Goal: Task Accomplishment & Management: Complete application form

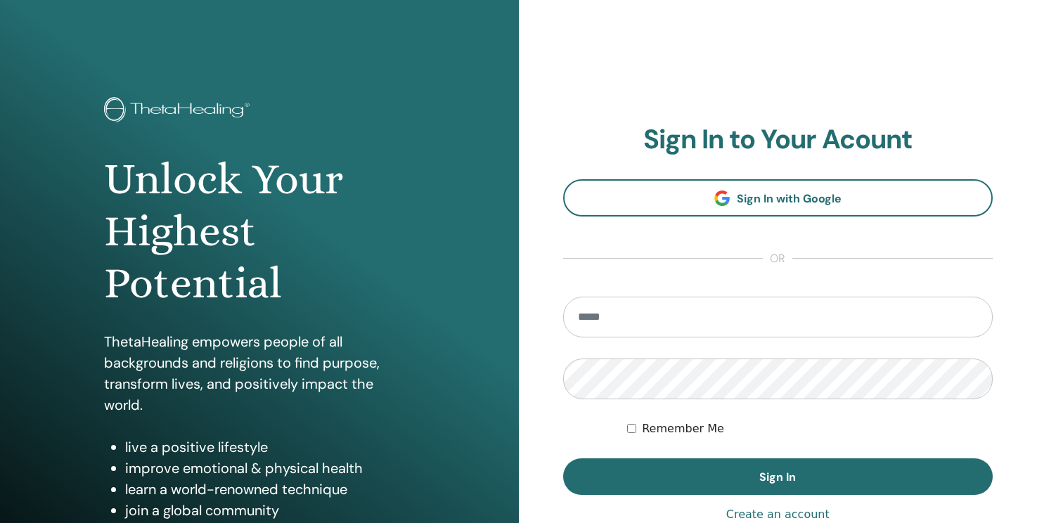
click at [693, 309] on input "email" at bounding box center [778, 317] width 430 height 41
type input "**********"
click at [563, 458] on button "Sign In" at bounding box center [778, 476] width 430 height 37
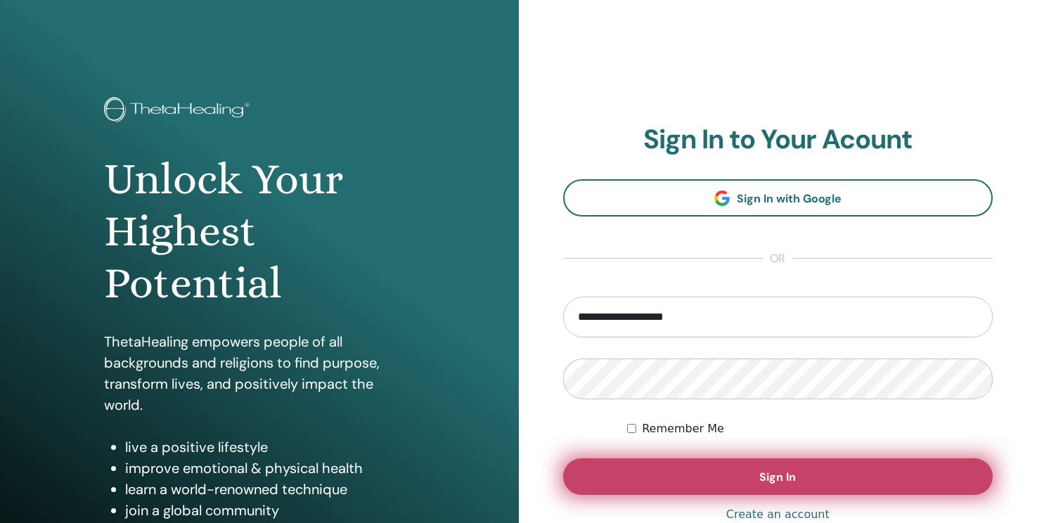
click at [694, 486] on button "Sign In" at bounding box center [778, 476] width 430 height 37
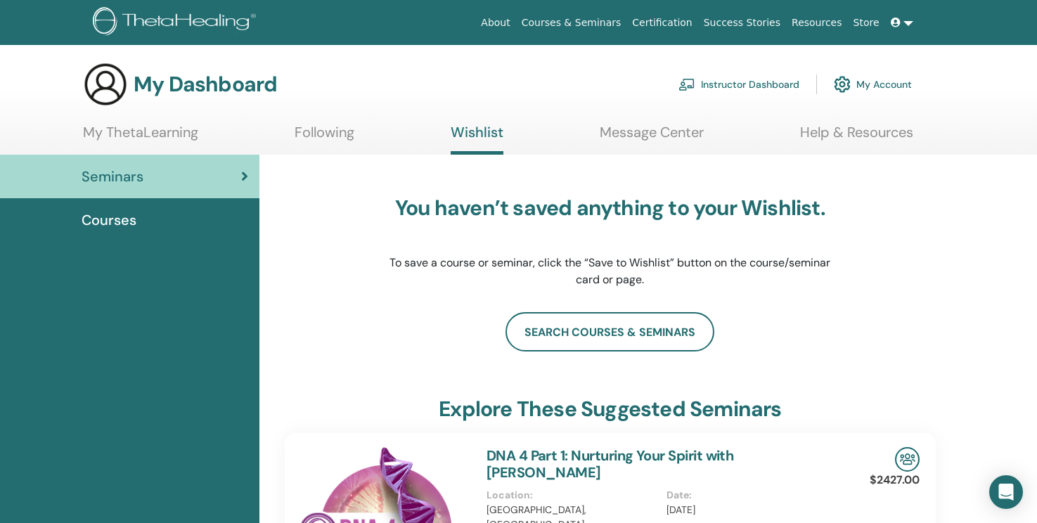
click at [774, 77] on link "Instructor Dashboard" at bounding box center [738, 84] width 121 height 31
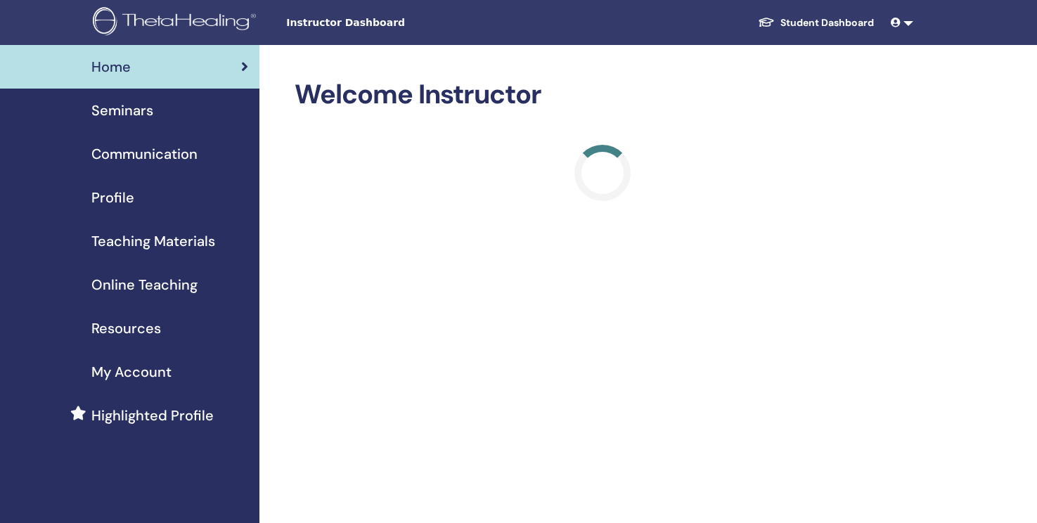
click at [117, 115] on span "Seminars" at bounding box center [122, 110] width 62 height 21
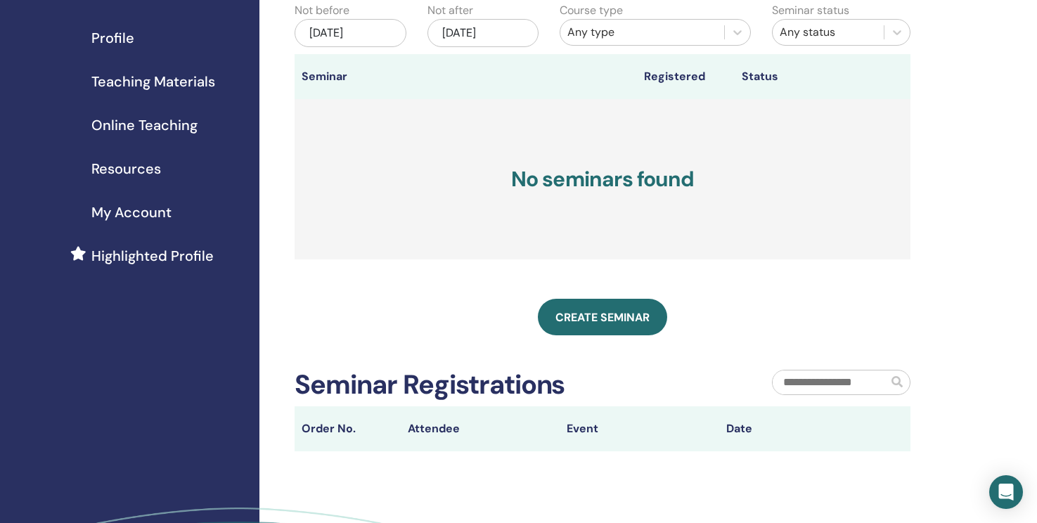
scroll to position [214, 0]
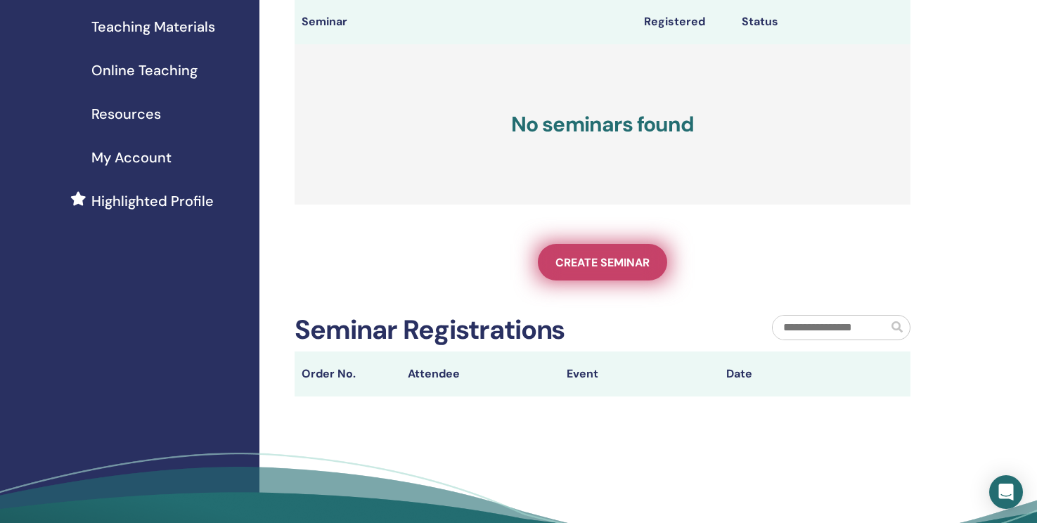
click at [602, 268] on span "Create seminar" at bounding box center [602, 262] width 94 height 15
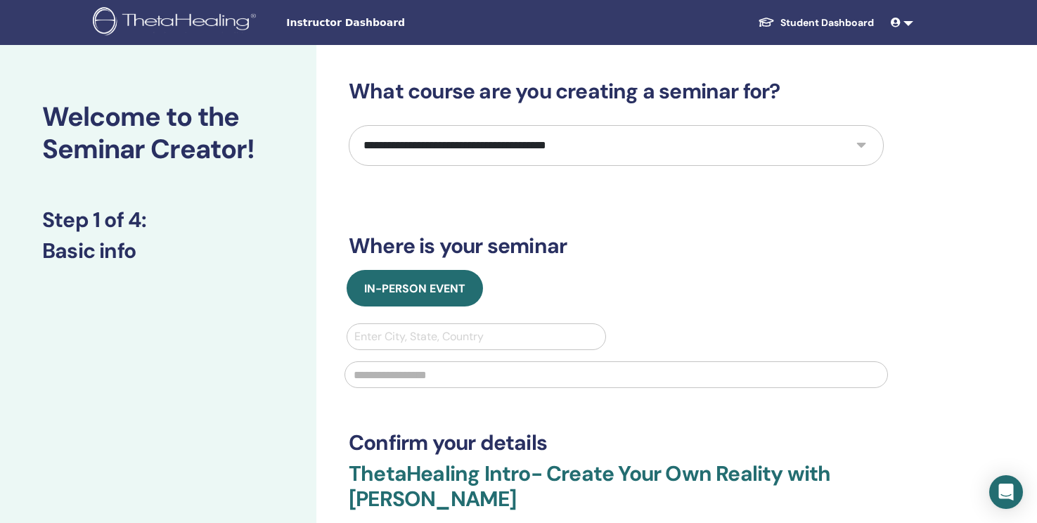
click at [469, 145] on select "**********" at bounding box center [616, 145] width 535 height 41
select select "*"
click at [349, 125] on select "**********" at bounding box center [616, 145] width 535 height 41
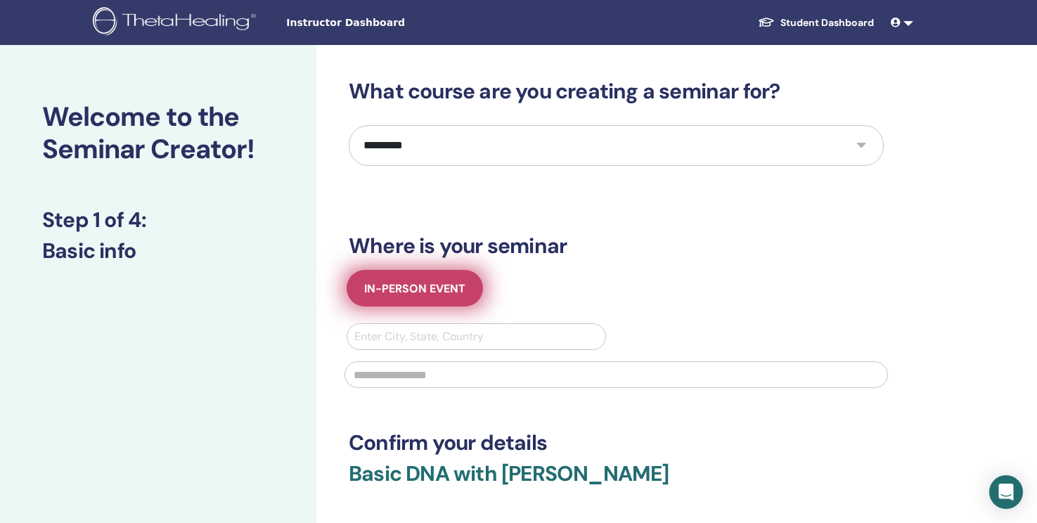
click at [448, 282] on span "In-Person Event" at bounding box center [414, 288] width 101 height 15
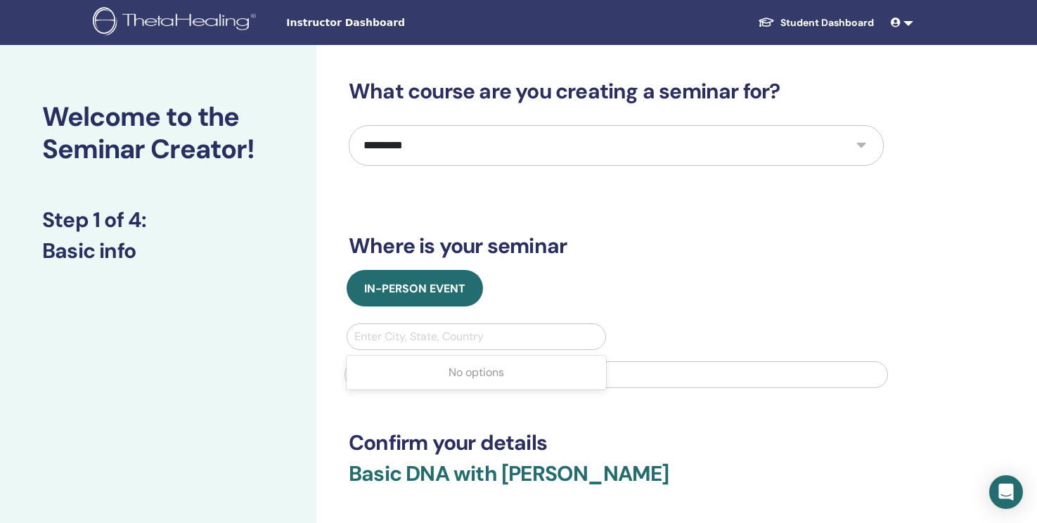
click at [462, 343] on div at bounding box center [476, 337] width 244 height 20
type input "*******"
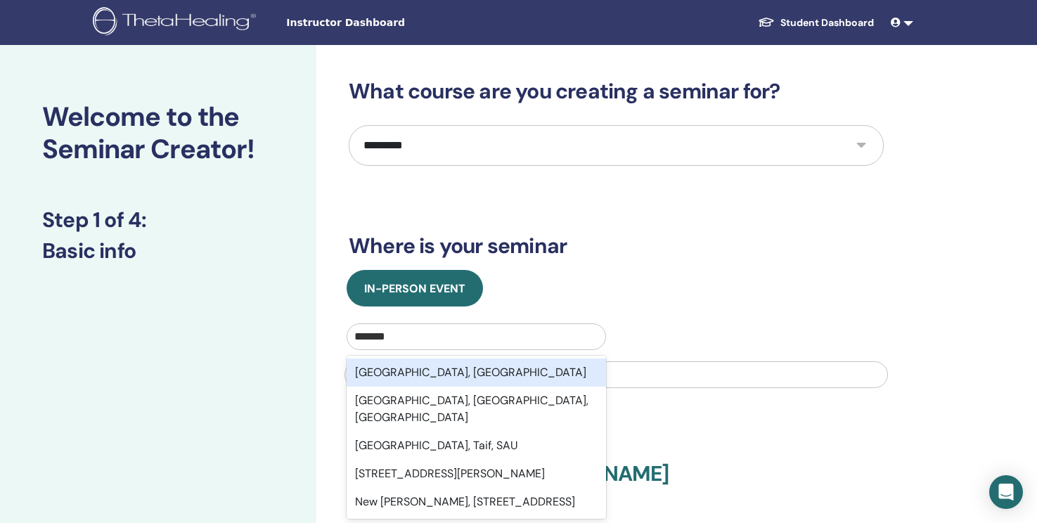
click at [420, 369] on div "New Taipei City, TWN" at bounding box center [475, 372] width 259 height 28
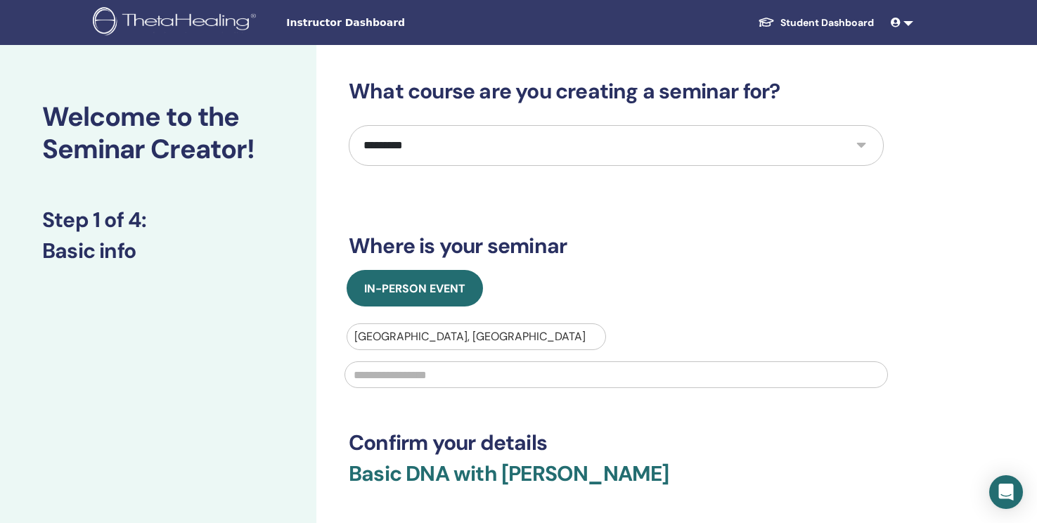
click at [417, 377] on input "text" at bounding box center [615, 374] width 543 height 27
paste input "**********"
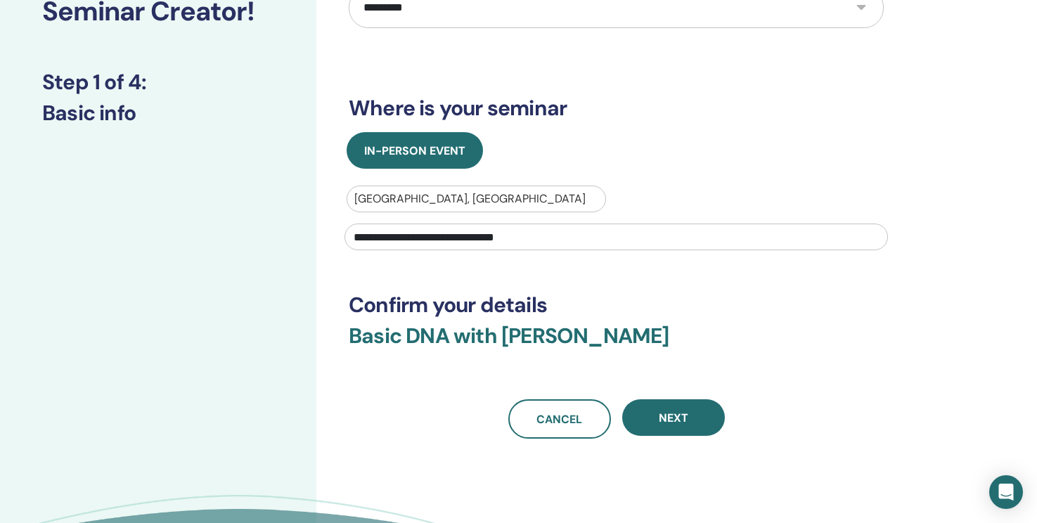
scroll to position [144, 0]
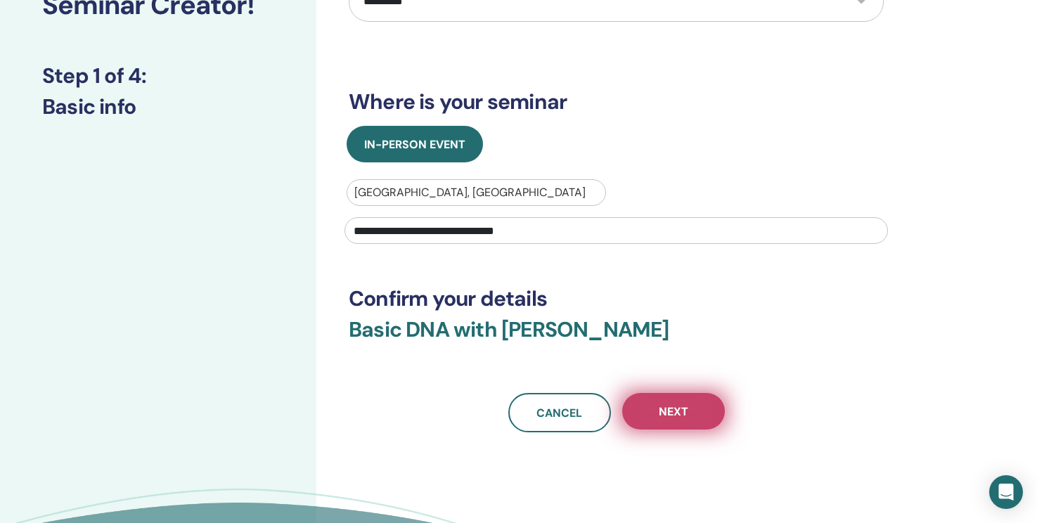
type input "**********"
click at [664, 415] on span "Next" at bounding box center [674, 411] width 30 height 15
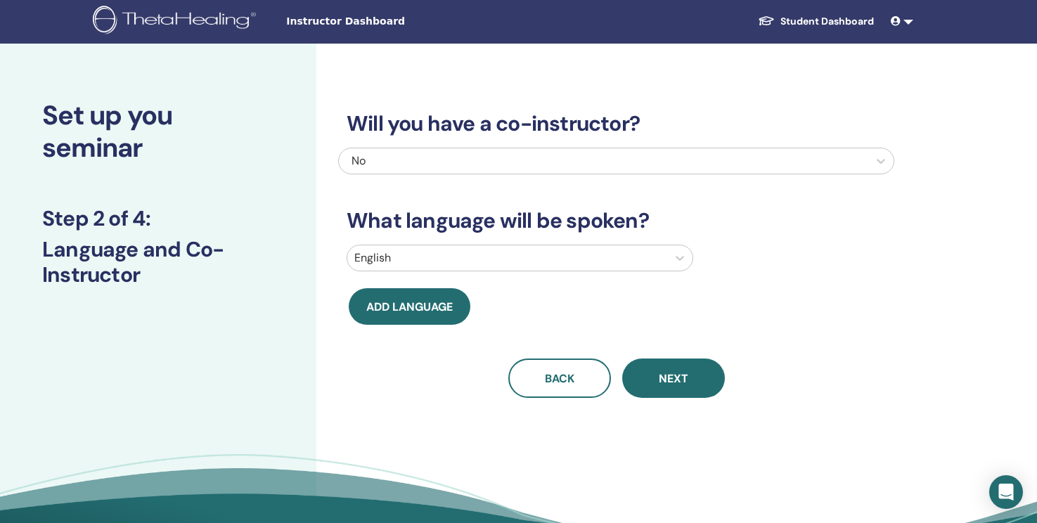
scroll to position [0, 0]
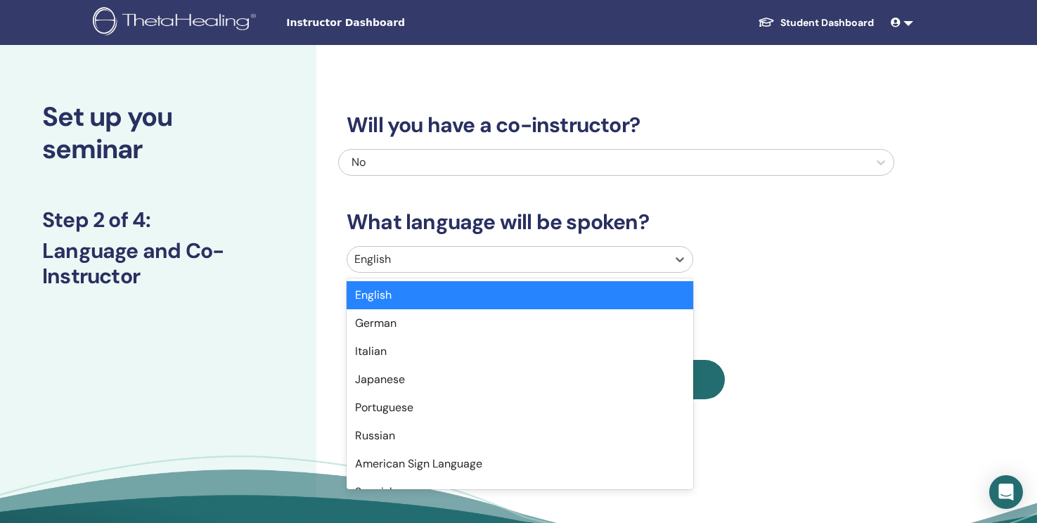
click at [451, 257] on div at bounding box center [507, 260] width 306 height 20
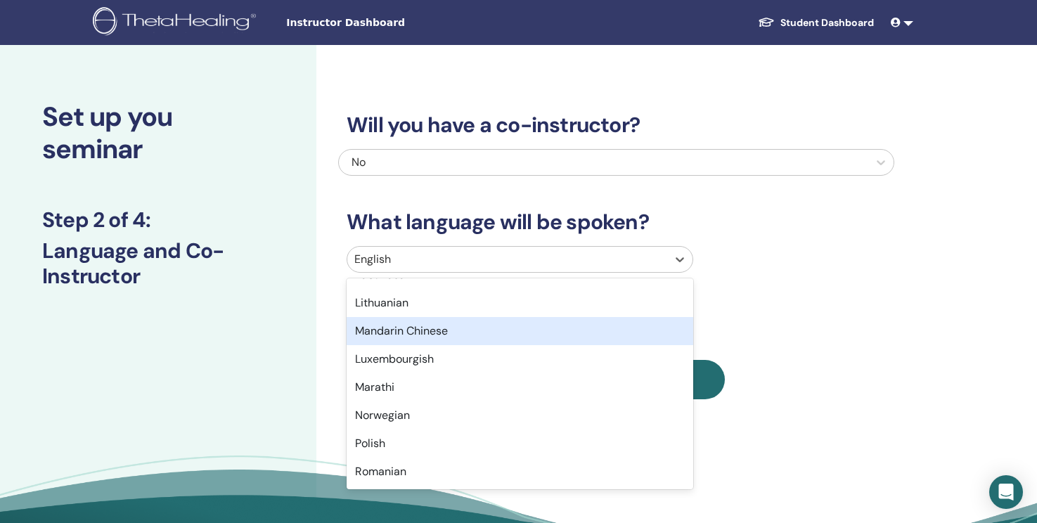
scroll to position [809, 0]
click at [445, 330] on div "Mandarin Chinese" at bounding box center [519, 330] width 346 height 28
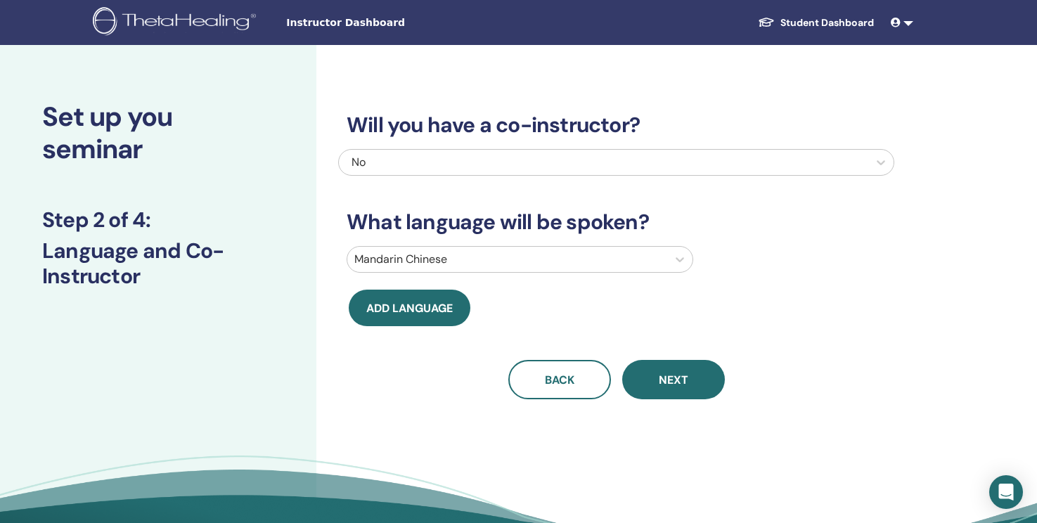
click at [676, 377] on span "Next" at bounding box center [674, 379] width 30 height 15
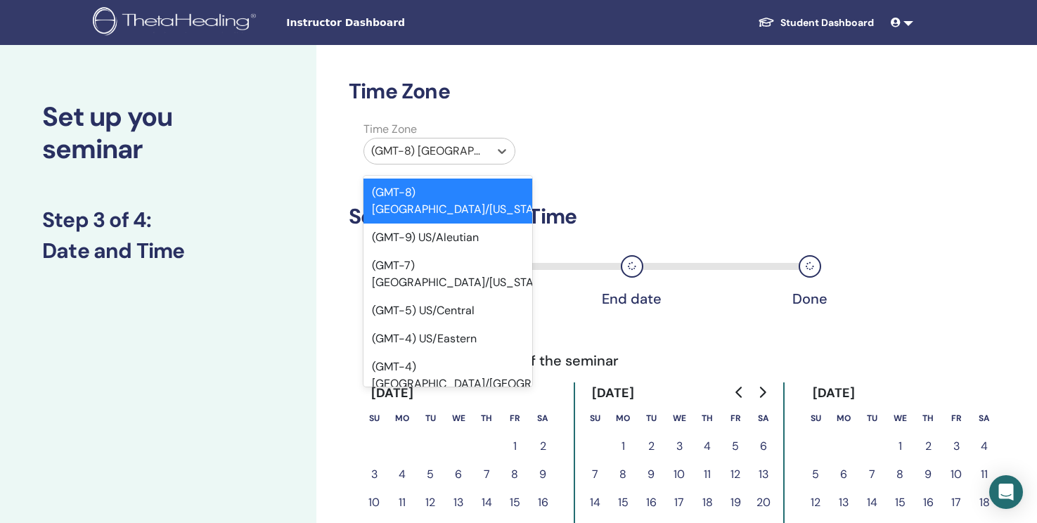
click at [422, 155] on div at bounding box center [426, 151] width 111 height 20
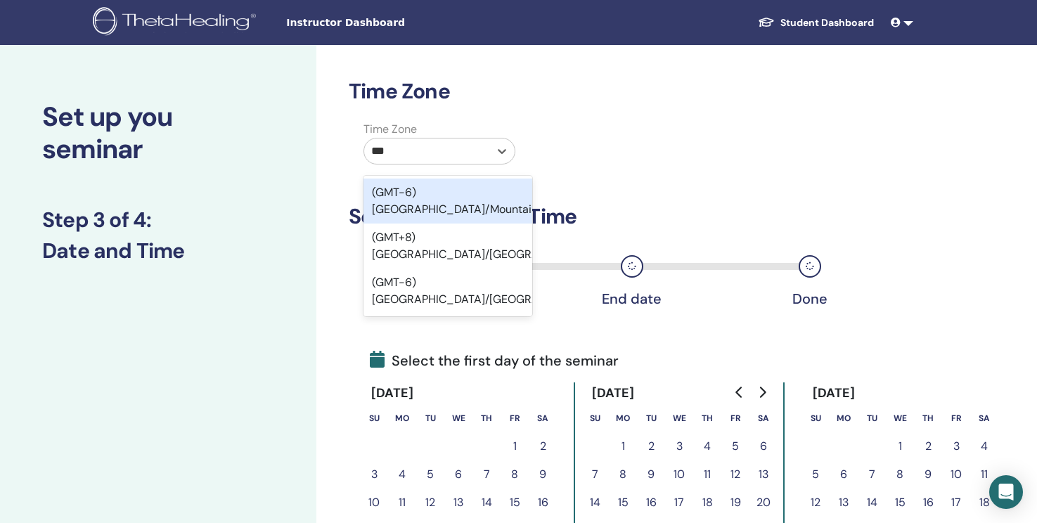
type input "****"
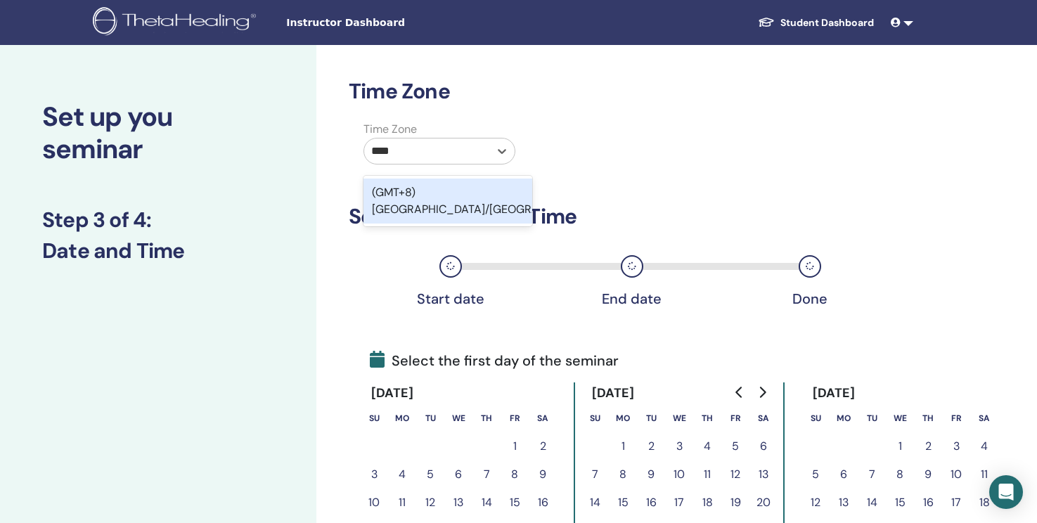
click at [458, 193] on div "(GMT+8) Asia/Taipei" at bounding box center [447, 201] width 169 height 45
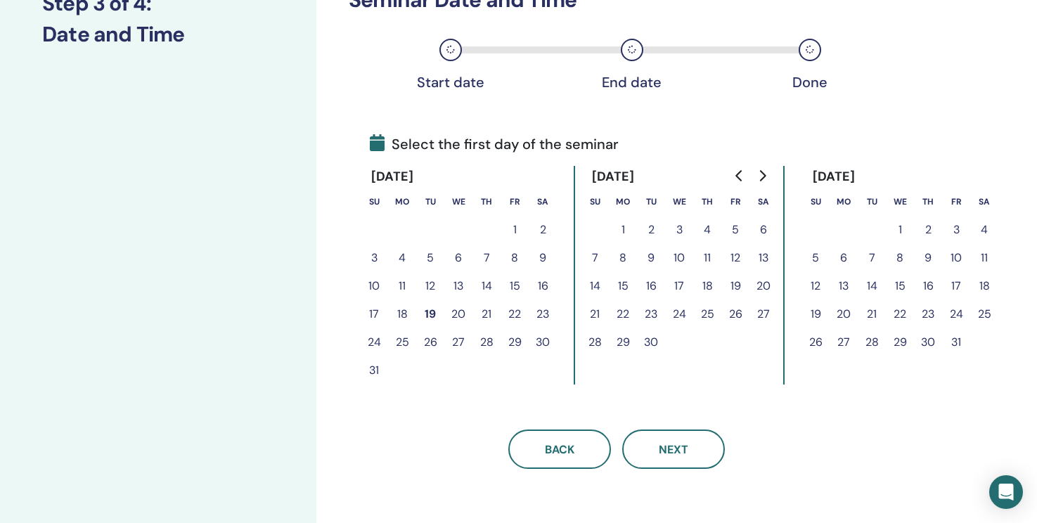
scroll to position [223, 0]
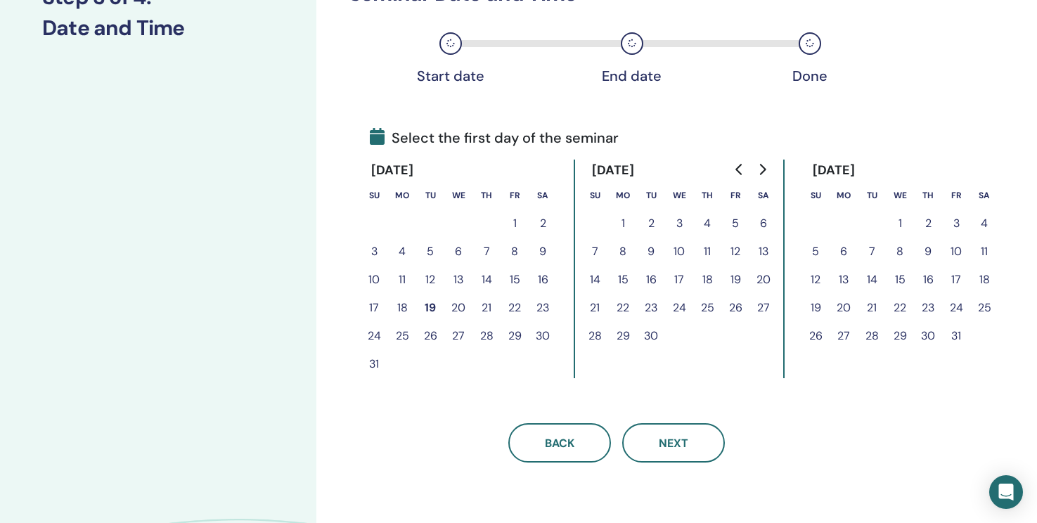
drag, startPoint x: 544, startPoint y: 310, endPoint x: 495, endPoint y: 327, distance: 51.3
click at [544, 310] on button "23" at bounding box center [543, 308] width 28 height 28
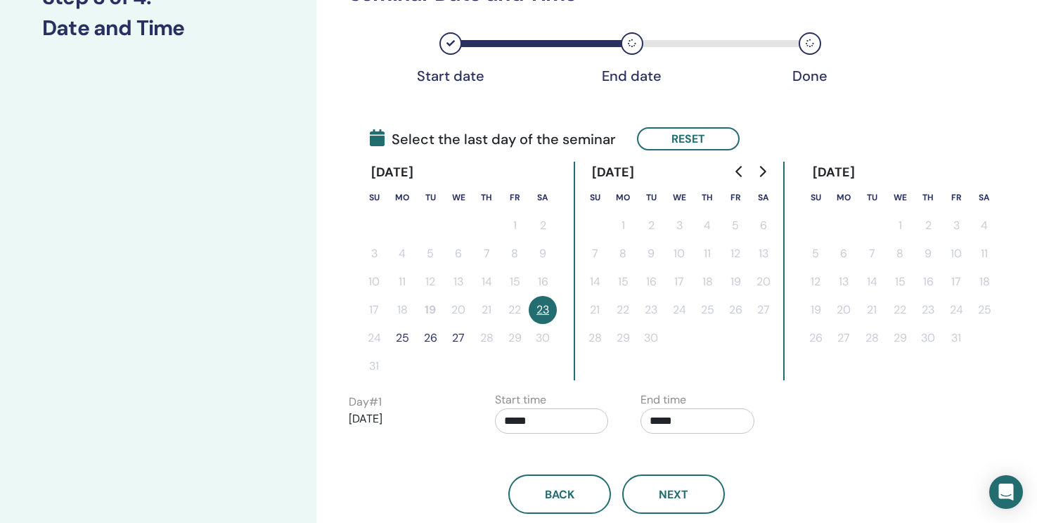
click at [408, 337] on button "25" at bounding box center [402, 338] width 28 height 28
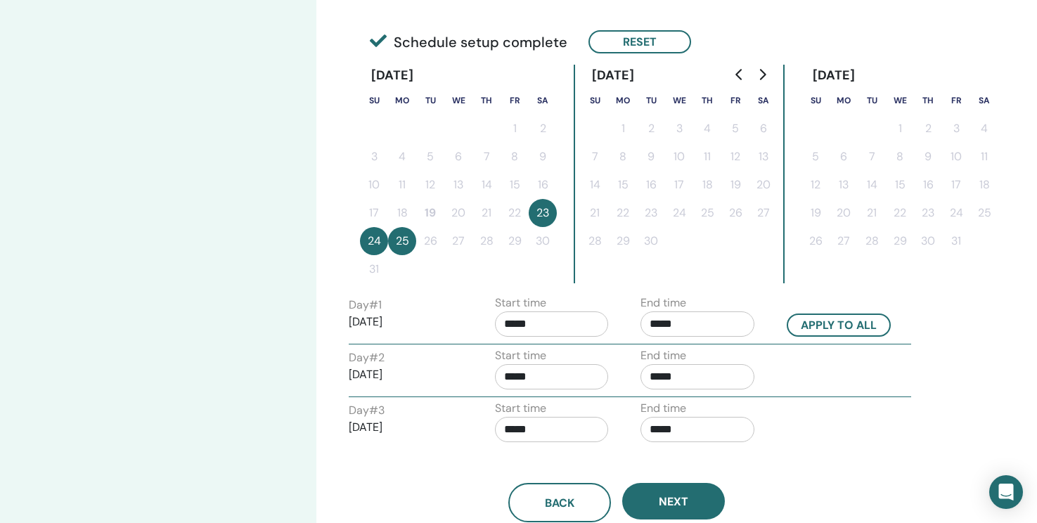
scroll to position [355, 0]
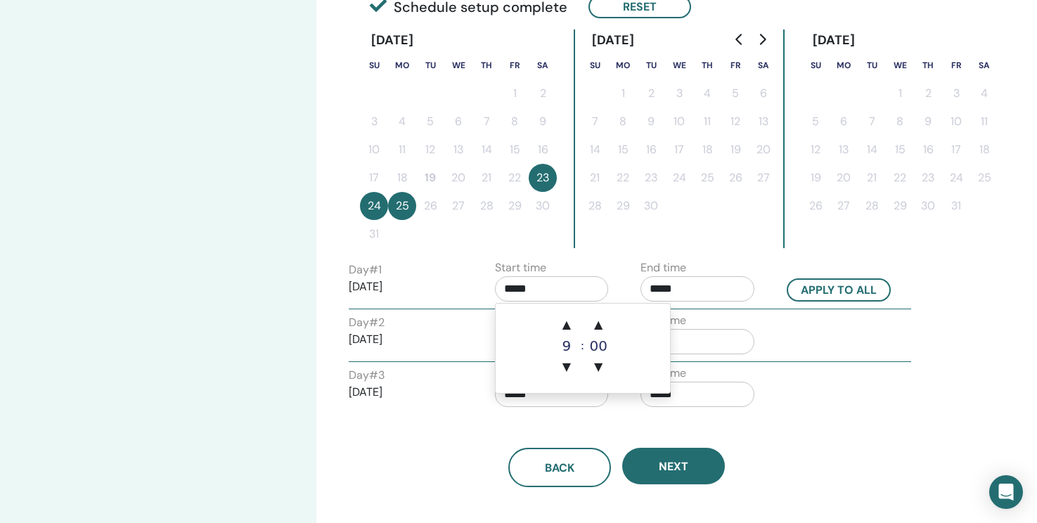
drag, startPoint x: 562, startPoint y: 294, endPoint x: 495, endPoint y: 297, distance: 66.1
click at [457, 294] on div "Day # 1 2025/08/23 Start time ***** End time ***** Apply to all" at bounding box center [629, 283] width 583 height 49
click at [566, 319] on span "▲" at bounding box center [566, 325] width 28 height 28
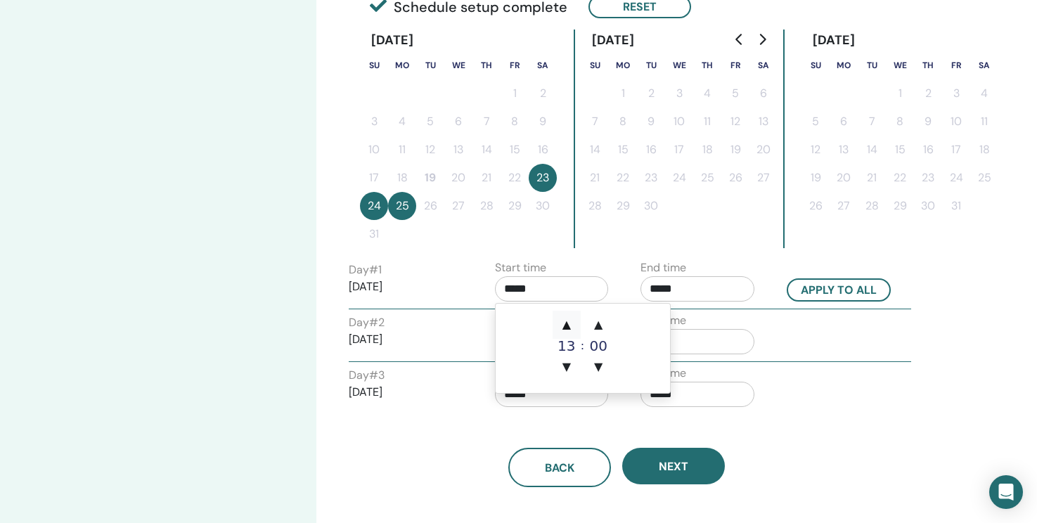
click at [566, 319] on span "▲" at bounding box center [566, 325] width 28 height 28
drag, startPoint x: 566, startPoint y: 370, endPoint x: 620, endPoint y: 338, distance: 62.7
click at [566, 370] on span "▼" at bounding box center [566, 367] width 28 height 28
type input "*****"
click at [682, 295] on input "*****" at bounding box center [697, 288] width 114 height 25
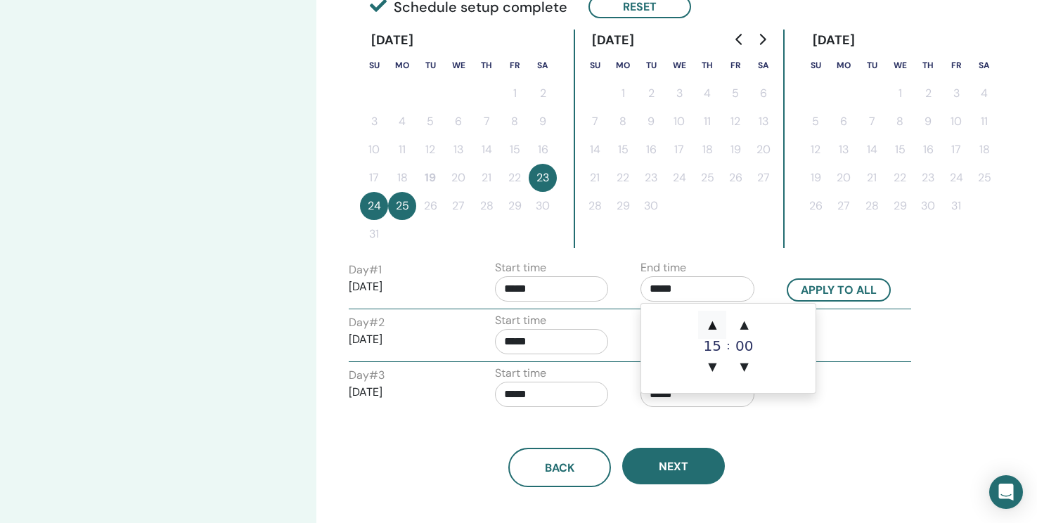
click at [709, 324] on span "▲" at bounding box center [712, 325] width 28 height 28
click at [711, 366] on span "▼" at bounding box center [712, 367] width 28 height 28
click at [746, 330] on span "▲" at bounding box center [744, 325] width 28 height 28
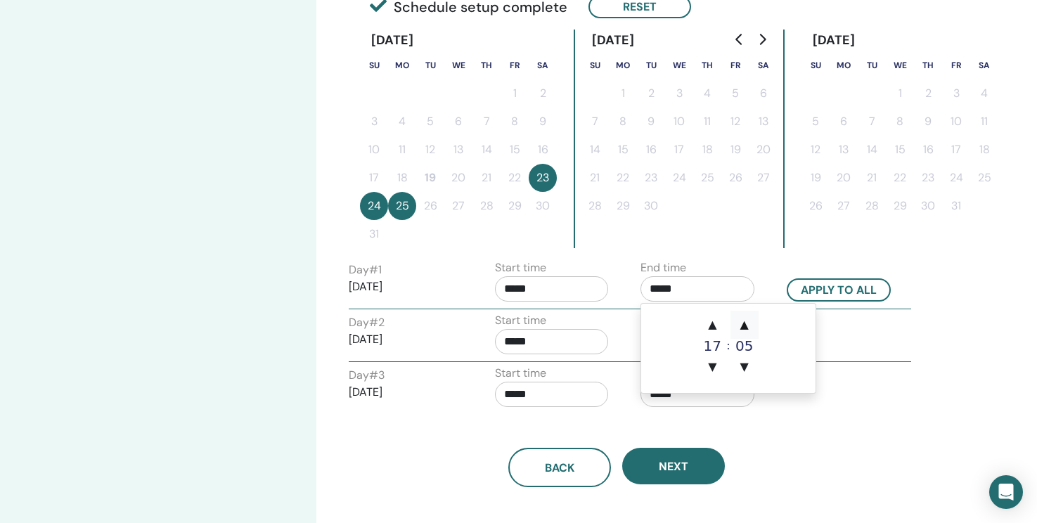
click at [746, 330] on span "▲" at bounding box center [744, 325] width 28 height 28
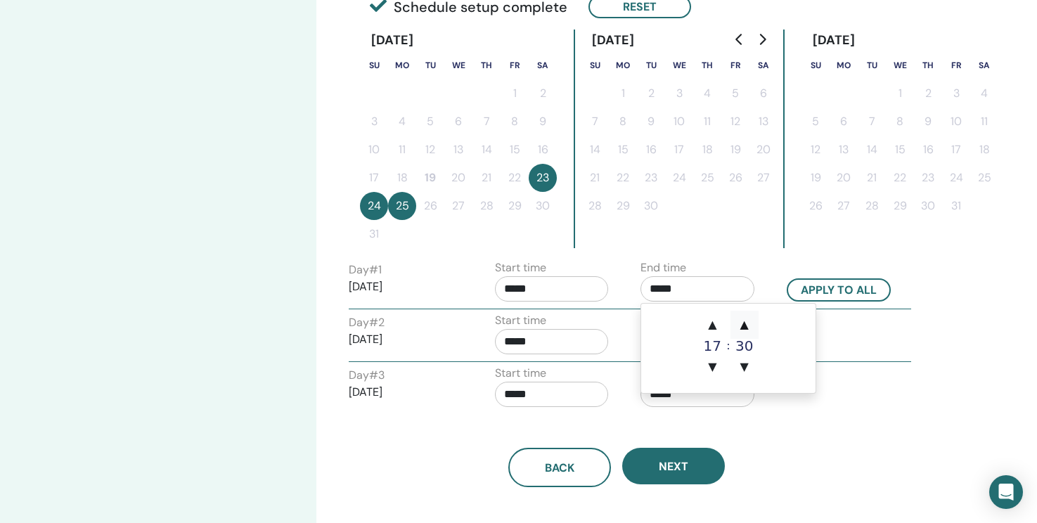
type input "*****"
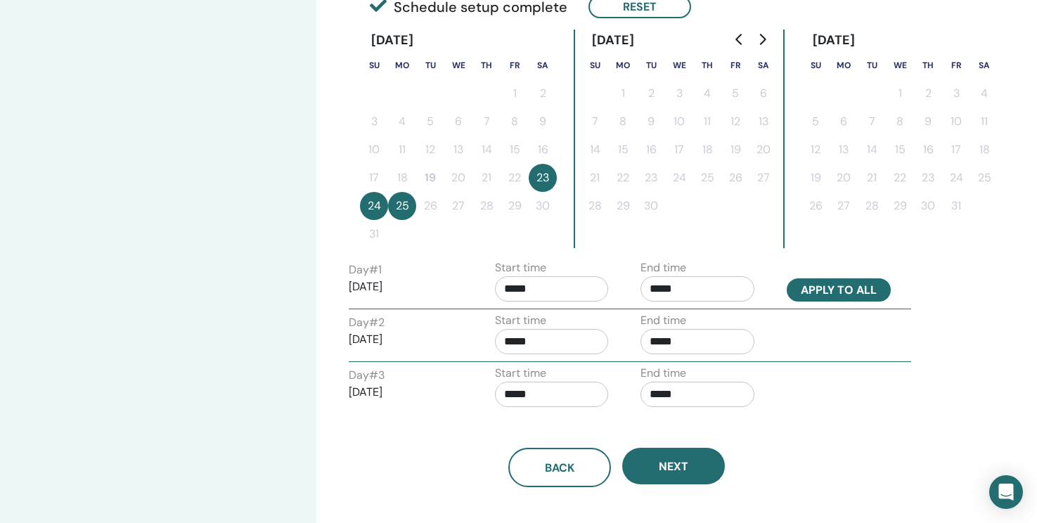
click at [841, 284] on button "Apply to all" at bounding box center [838, 289] width 104 height 23
type input "*****"
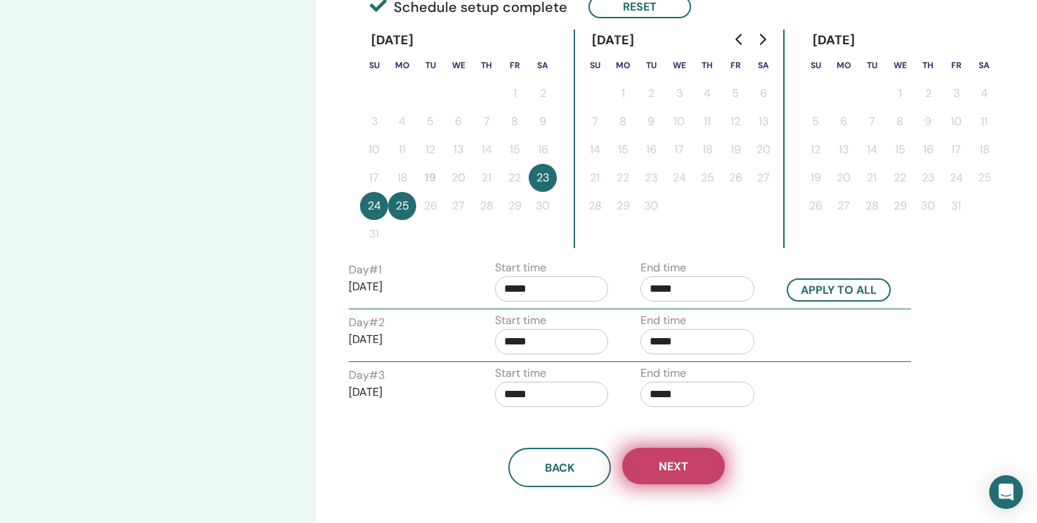
click at [661, 458] on button "Next" at bounding box center [673, 466] width 103 height 37
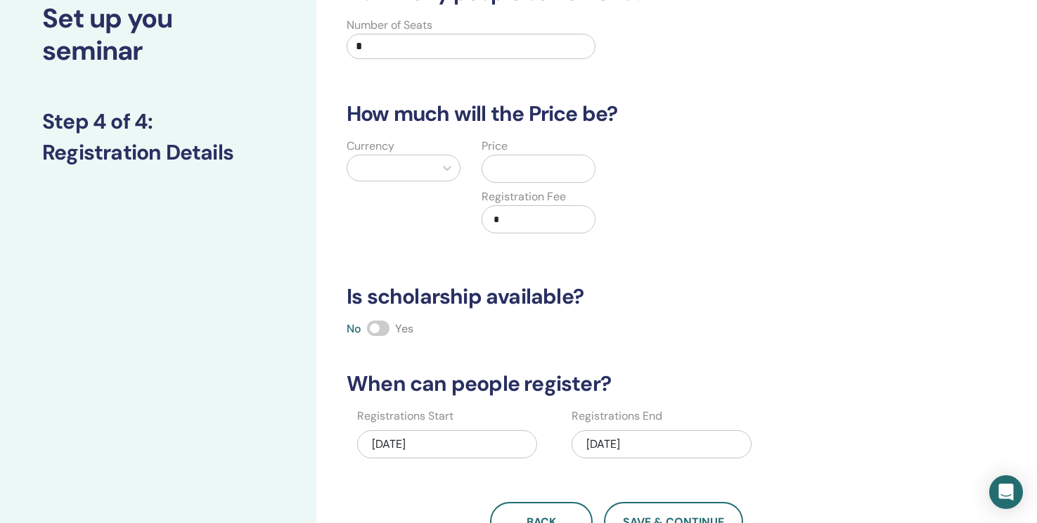
scroll to position [80, 0]
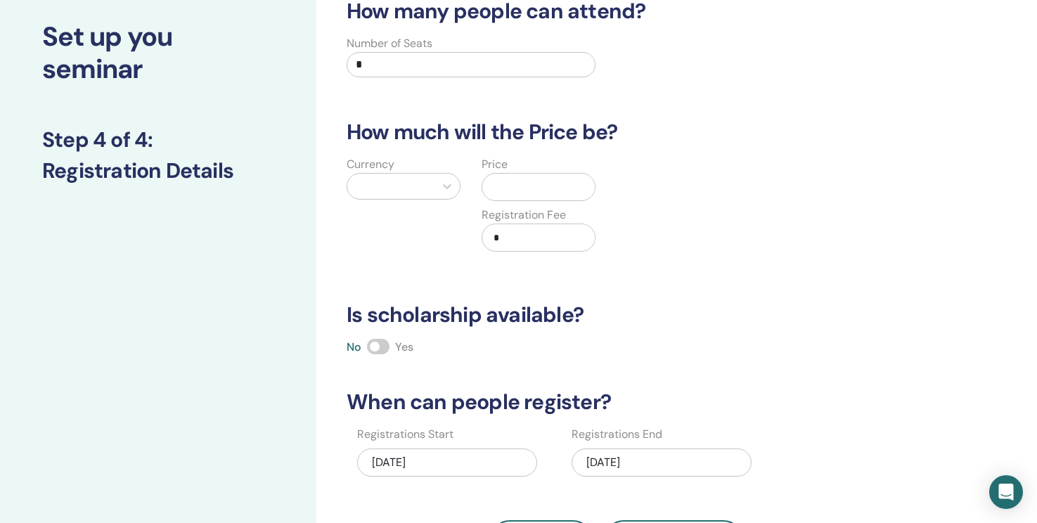
click at [687, 464] on div "08/25/2025" at bounding box center [661, 462] width 180 height 28
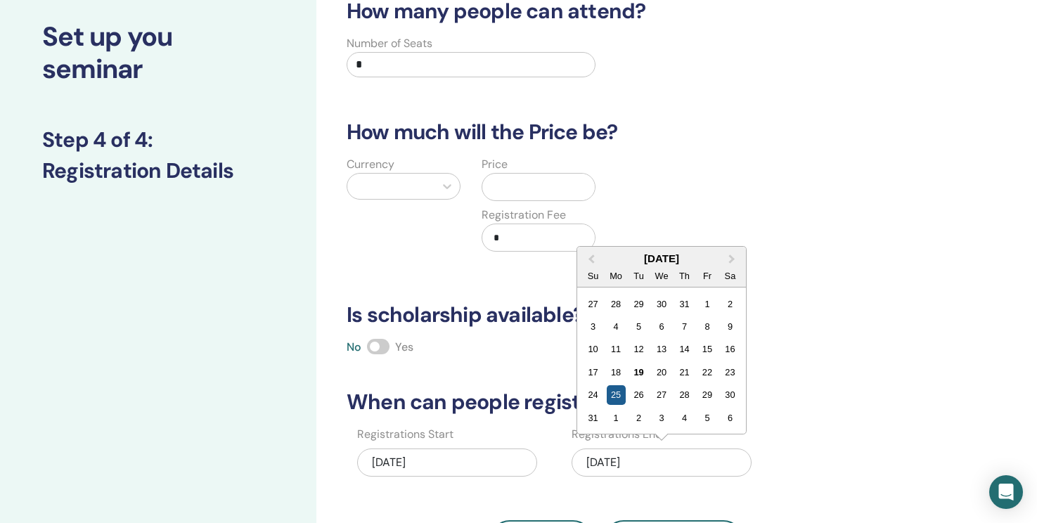
click at [618, 397] on div "25" at bounding box center [615, 394] width 19 height 19
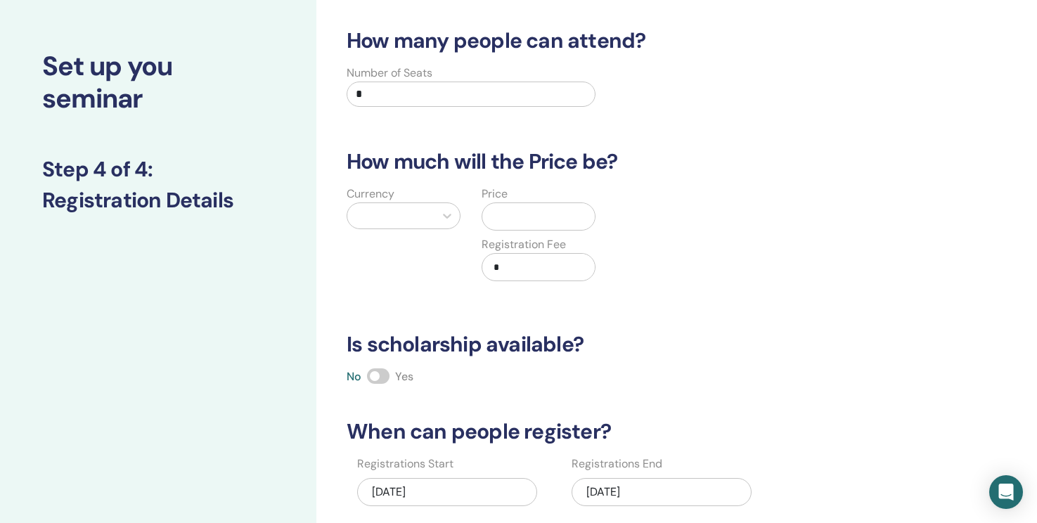
scroll to position [48, 0]
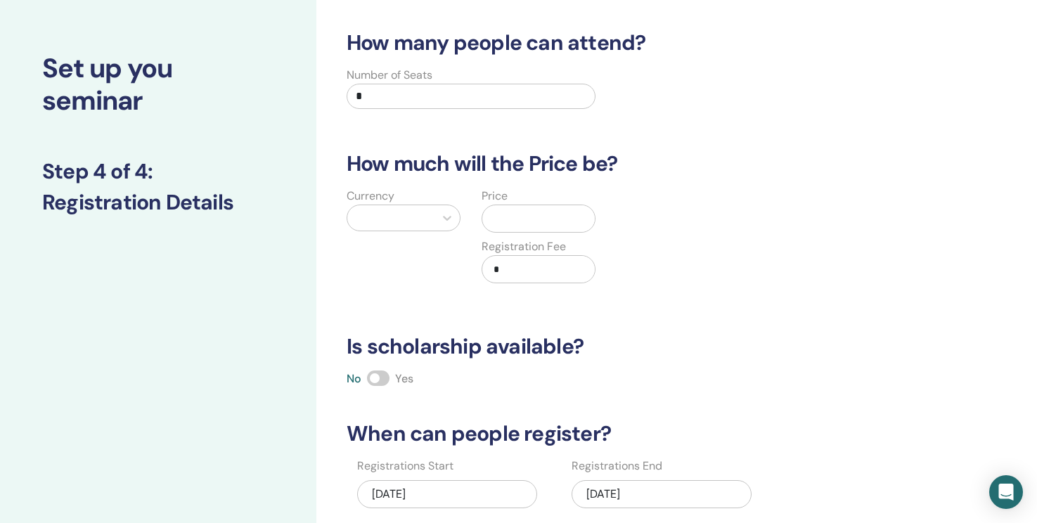
click at [499, 347] on h3 "Is scholarship available?" at bounding box center [616, 346] width 556 height 25
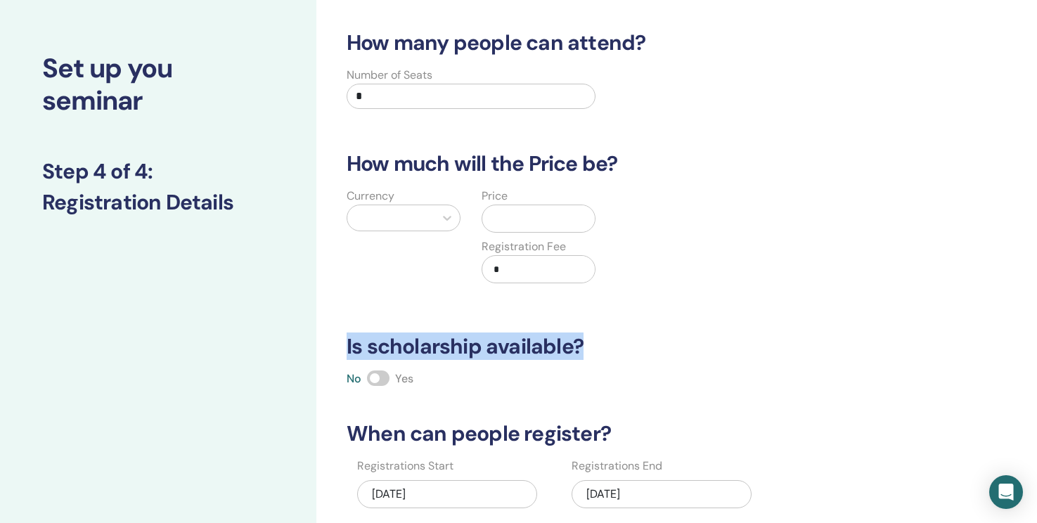
click at [499, 347] on h3 "Is scholarship available?" at bounding box center [616, 346] width 556 height 25
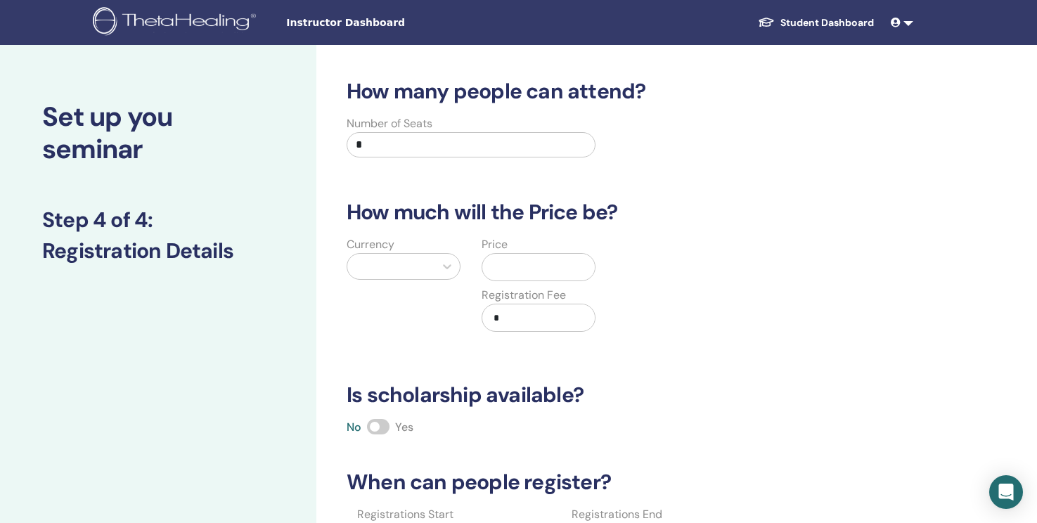
drag, startPoint x: 423, startPoint y: 143, endPoint x: 291, endPoint y: 143, distance: 132.1
click at [291, 143] on div "Set up you seminar Step 4 of 4 : Registration Details How many people can atten…" at bounding box center [518, 440] width 1037 height 791
type input "*"
click at [554, 269] on input "text" at bounding box center [541, 267] width 107 height 27
click at [545, 271] on input "text" at bounding box center [541, 267] width 107 height 27
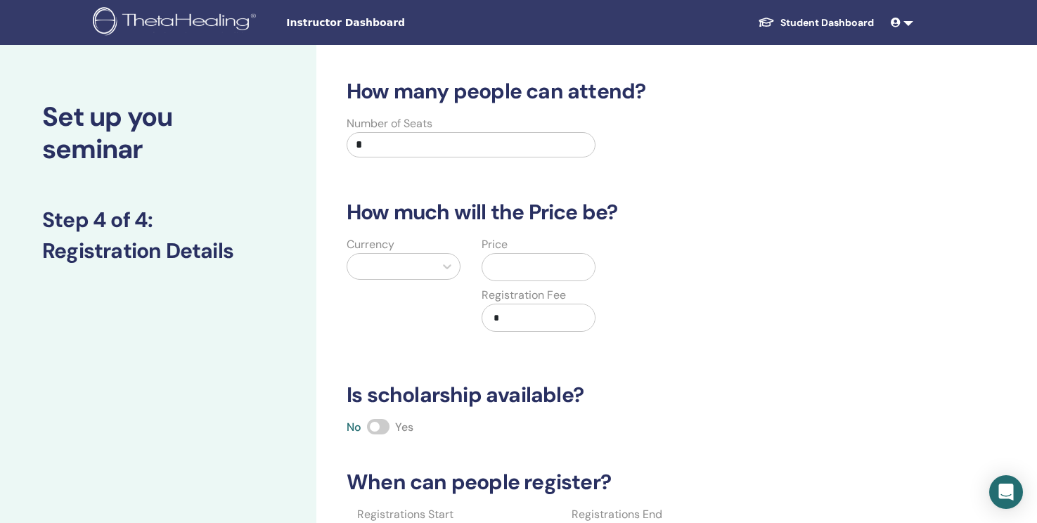
click at [545, 271] on input "text" at bounding box center [541, 267] width 107 height 27
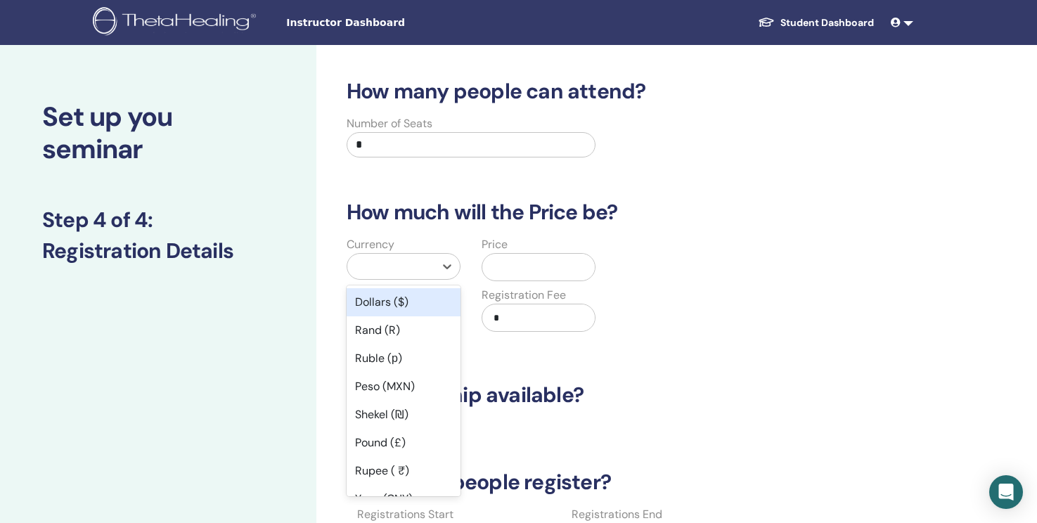
click at [418, 271] on div at bounding box center [390, 267] width 73 height 20
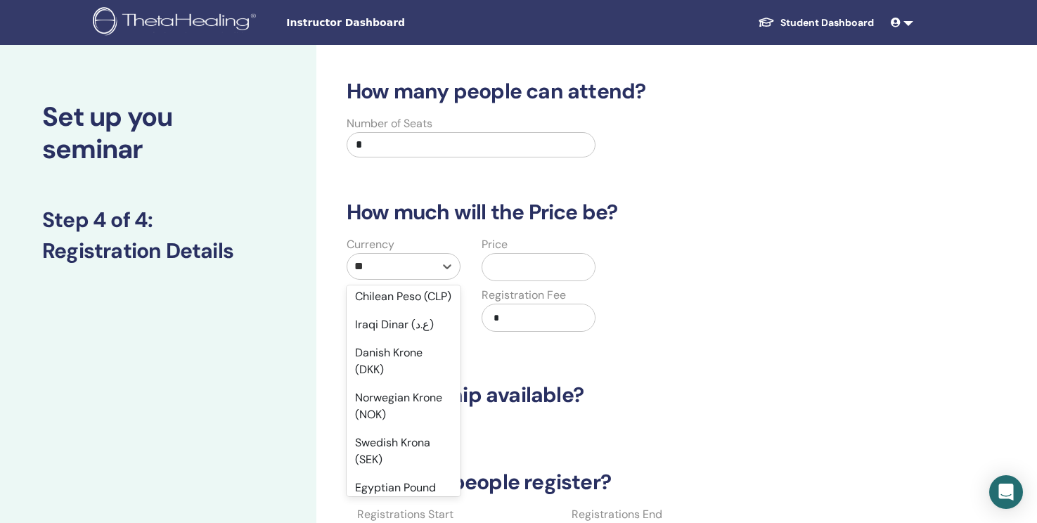
scroll to position [22, 0]
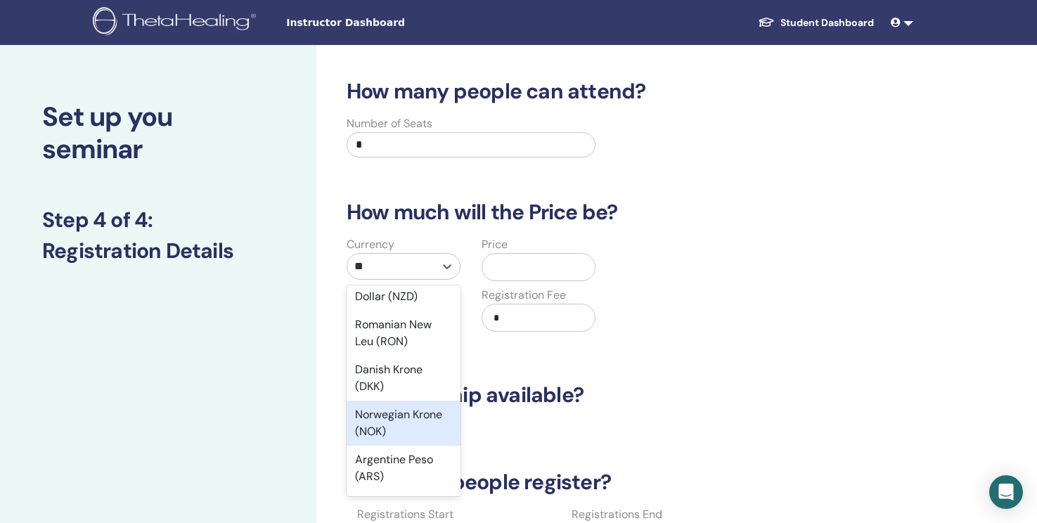
type input "***"
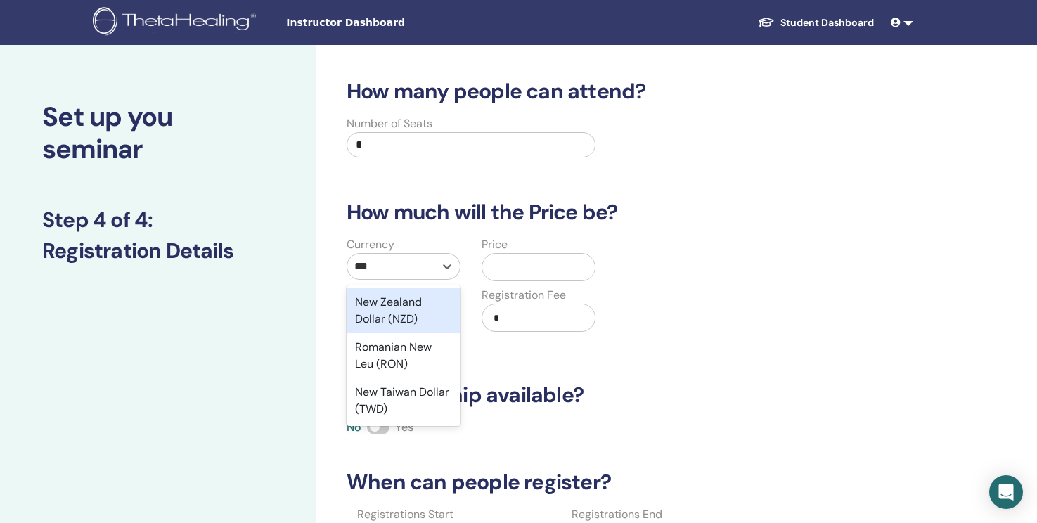
scroll to position [0, 0]
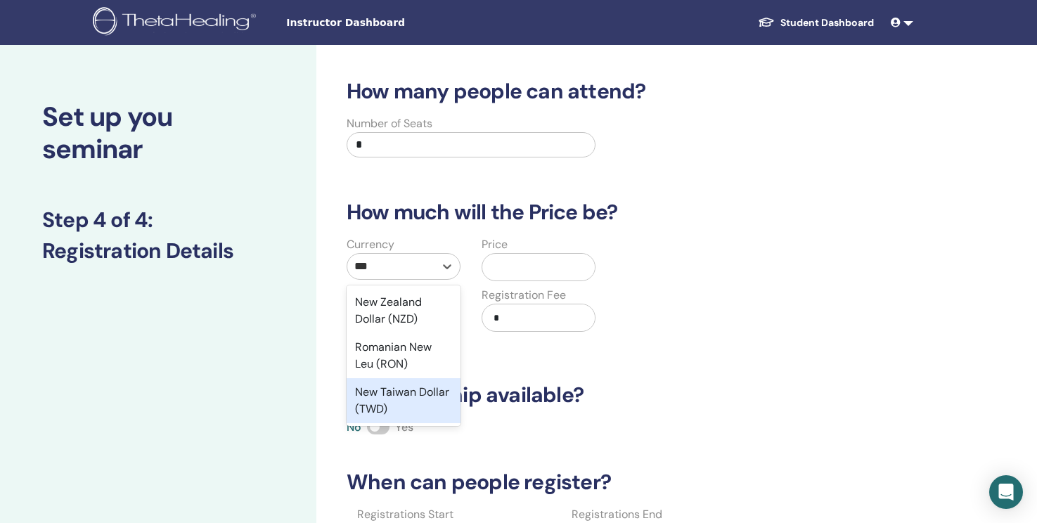
click at [414, 407] on div "New Taiwan Dollar (TWD)" at bounding box center [403, 400] width 114 height 45
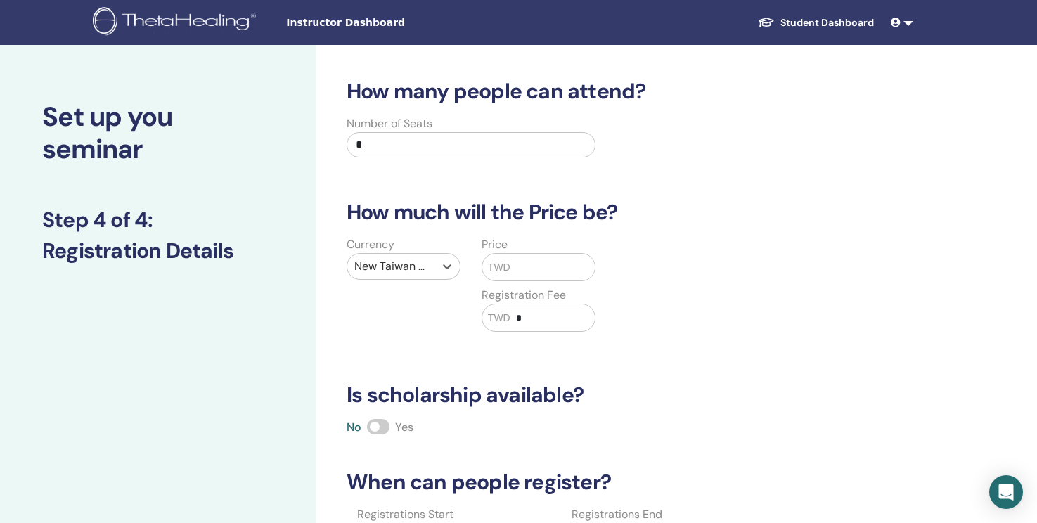
click at [539, 268] on input "text" at bounding box center [552, 267] width 84 height 27
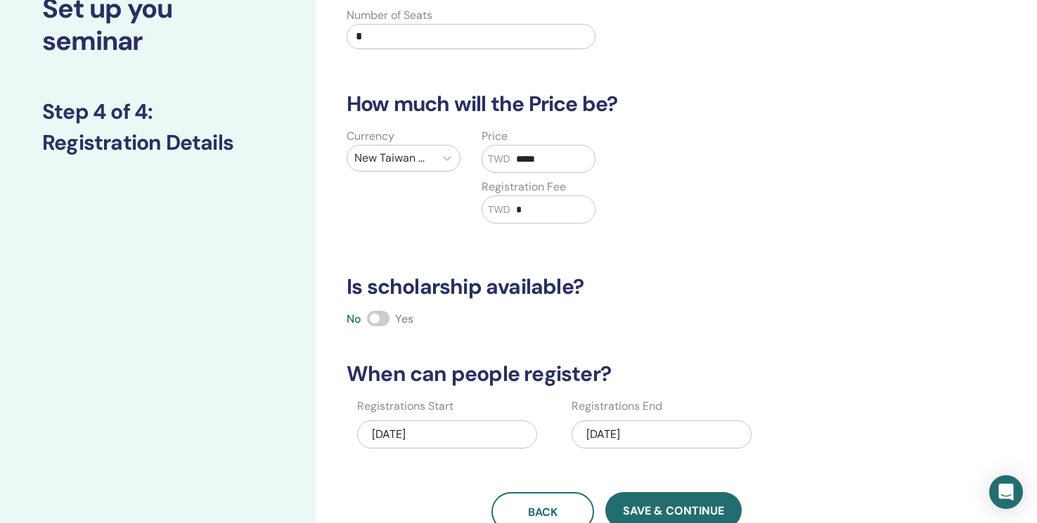
scroll to position [109, 0]
type input "*****"
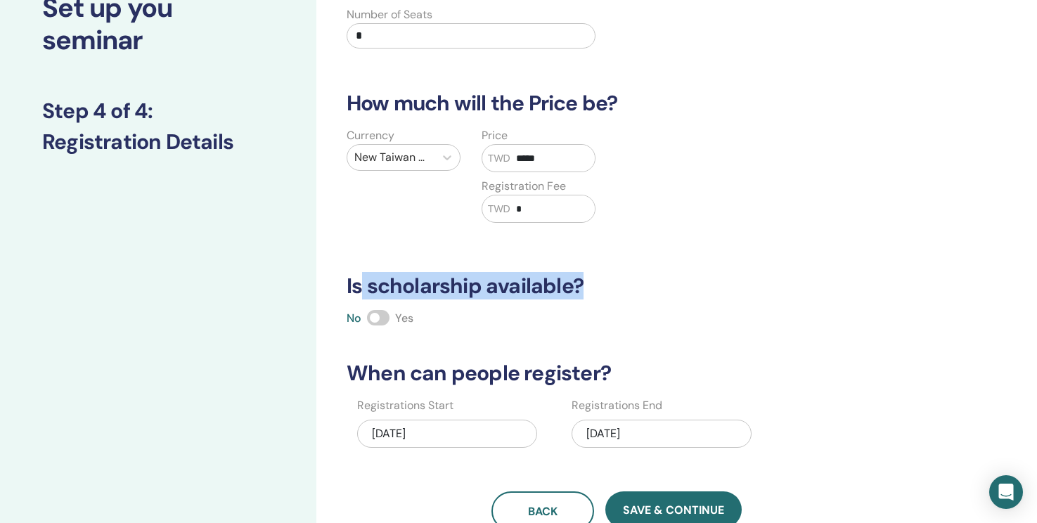
drag, startPoint x: 358, startPoint y: 288, endPoint x: 589, endPoint y: 292, distance: 231.3
click at [589, 292] on h3 "Is scholarship available?" at bounding box center [616, 285] width 556 height 25
copy h3 "scholarship available?"
drag, startPoint x: 584, startPoint y: 288, endPoint x: 342, endPoint y: 292, distance: 241.8
click at [342, 292] on h3 "Is scholarship available?" at bounding box center [616, 285] width 556 height 25
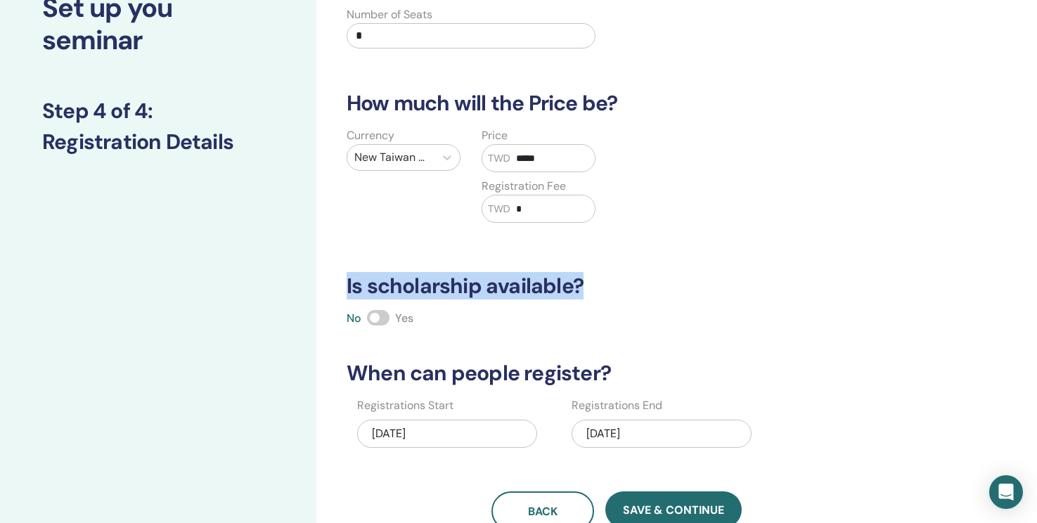
copy h3 "Is scholarship available?"
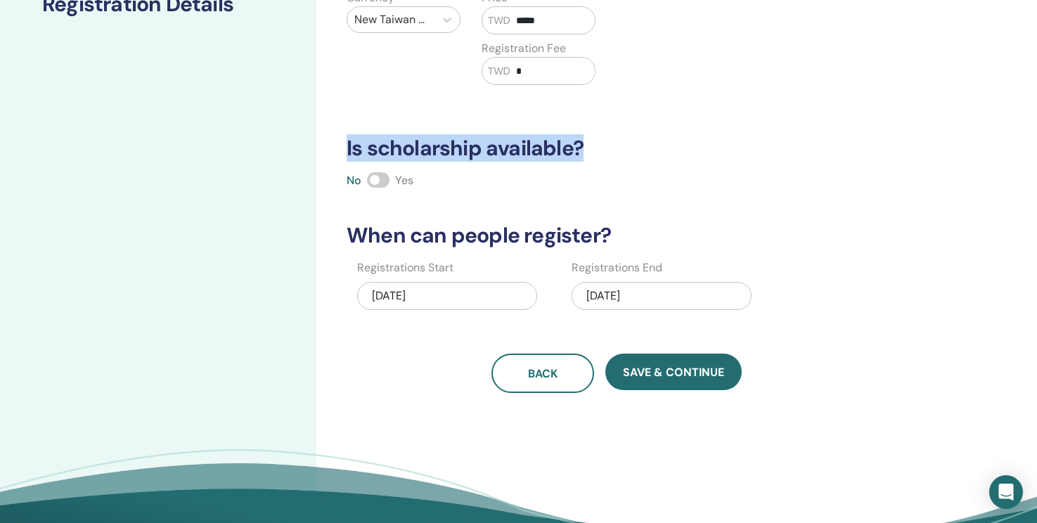
scroll to position [250, 0]
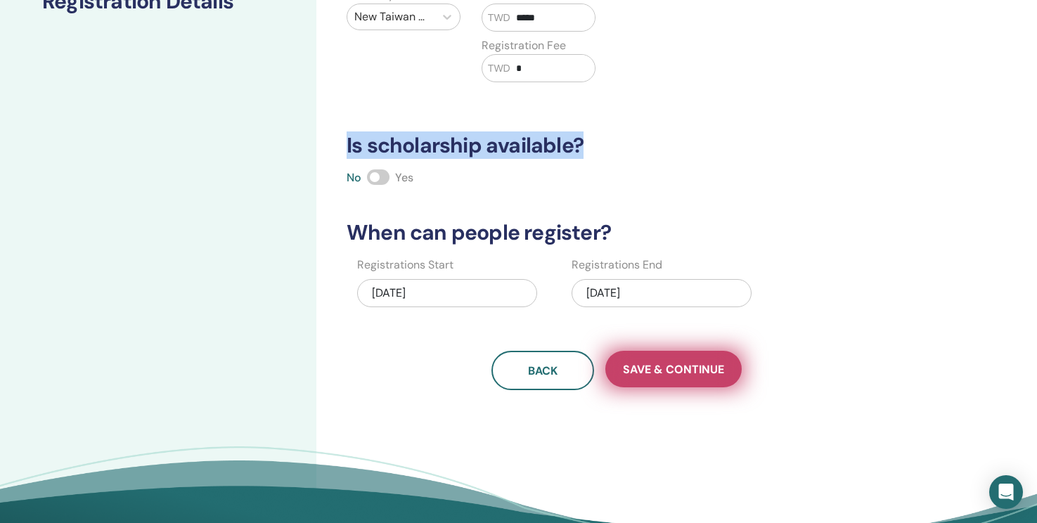
click at [697, 372] on span "Save & Continue" at bounding box center [673, 369] width 101 height 15
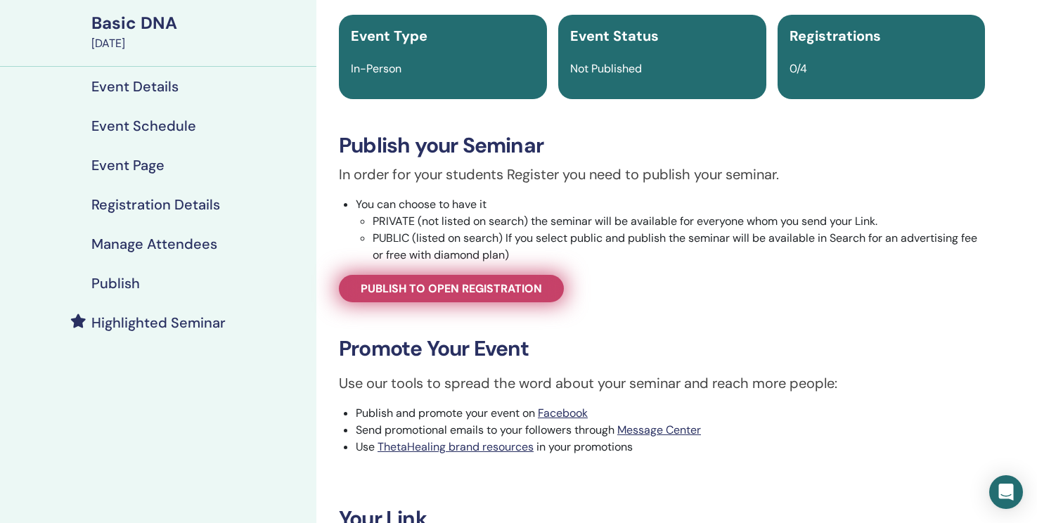
scroll to position [75, 0]
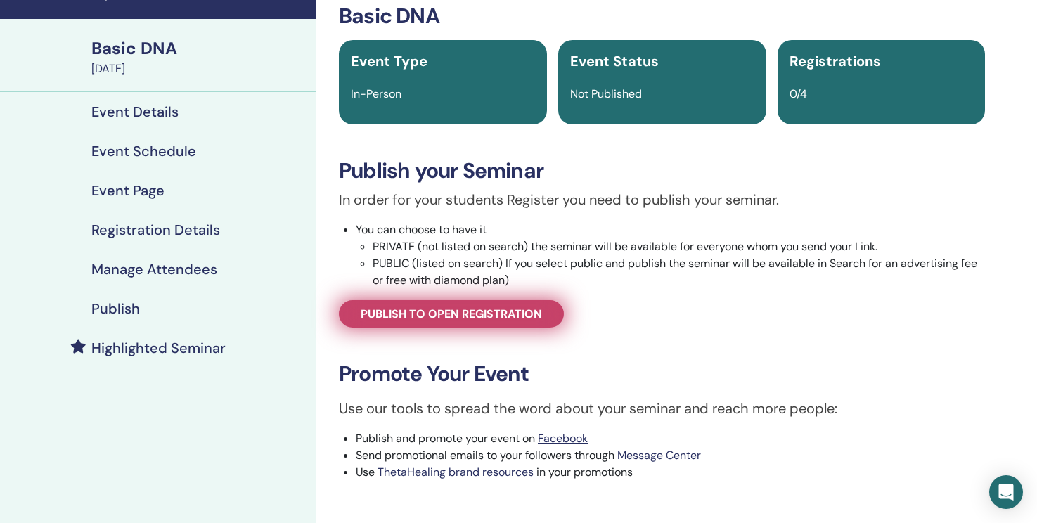
click at [531, 317] on span "Publish to open registration" at bounding box center [451, 313] width 181 height 15
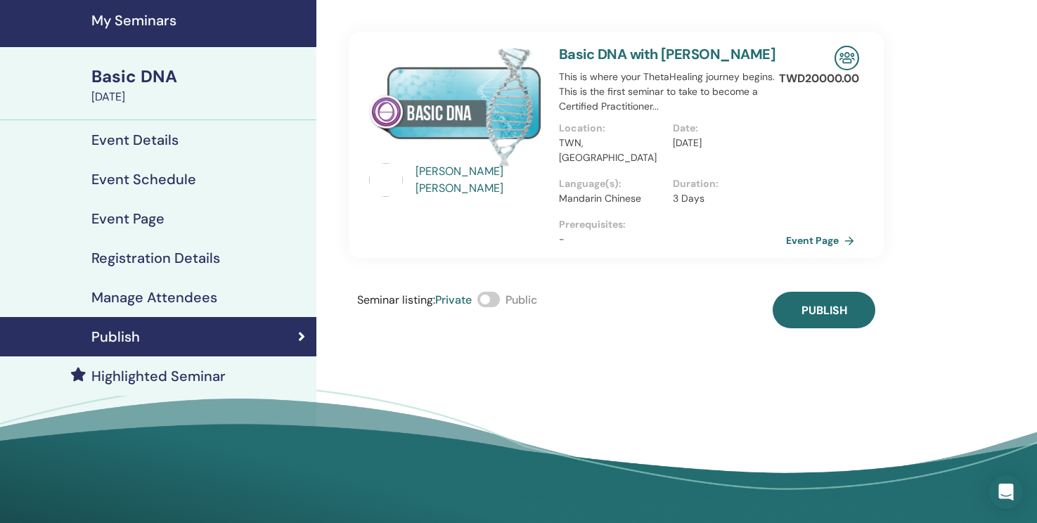
scroll to position [39, 0]
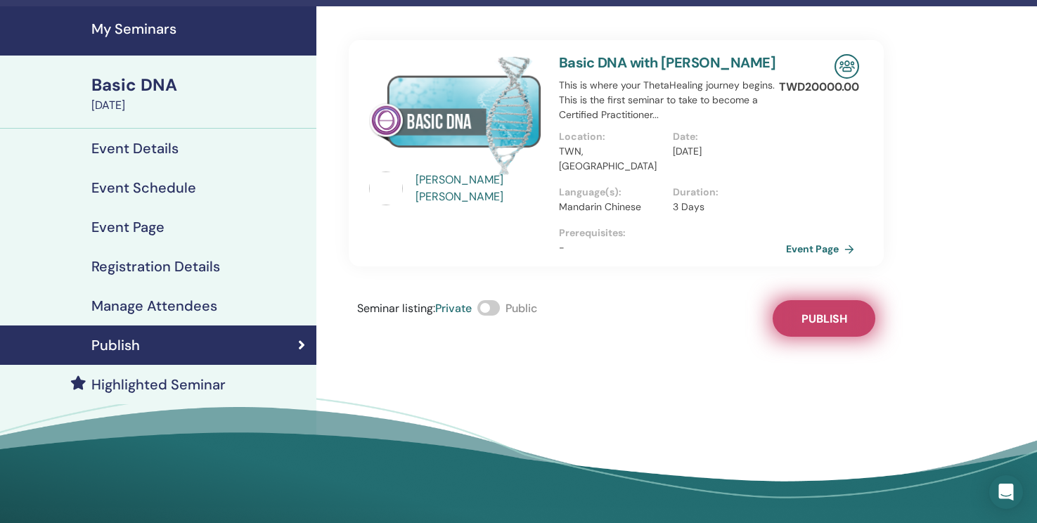
click at [839, 311] on span "Publish" at bounding box center [824, 318] width 46 height 15
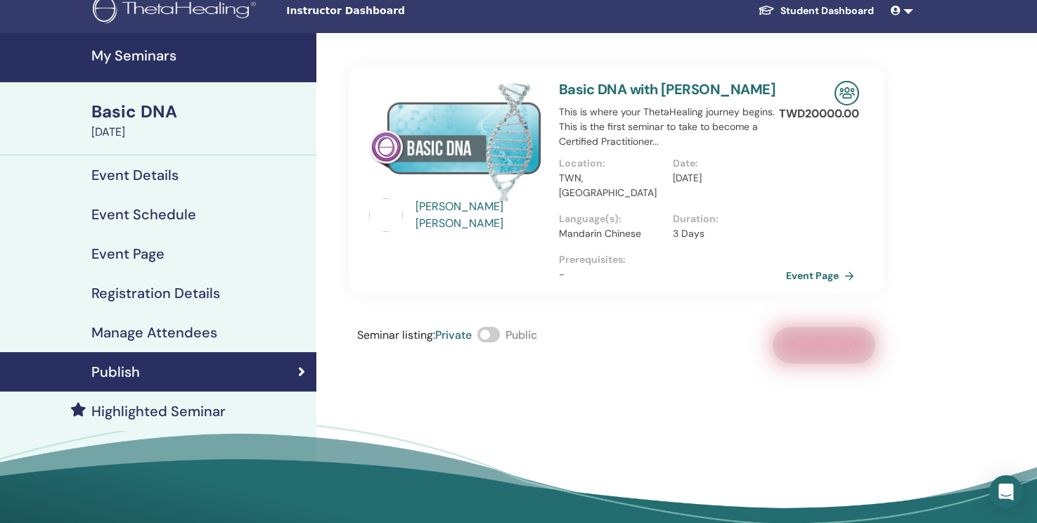
scroll to position [0, 0]
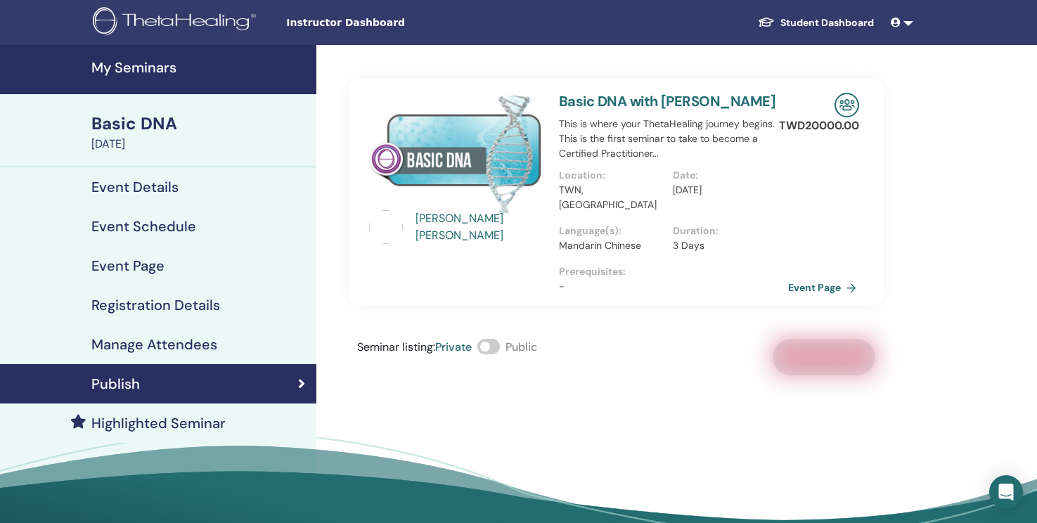
click at [815, 277] on link "Event Page" at bounding box center [825, 287] width 74 height 21
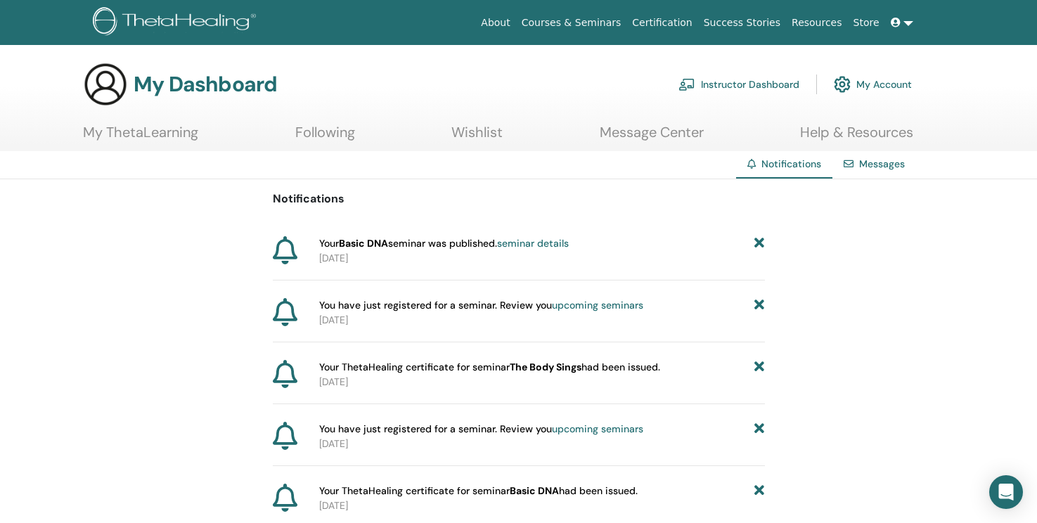
click at [408, 243] on span "Your Basic DNA seminar was published. seminar details" at bounding box center [444, 243] width 250 height 15
click at [760, 241] on icon at bounding box center [759, 243] width 10 height 15
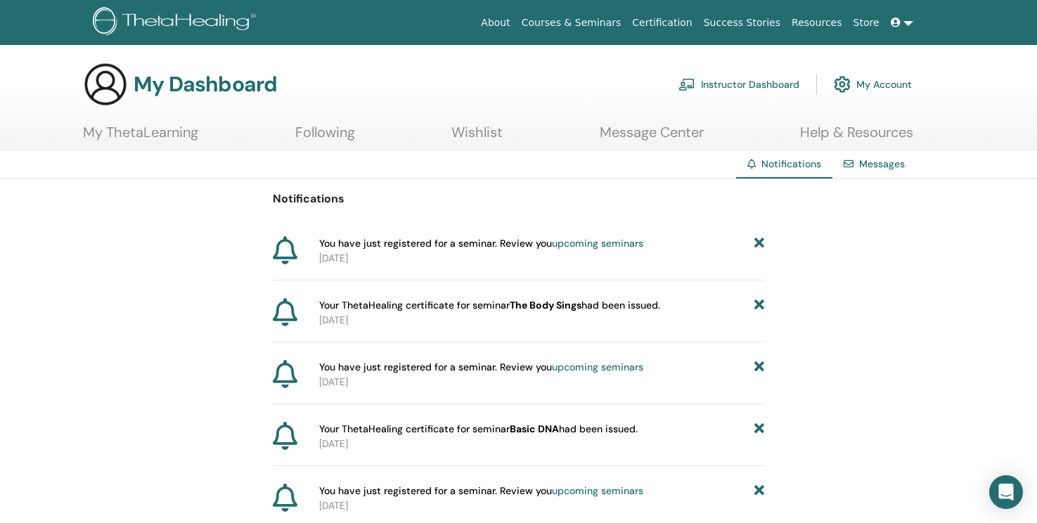
click at [759, 241] on icon at bounding box center [759, 243] width 10 height 15
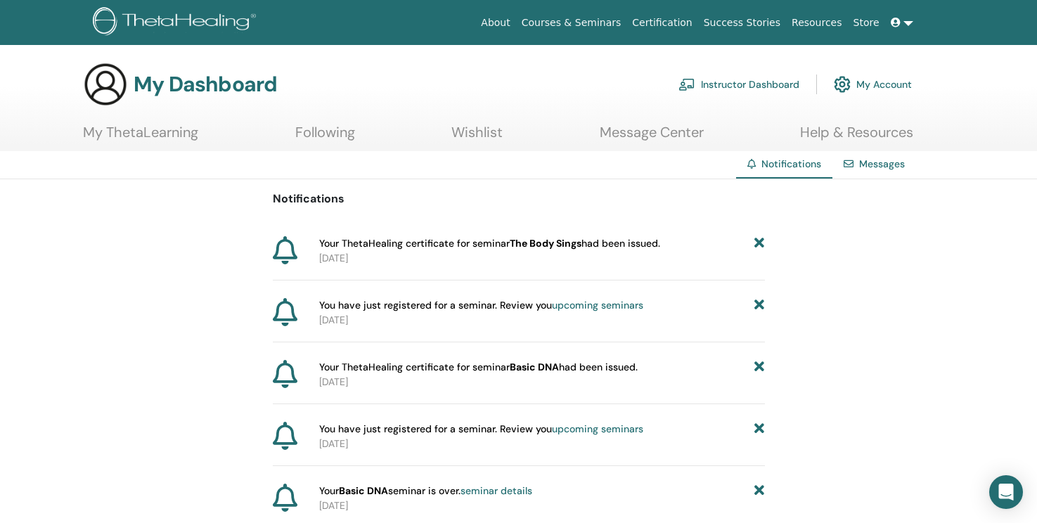
click at [759, 242] on icon at bounding box center [759, 243] width 10 height 15
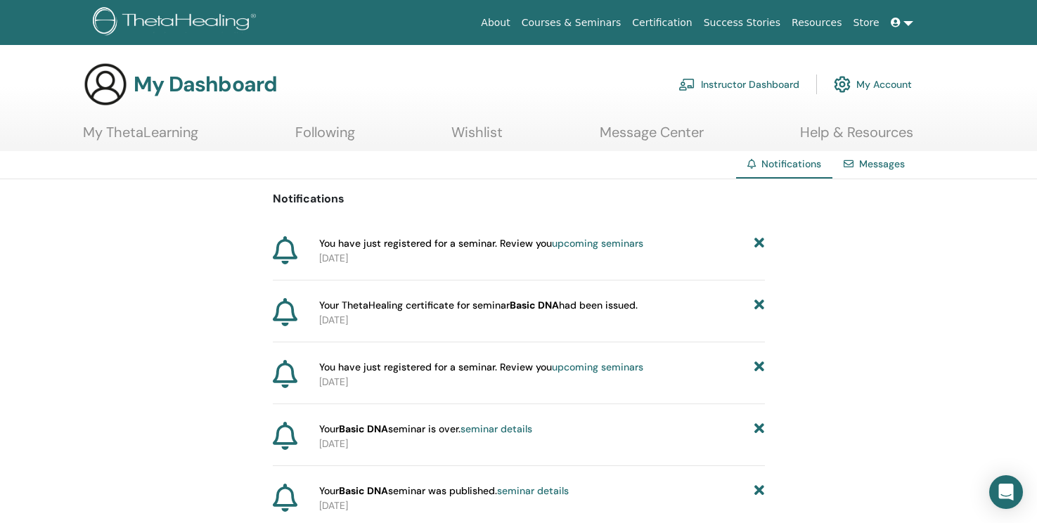
click at [759, 242] on icon at bounding box center [759, 243] width 10 height 15
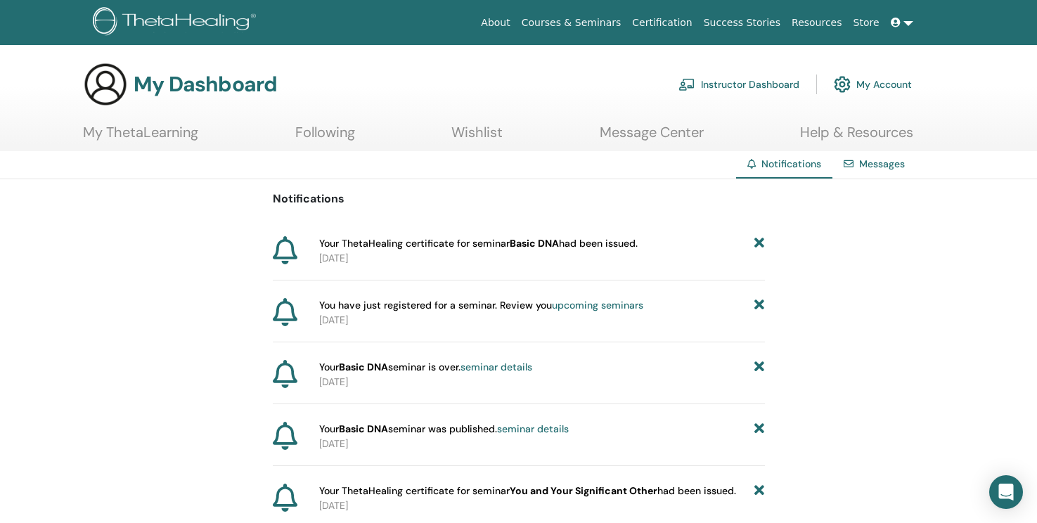
click at [759, 242] on icon at bounding box center [759, 243] width 10 height 15
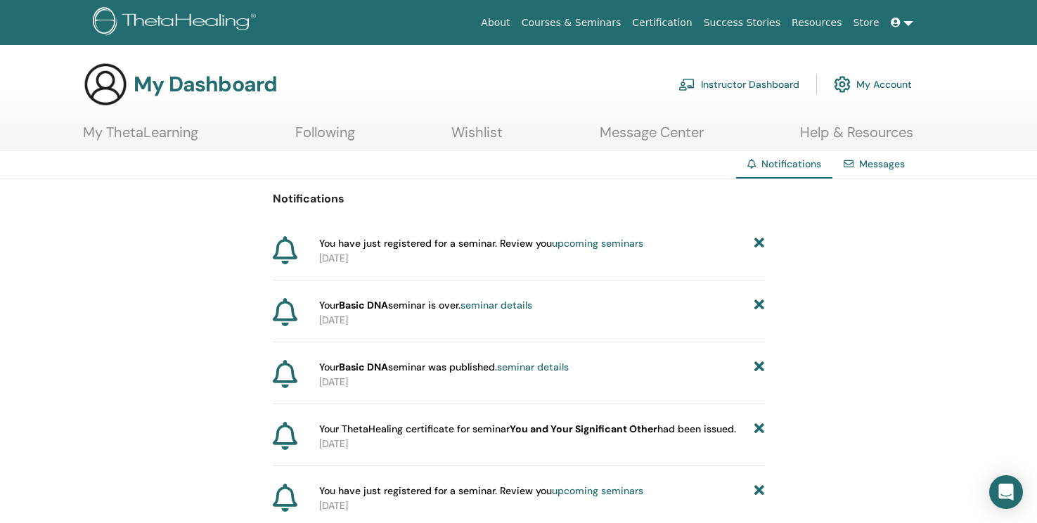
click at [759, 242] on icon at bounding box center [759, 243] width 10 height 15
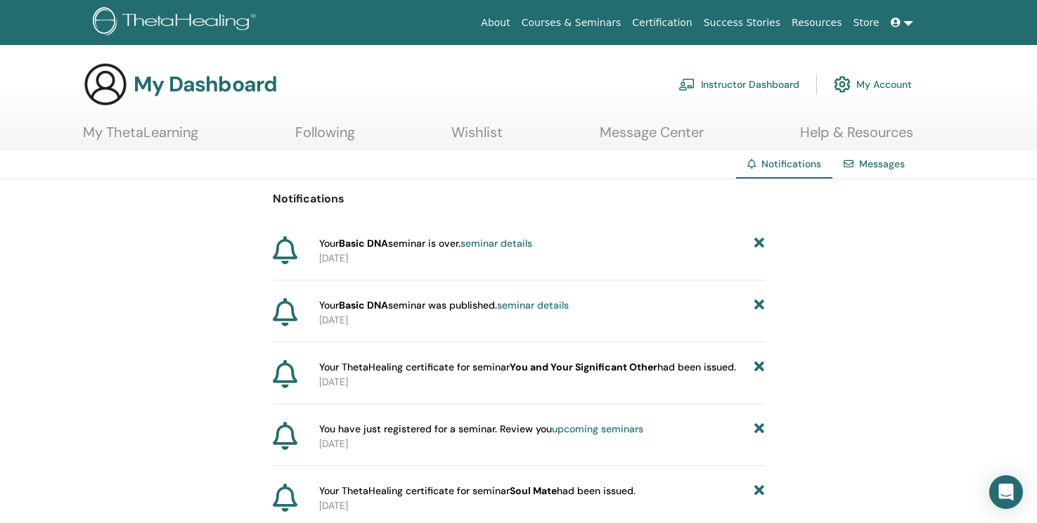
click at [759, 242] on icon at bounding box center [759, 243] width 10 height 15
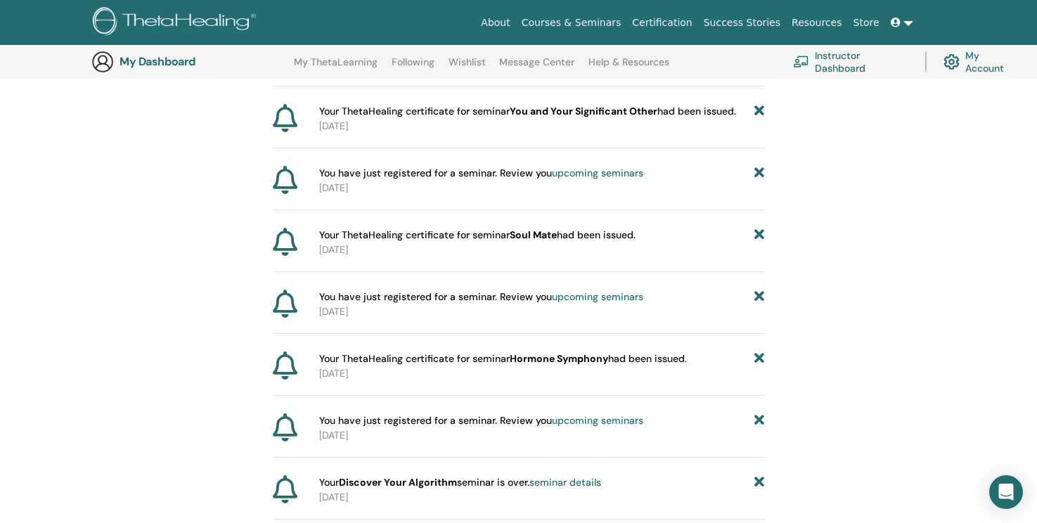
scroll to position [207, 0]
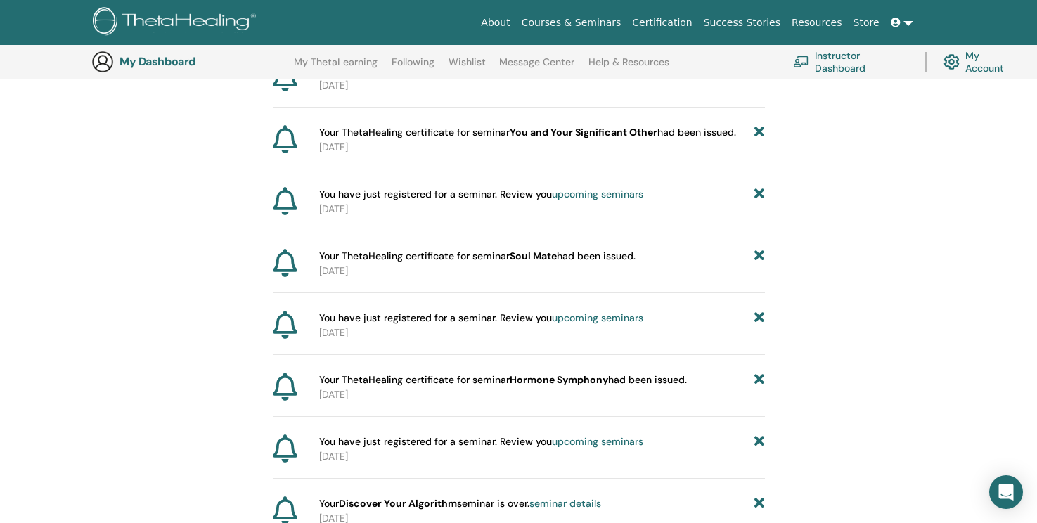
drag, startPoint x: 550, startPoint y: 188, endPoint x: 495, endPoint y: 192, distance: 54.2
click at [550, 188] on span "You have just registered for a seminar. Review you upcoming seminars" at bounding box center [481, 194] width 324 height 15
click at [495, 192] on span "You have just registered for a seminar. Review you upcoming seminars" at bounding box center [481, 194] width 324 height 15
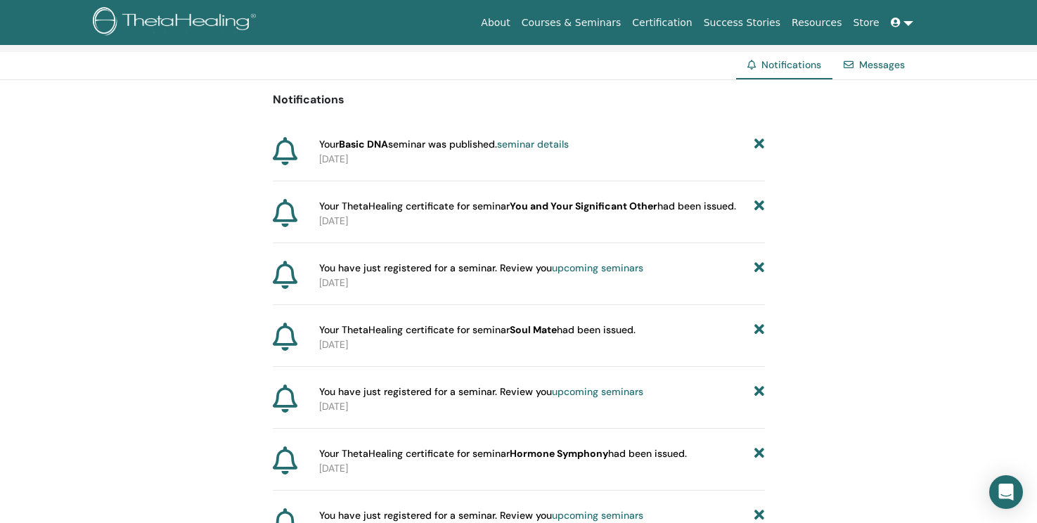
scroll to position [0, 0]
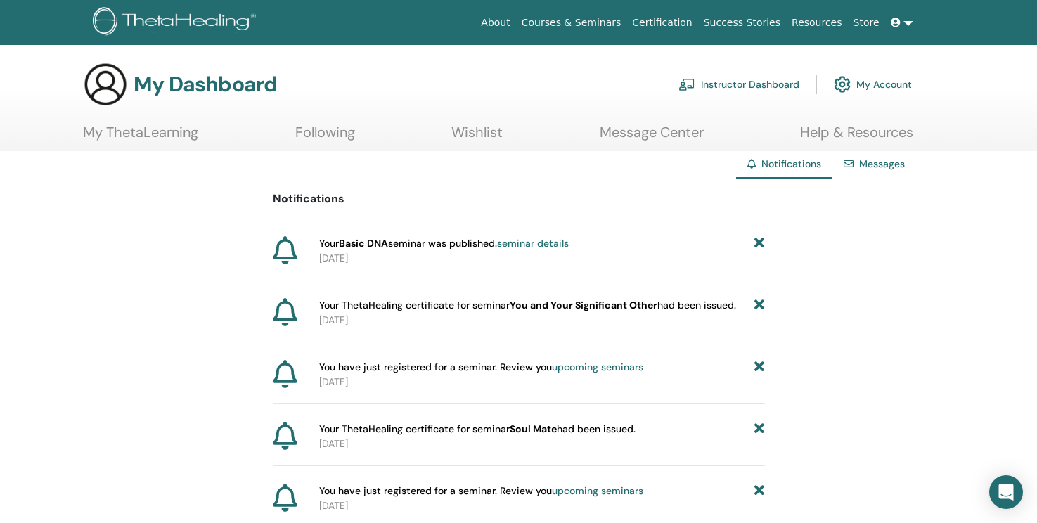
click at [872, 164] on link "Messages" at bounding box center [882, 163] width 46 height 13
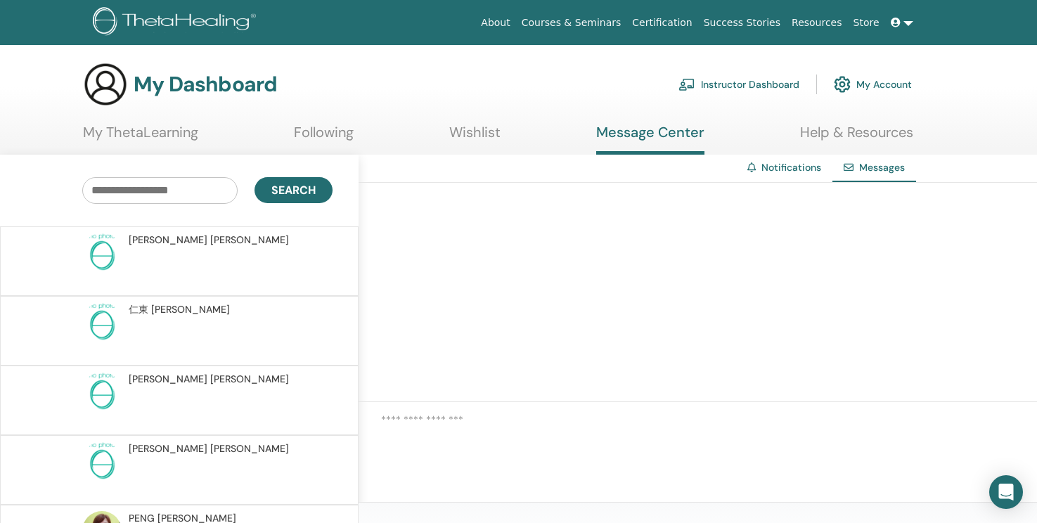
click at [786, 171] on link "Notifications" at bounding box center [791, 167] width 60 height 13
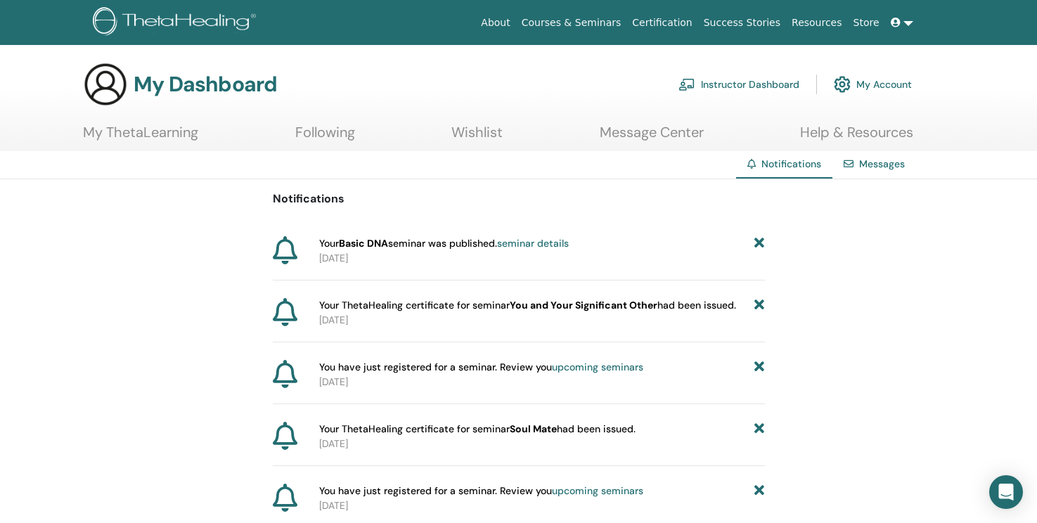
click at [313, 202] on p "Notifications" at bounding box center [519, 198] width 492 height 17
drag, startPoint x: 313, startPoint y: 202, endPoint x: 600, endPoint y: 240, distance: 289.3
click at [313, 202] on p "Notifications" at bounding box center [519, 198] width 492 height 17
click at [764, 243] on icon at bounding box center [759, 243] width 10 height 15
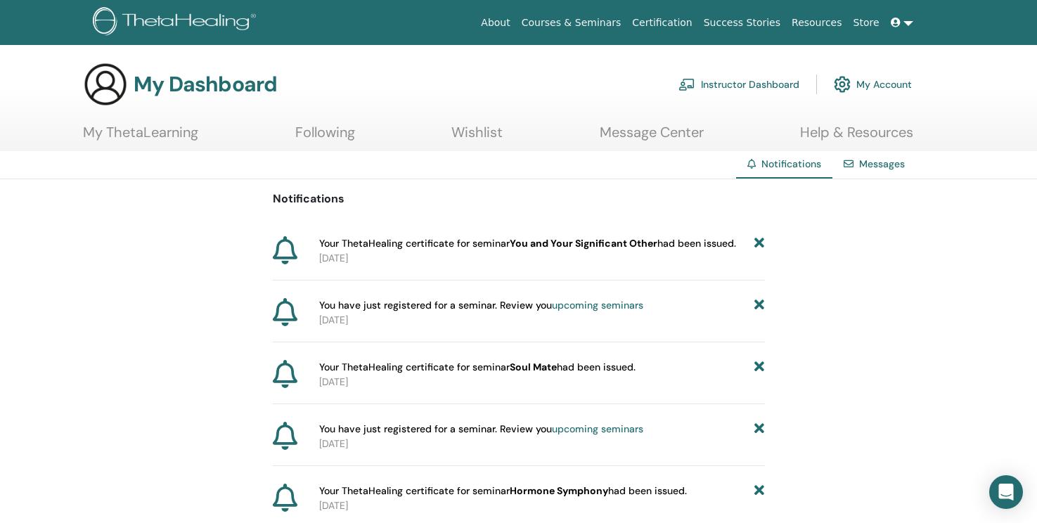
click at [756, 240] on icon at bounding box center [759, 243] width 10 height 15
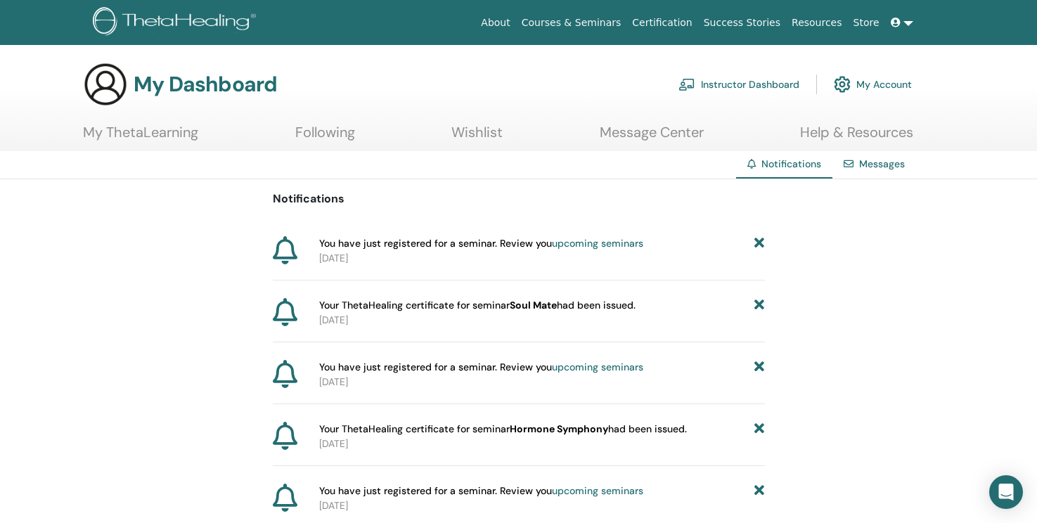
click at [756, 240] on icon at bounding box center [759, 243] width 10 height 15
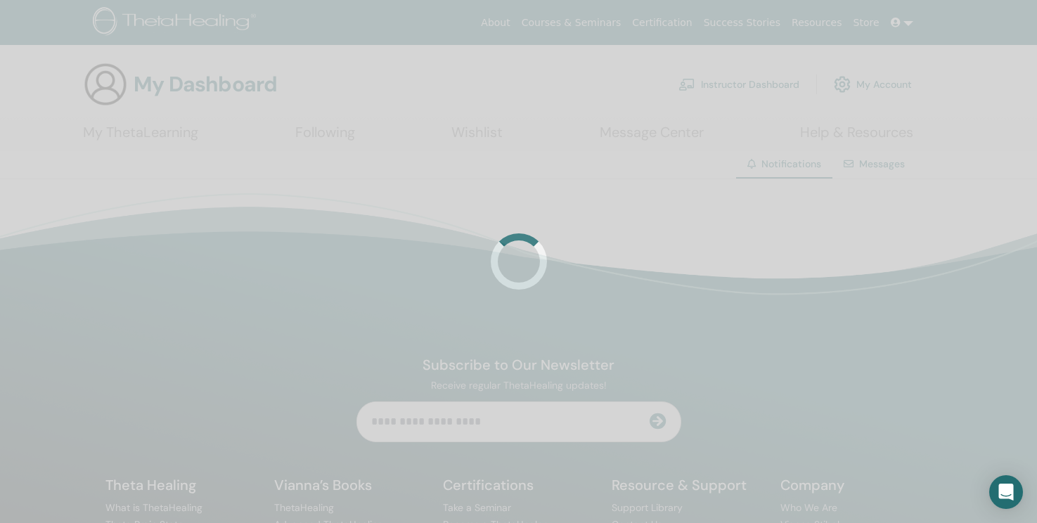
click at [756, 240] on div at bounding box center [518, 261] width 1037 height 523
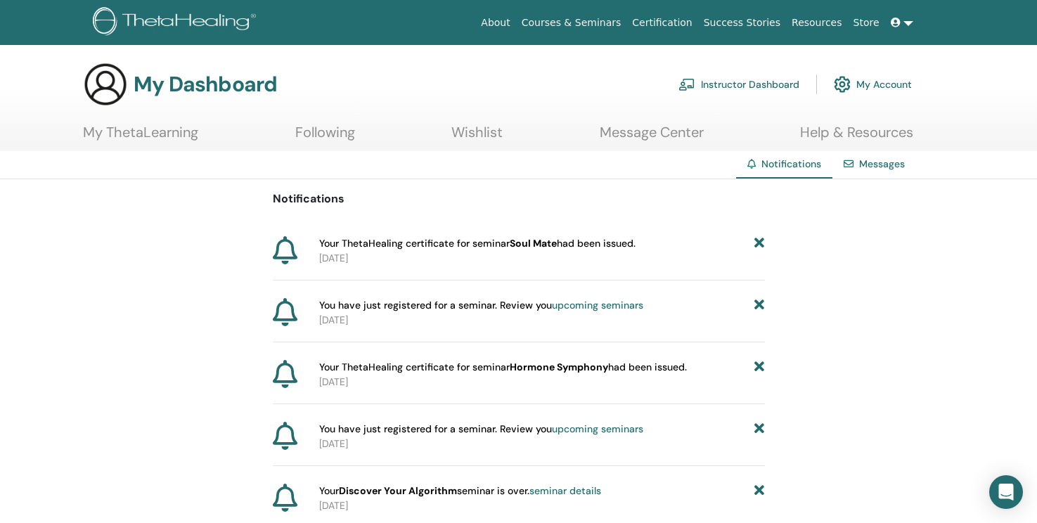
click at [756, 240] on icon at bounding box center [759, 243] width 10 height 15
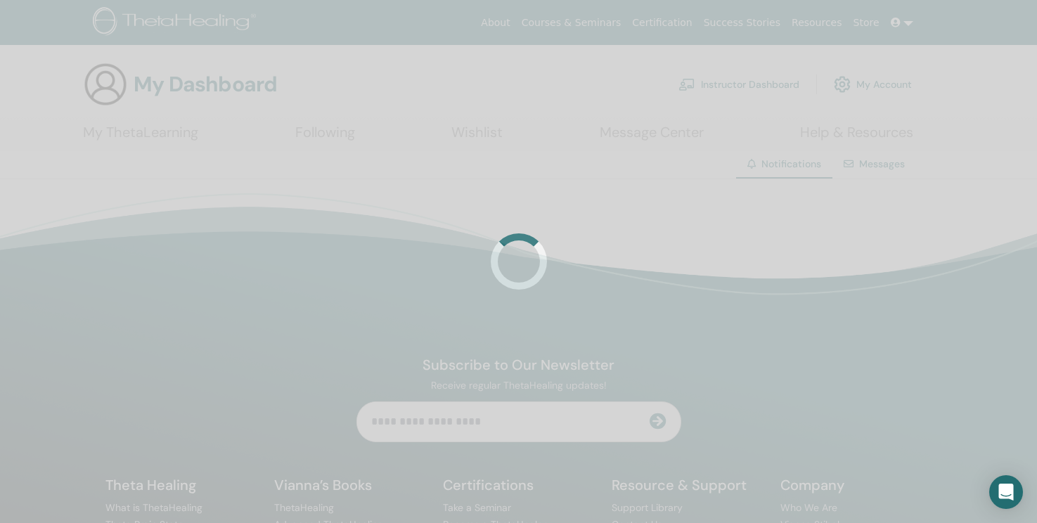
click at [756, 240] on div at bounding box center [518, 261] width 1037 height 523
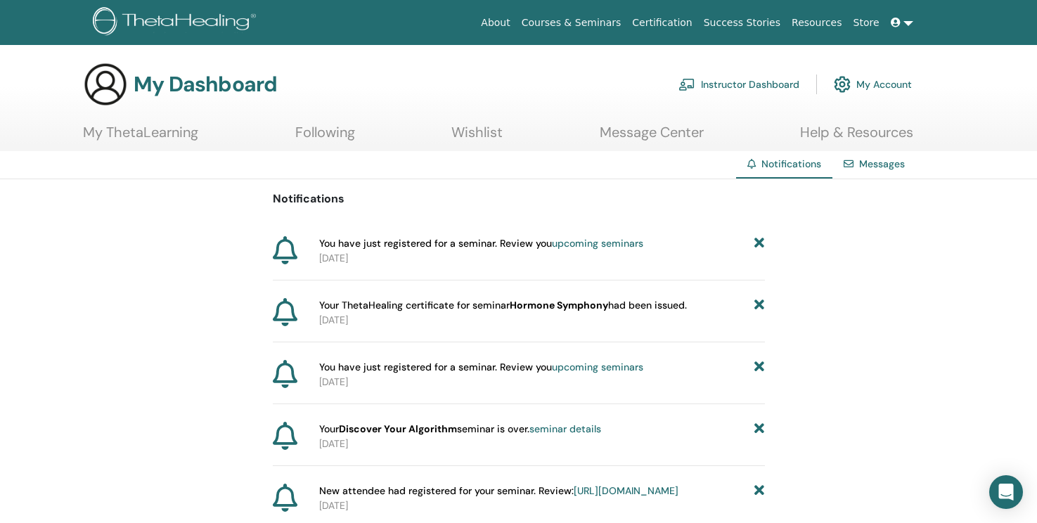
click at [756, 240] on icon at bounding box center [759, 243] width 10 height 15
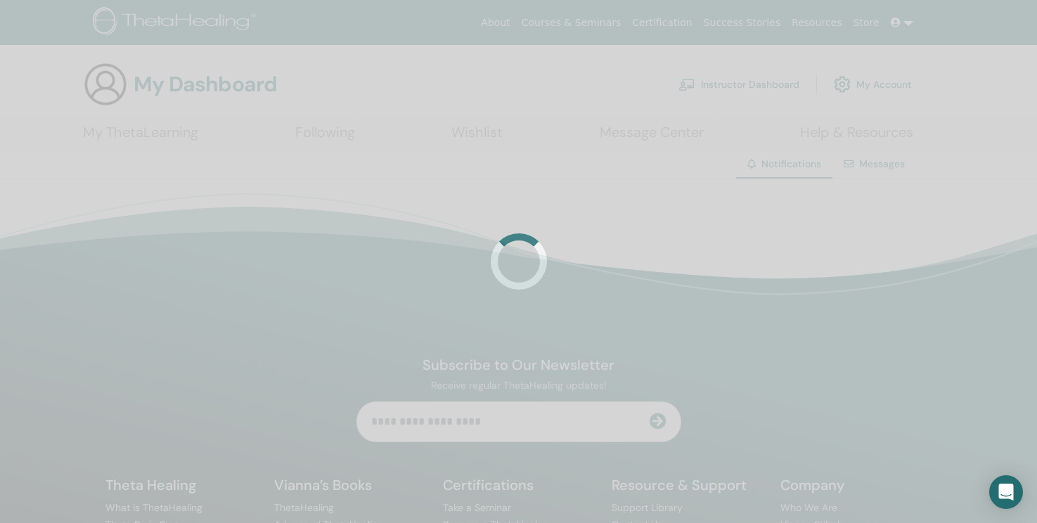
click at [756, 240] on div at bounding box center [518, 261] width 1037 height 523
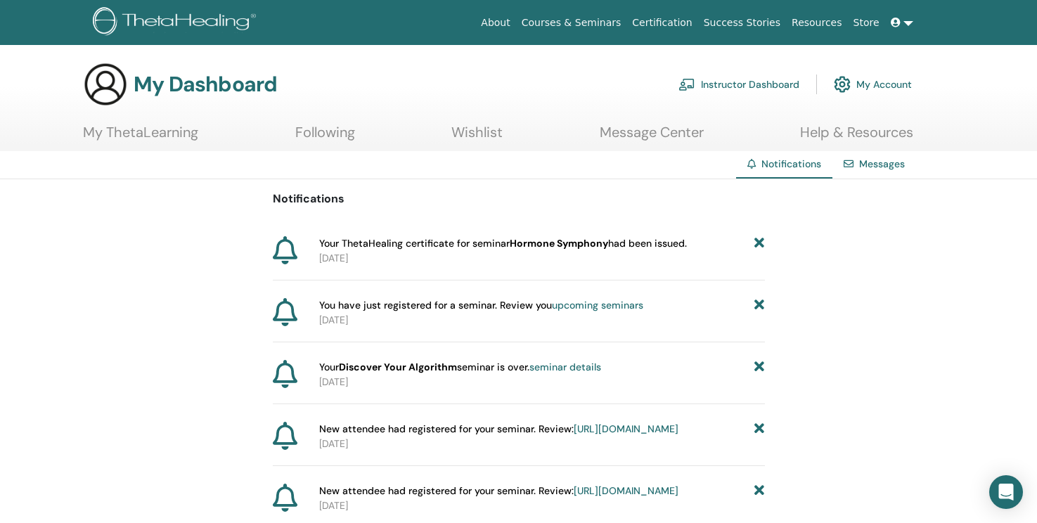
click at [756, 240] on icon at bounding box center [759, 243] width 10 height 15
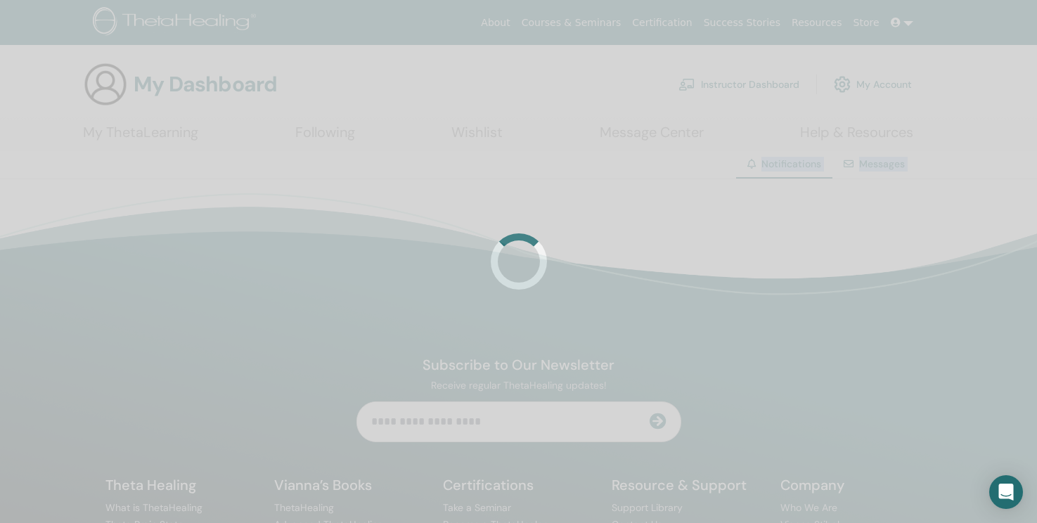
click at [756, 240] on div at bounding box center [518, 261] width 1037 height 523
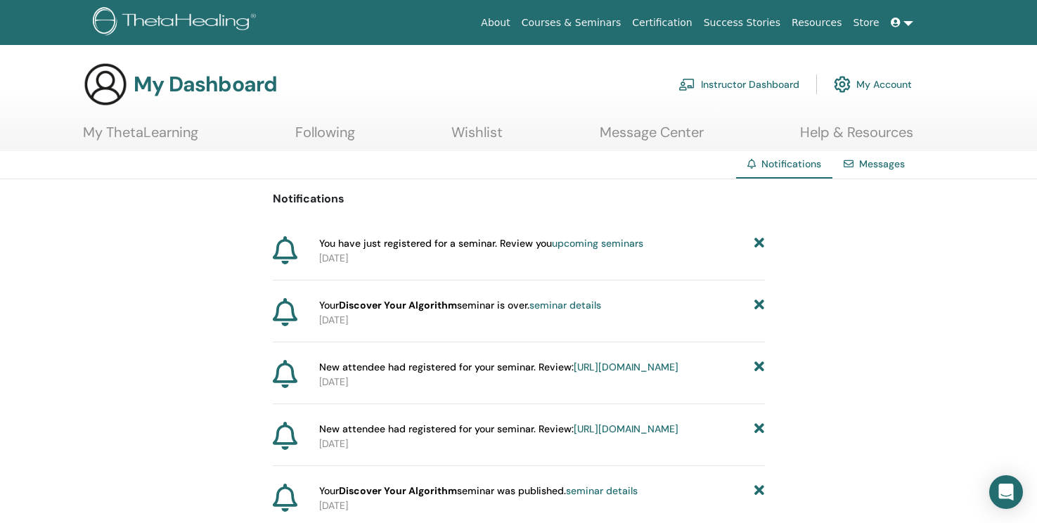
click at [756, 240] on icon at bounding box center [759, 243] width 10 height 15
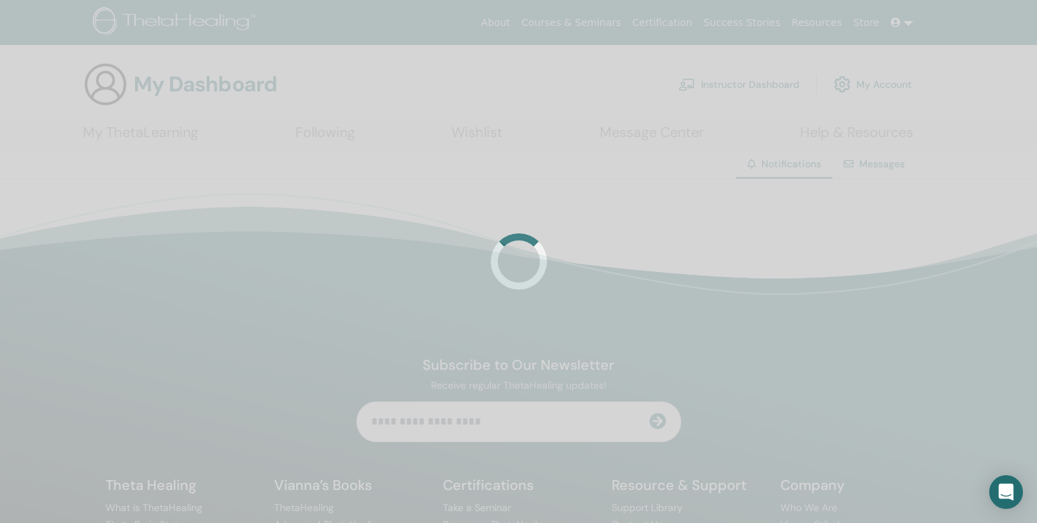
click at [756, 240] on div at bounding box center [518, 261] width 1037 height 523
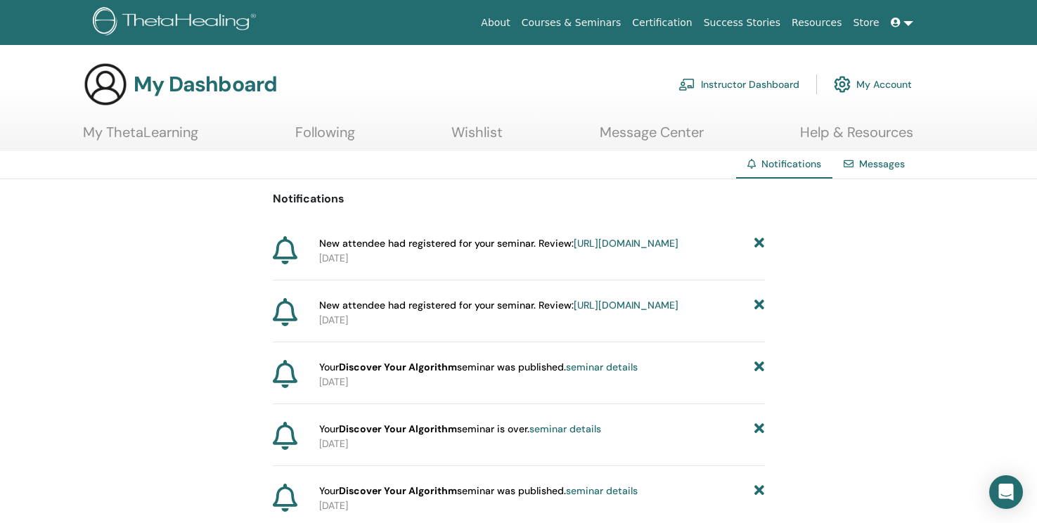
click at [756, 240] on icon at bounding box center [759, 243] width 10 height 15
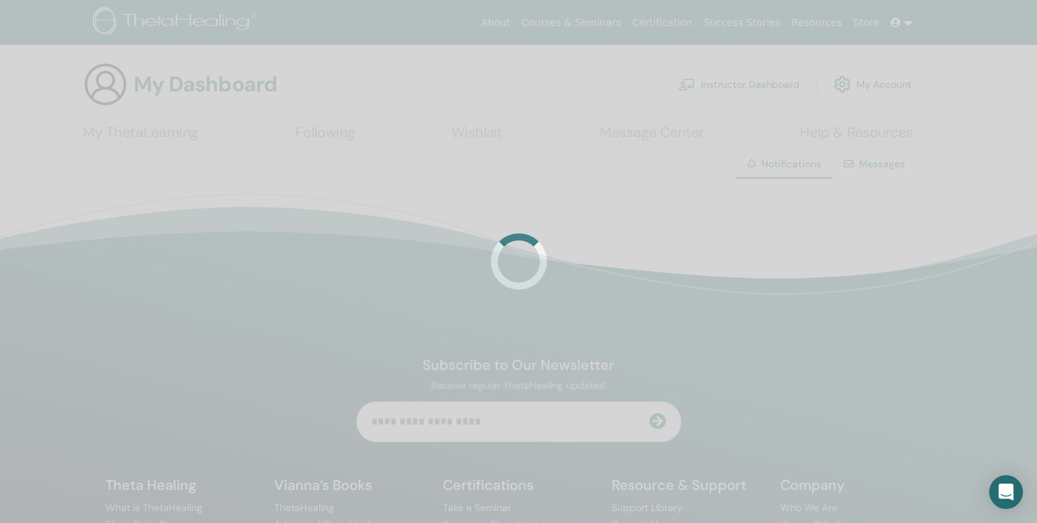
click at [756, 240] on div at bounding box center [518, 261] width 1037 height 523
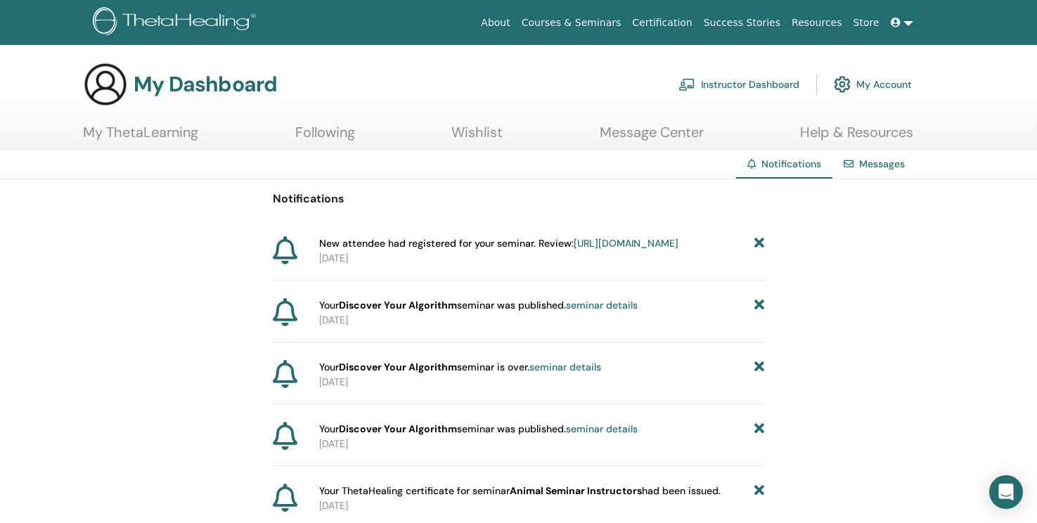
click at [756, 240] on icon at bounding box center [759, 243] width 10 height 15
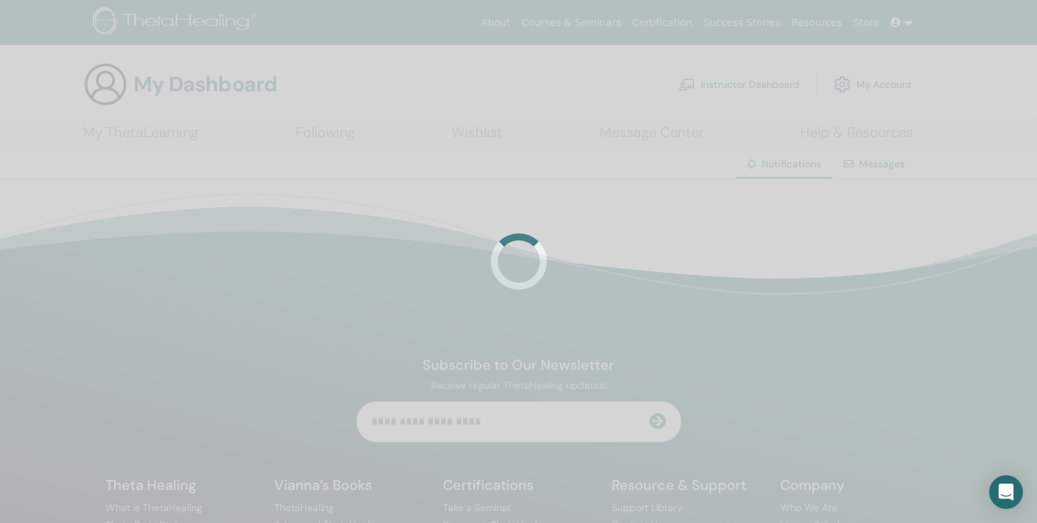
click at [756, 240] on div at bounding box center [518, 261] width 1037 height 523
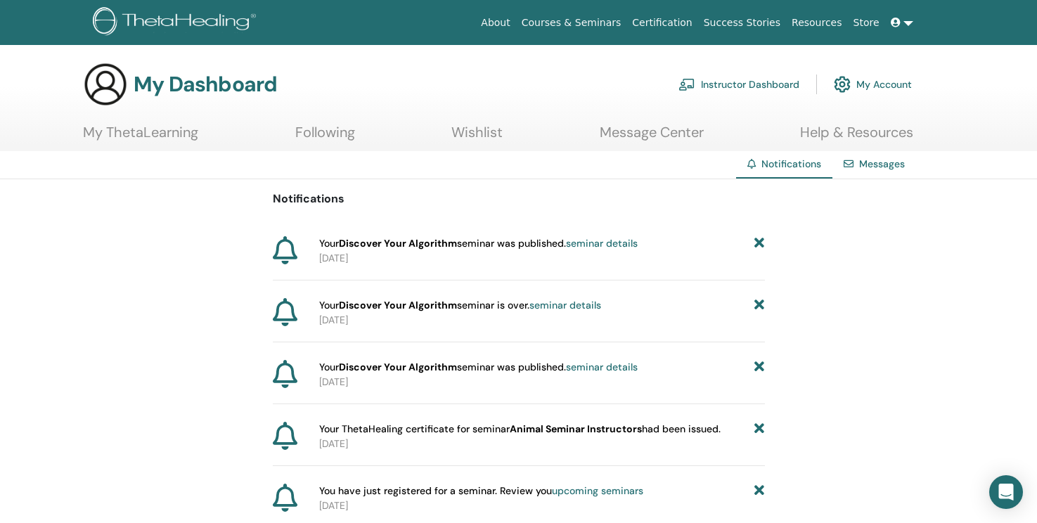
click at [756, 240] on icon at bounding box center [759, 243] width 10 height 15
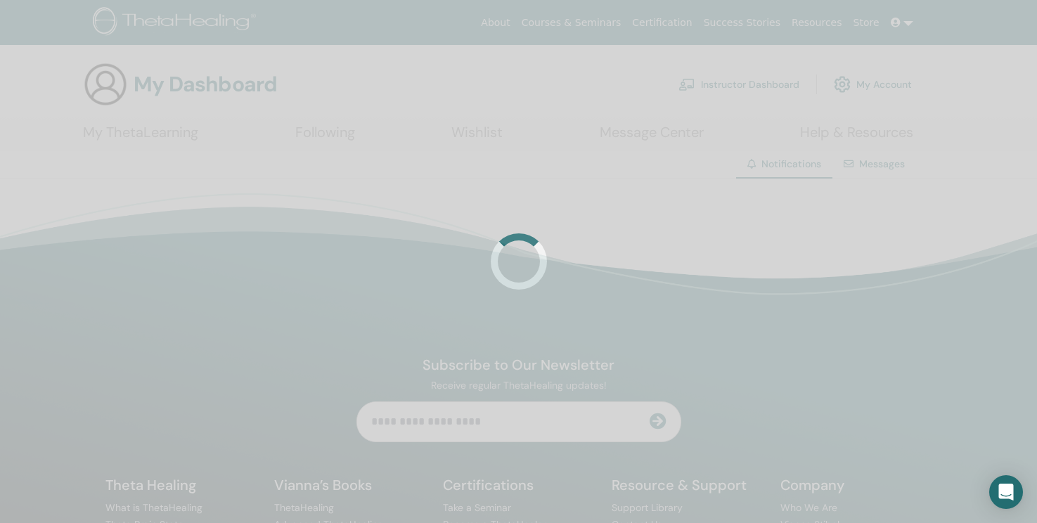
click at [756, 240] on div at bounding box center [518, 261] width 1037 height 523
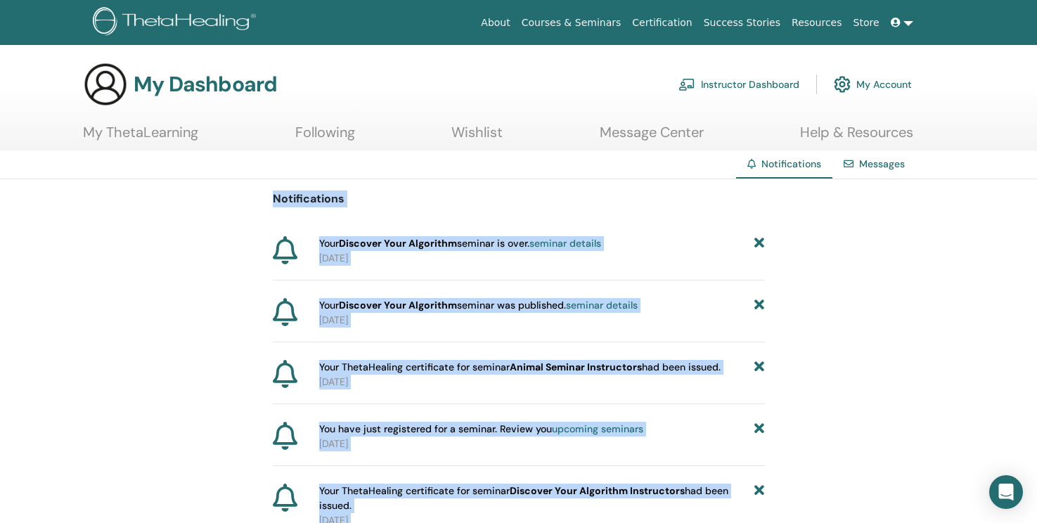
click at [756, 240] on icon at bounding box center [759, 243] width 10 height 15
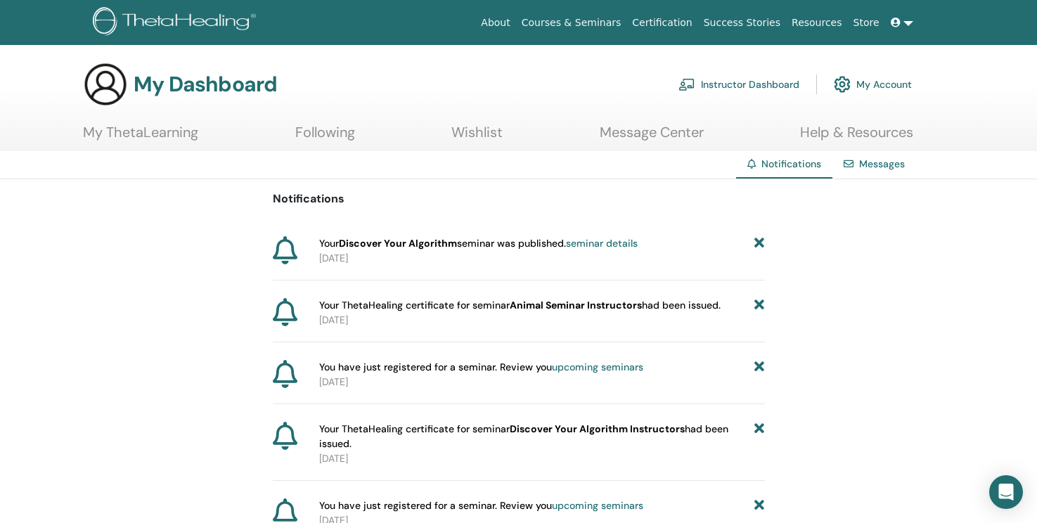
click at [756, 240] on icon at bounding box center [759, 243] width 10 height 15
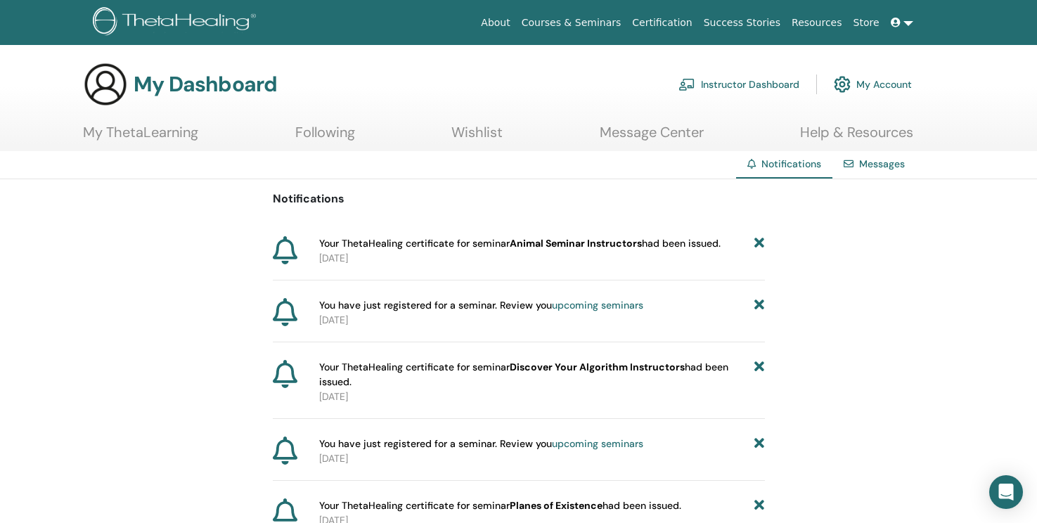
click at [756, 240] on icon at bounding box center [759, 243] width 10 height 15
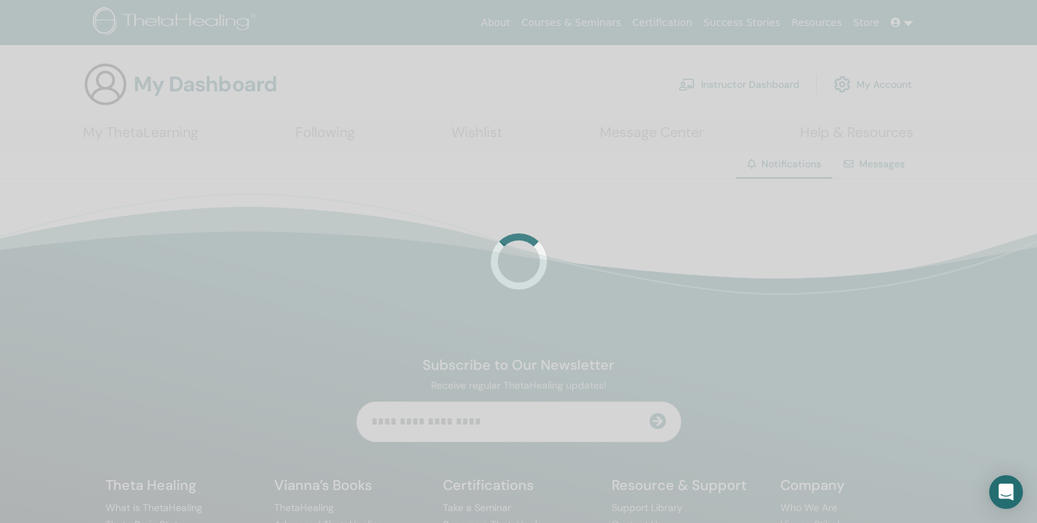
click at [756, 240] on div at bounding box center [518, 261] width 1037 height 523
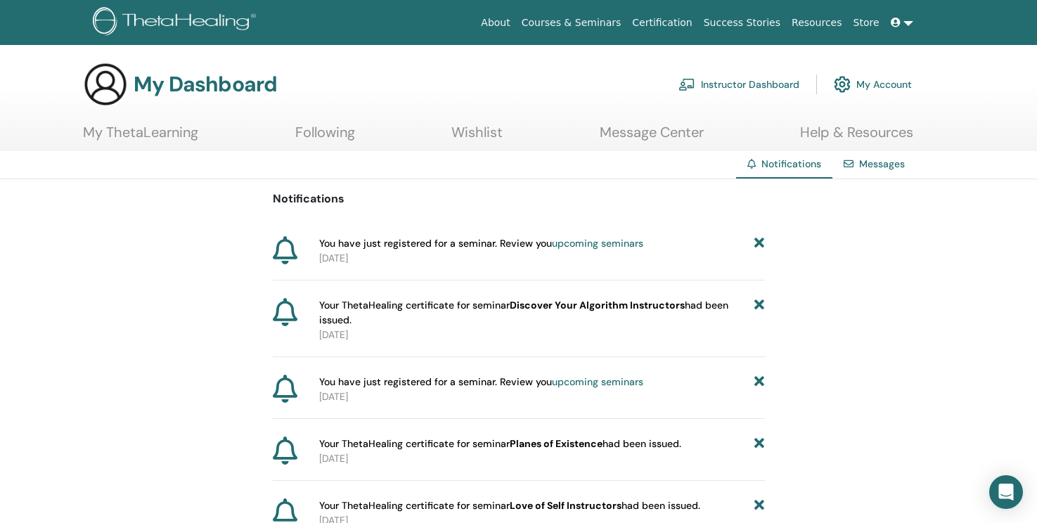
click at [756, 240] on icon at bounding box center [759, 243] width 10 height 15
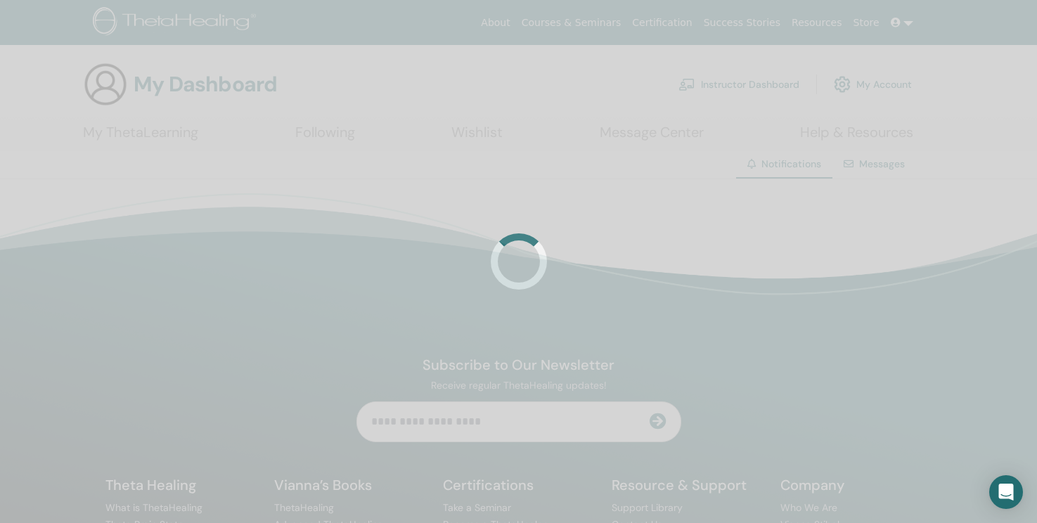
click at [756, 240] on div at bounding box center [518, 261] width 1037 height 523
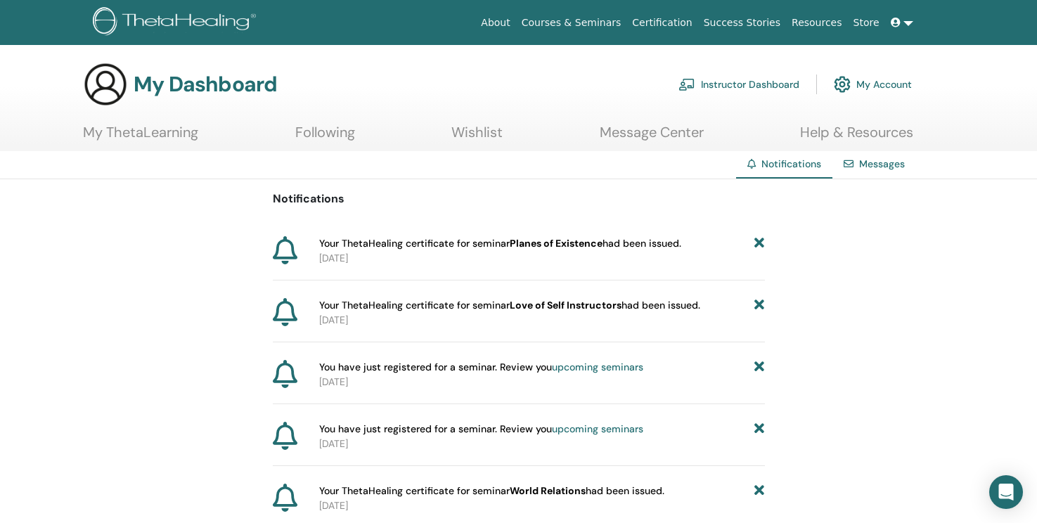
click at [756, 240] on icon at bounding box center [759, 243] width 10 height 15
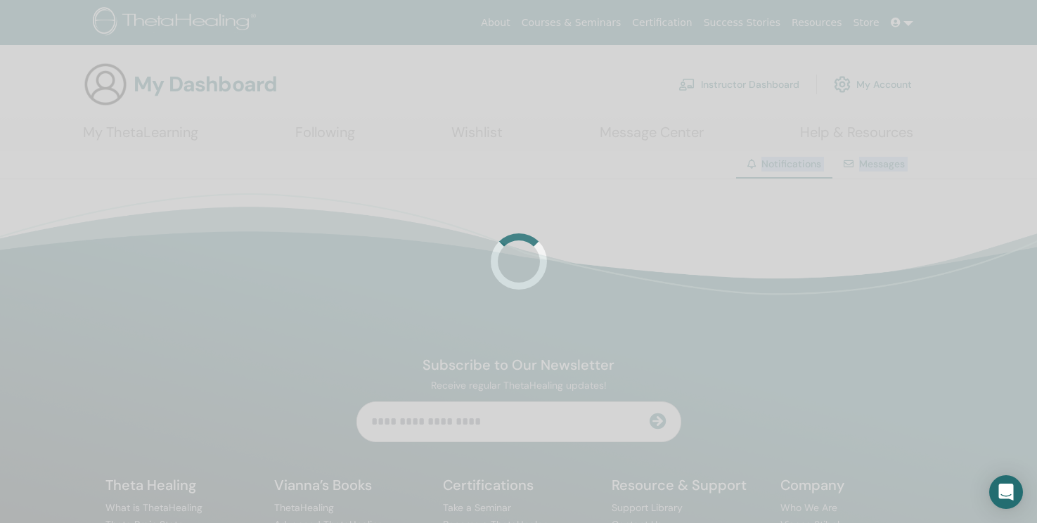
click at [756, 240] on div at bounding box center [518, 261] width 1037 height 523
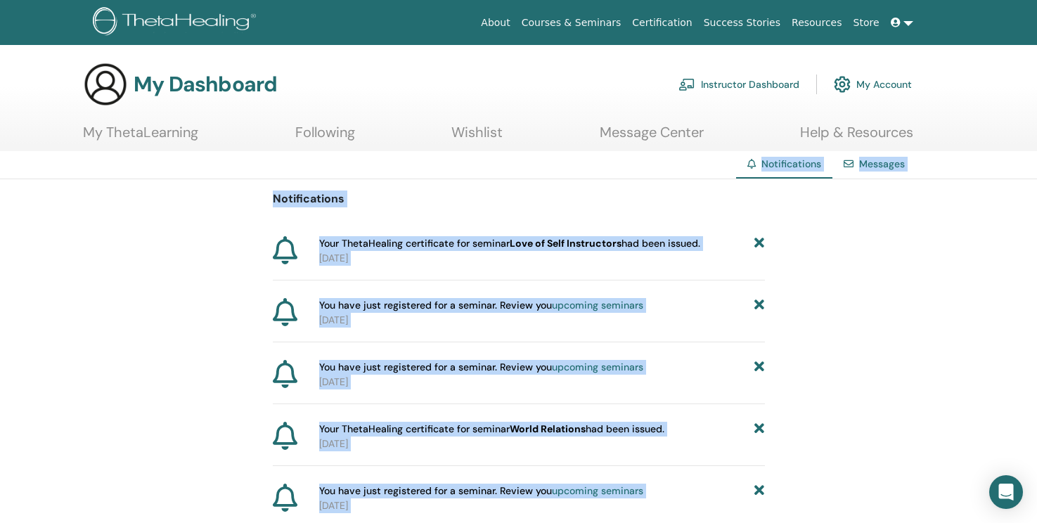
click at [756, 240] on icon at bounding box center [759, 243] width 10 height 15
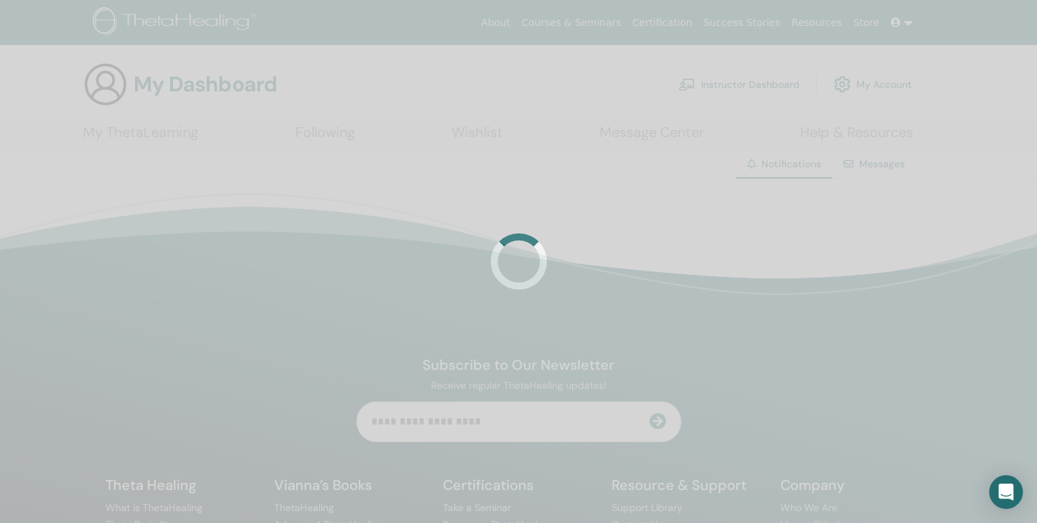
click at [756, 240] on div at bounding box center [518, 261] width 1037 height 523
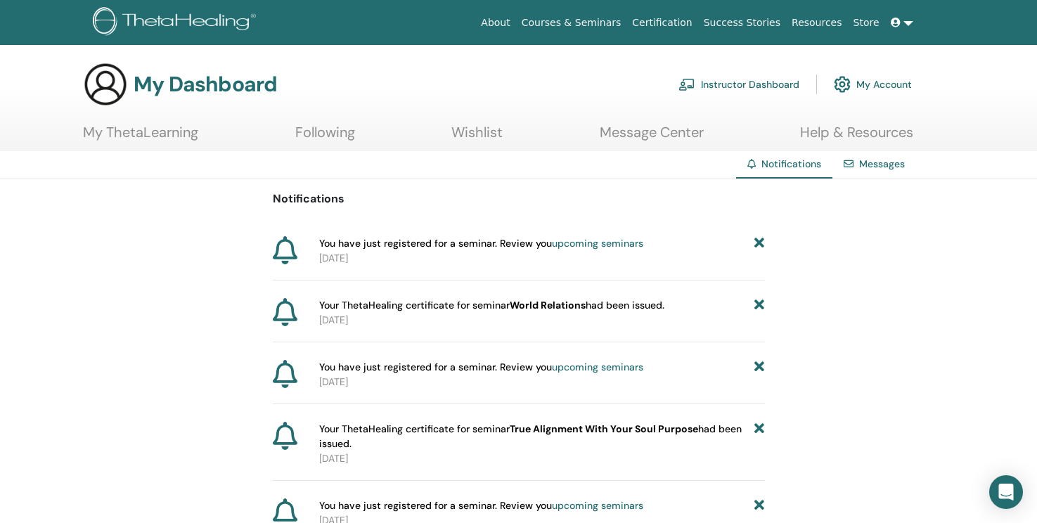
click at [756, 240] on icon at bounding box center [759, 243] width 10 height 15
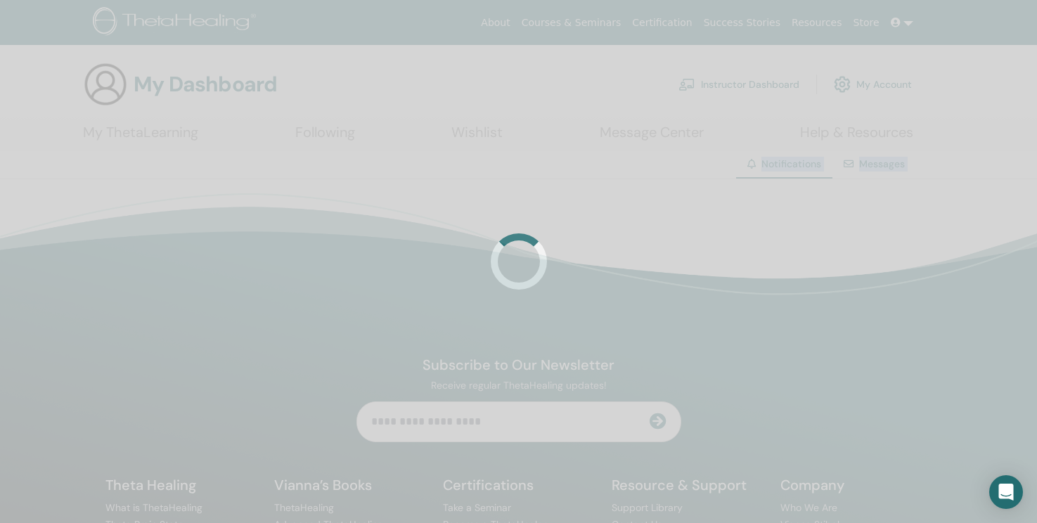
click at [756, 240] on div at bounding box center [518, 261] width 1037 height 523
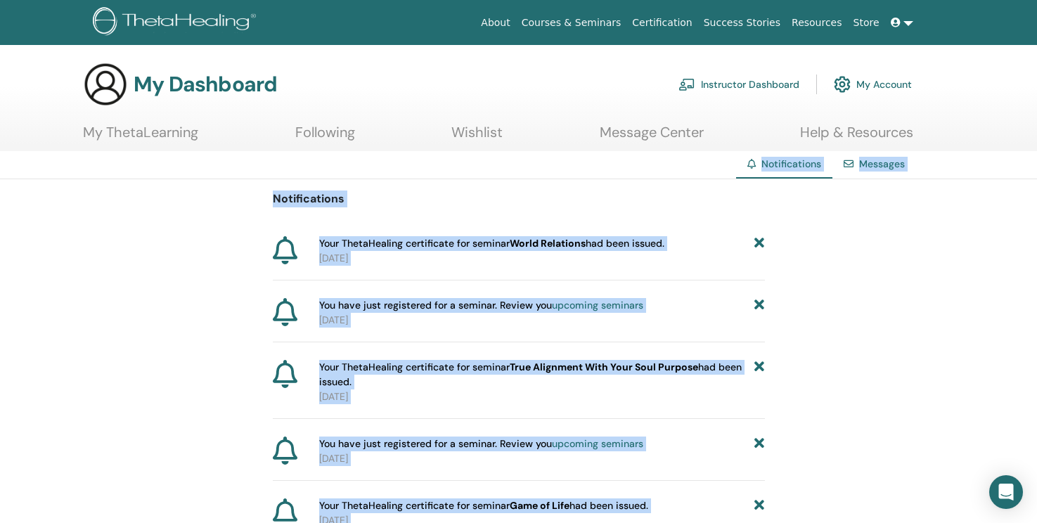
click at [756, 240] on icon at bounding box center [759, 243] width 10 height 15
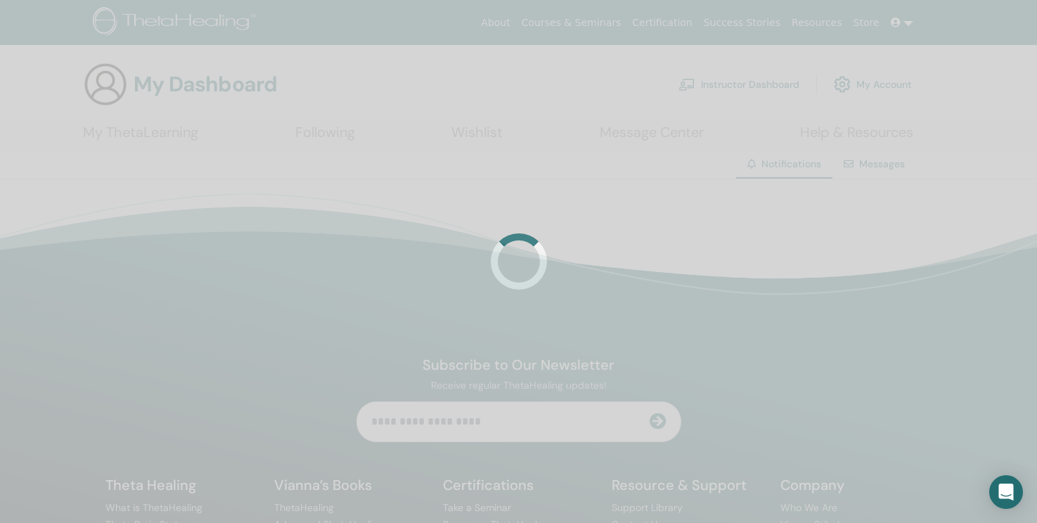
click at [756, 240] on div at bounding box center [518, 261] width 1037 height 523
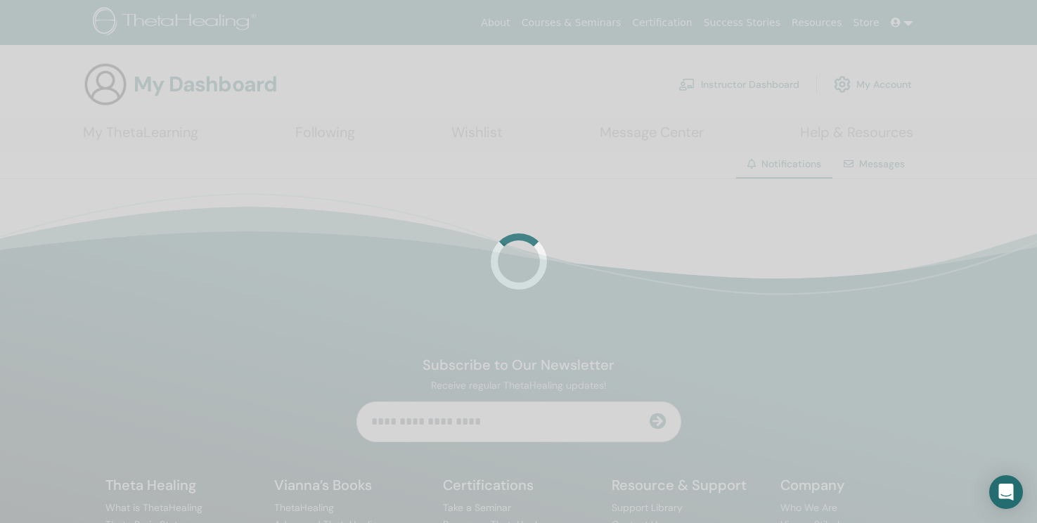
click at [756, 240] on div at bounding box center [518, 261] width 1037 height 523
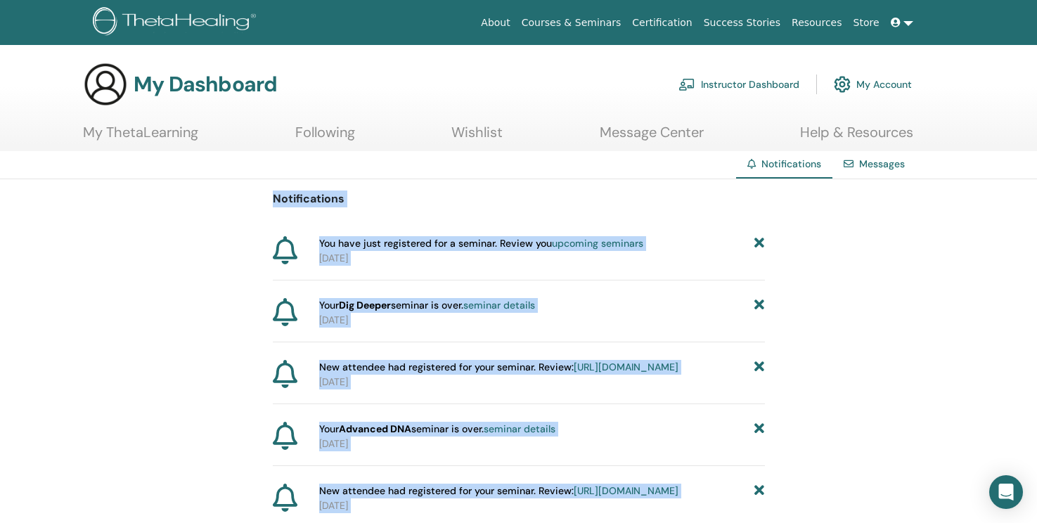
click at [756, 240] on icon at bounding box center [759, 243] width 10 height 15
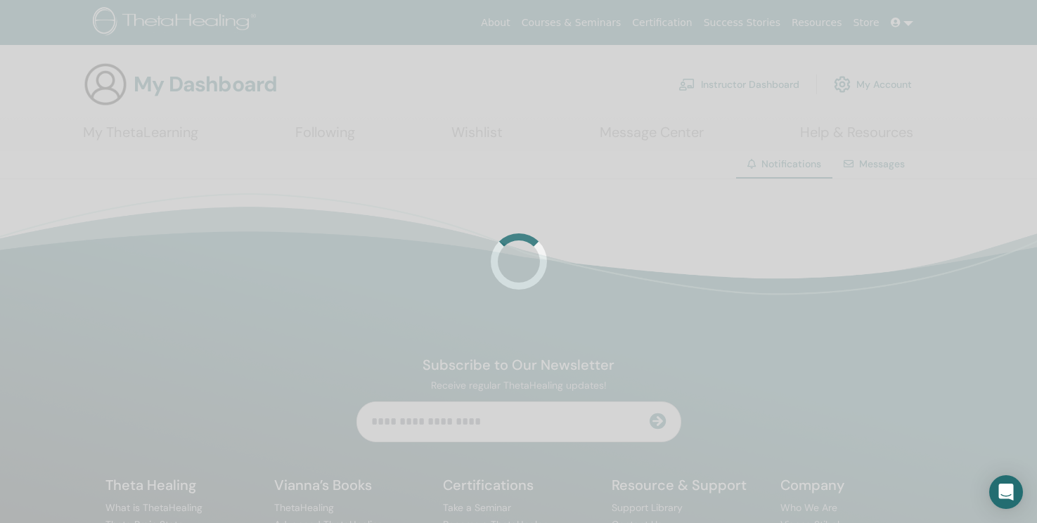
click at [756, 240] on div at bounding box center [518, 261] width 1037 height 523
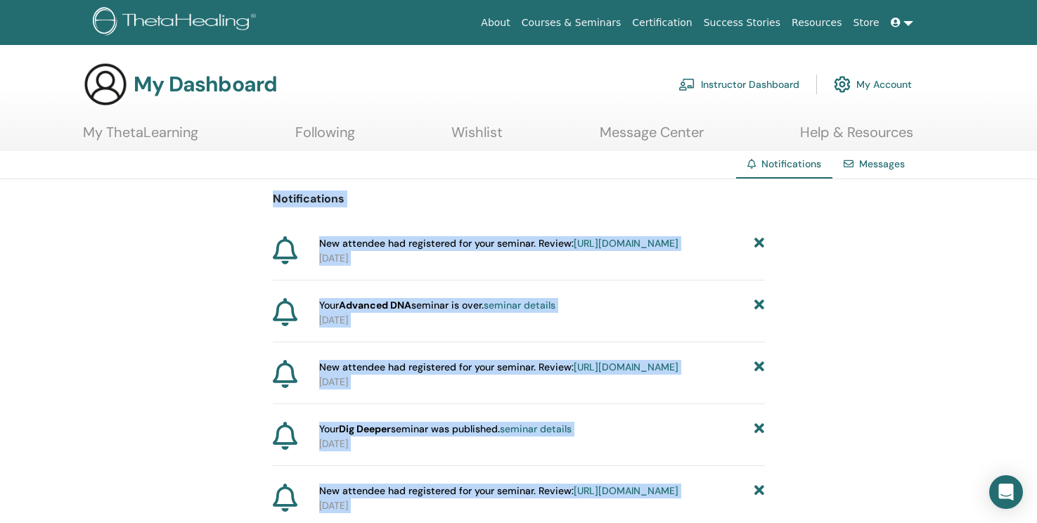
click at [756, 240] on icon at bounding box center [759, 243] width 10 height 15
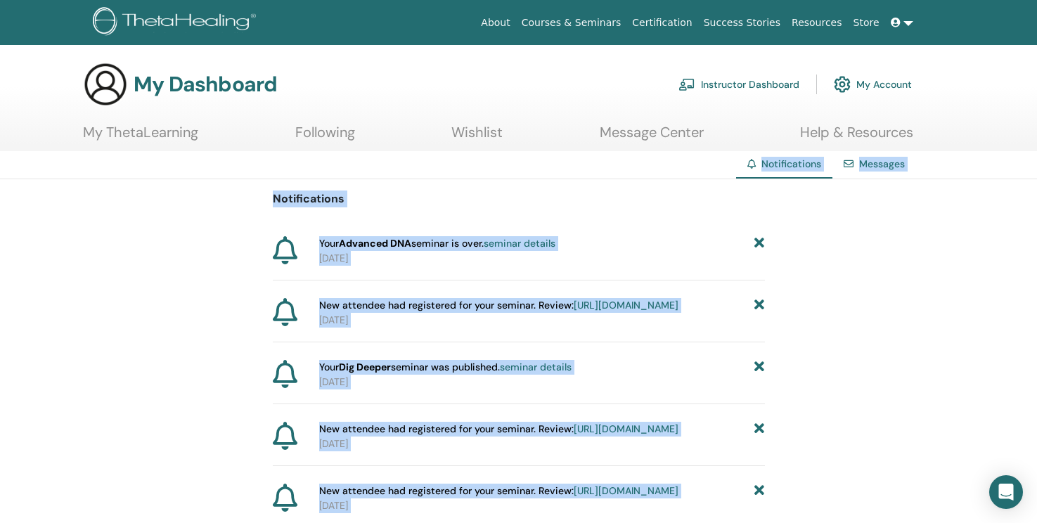
click at [756, 240] on icon at bounding box center [759, 243] width 10 height 15
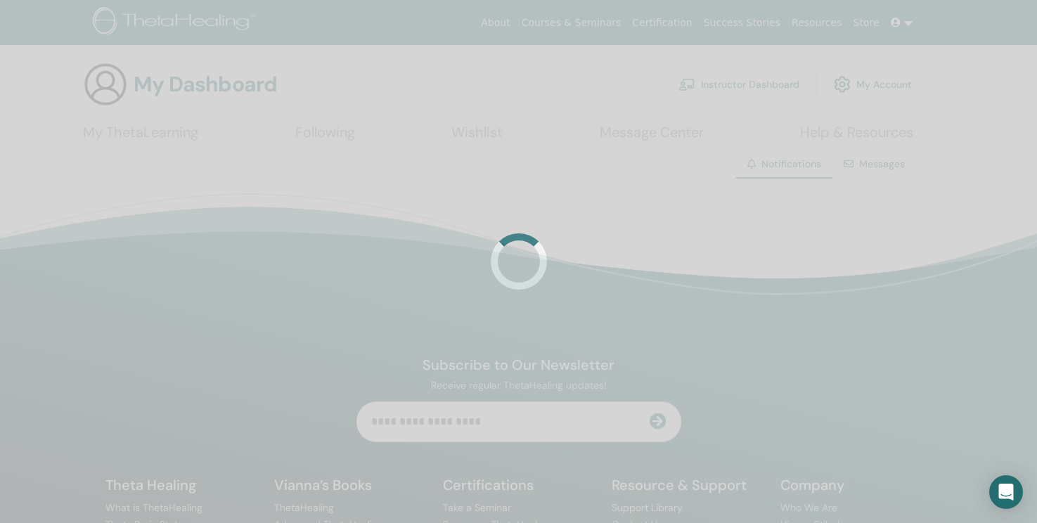
click at [756, 240] on div at bounding box center [518, 261] width 1037 height 523
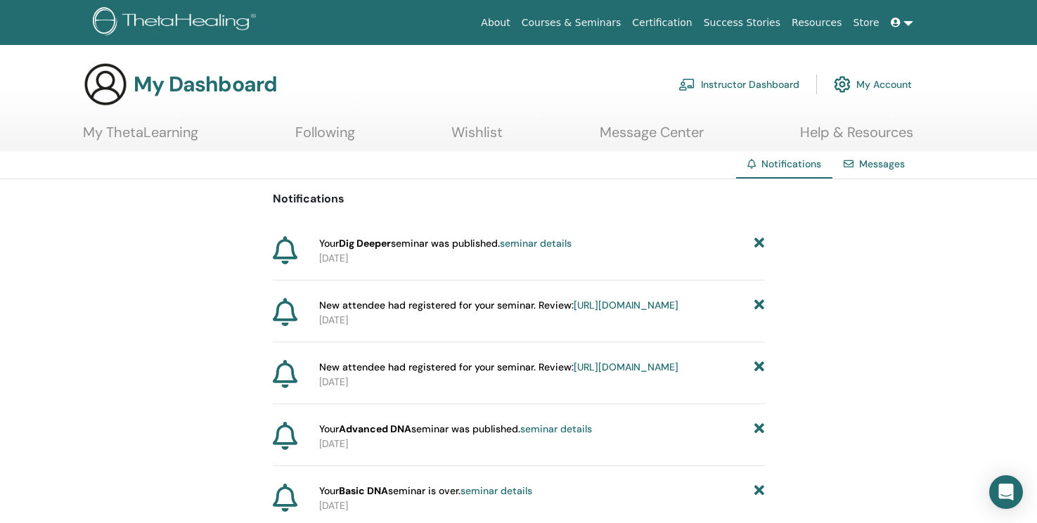
click at [756, 240] on icon at bounding box center [759, 243] width 10 height 15
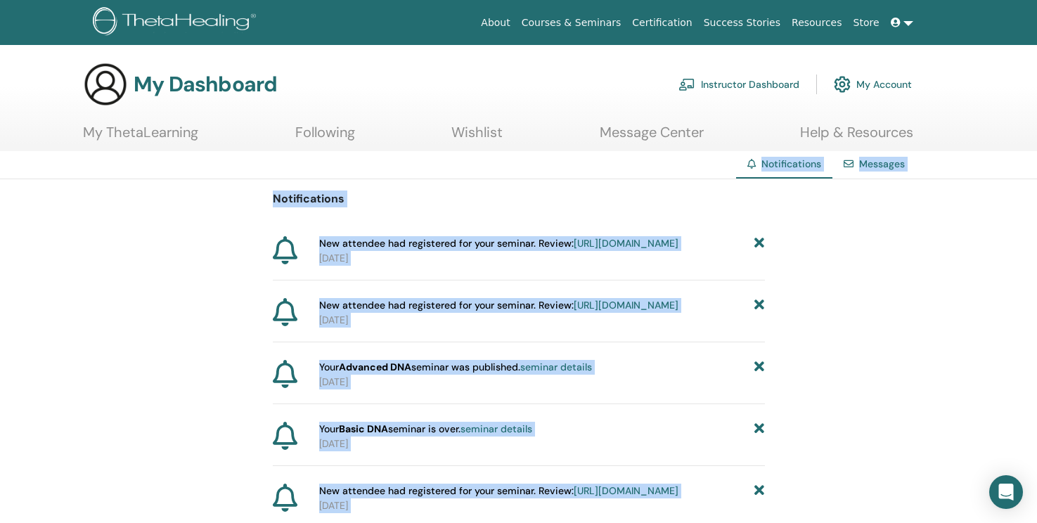
click at [756, 240] on icon at bounding box center [759, 243] width 10 height 15
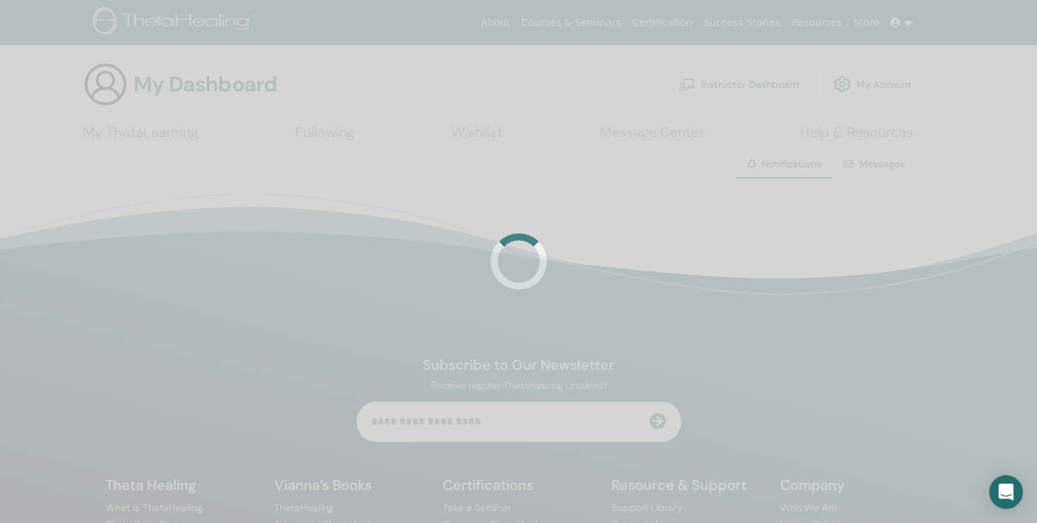
click at [756, 240] on div at bounding box center [518, 261] width 1037 height 523
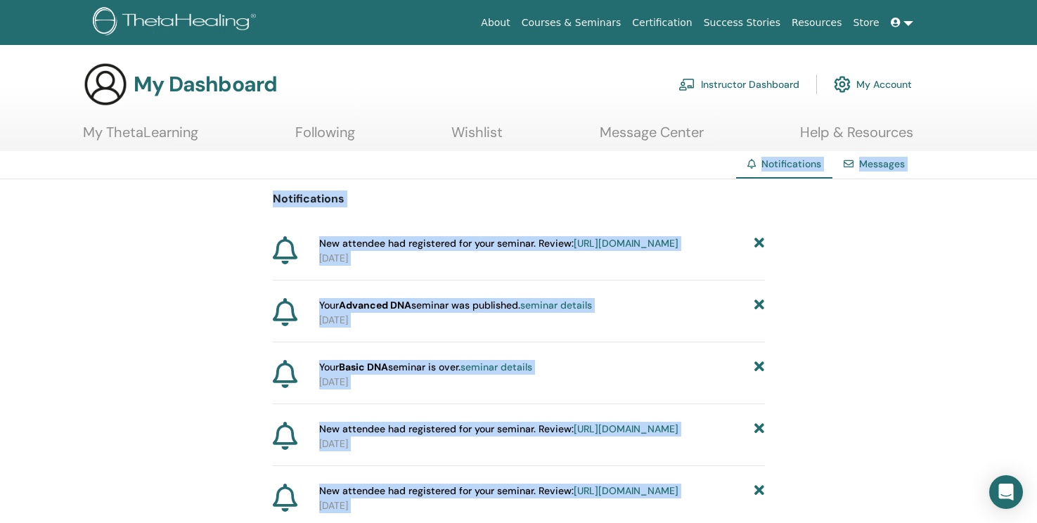
click at [756, 240] on icon at bounding box center [759, 243] width 10 height 15
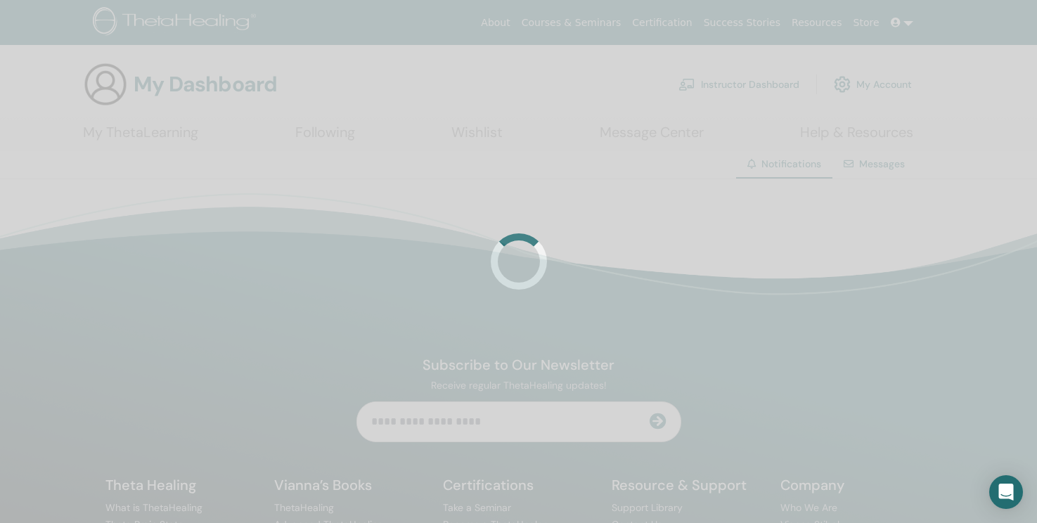
click at [756, 240] on div at bounding box center [518, 261] width 1037 height 523
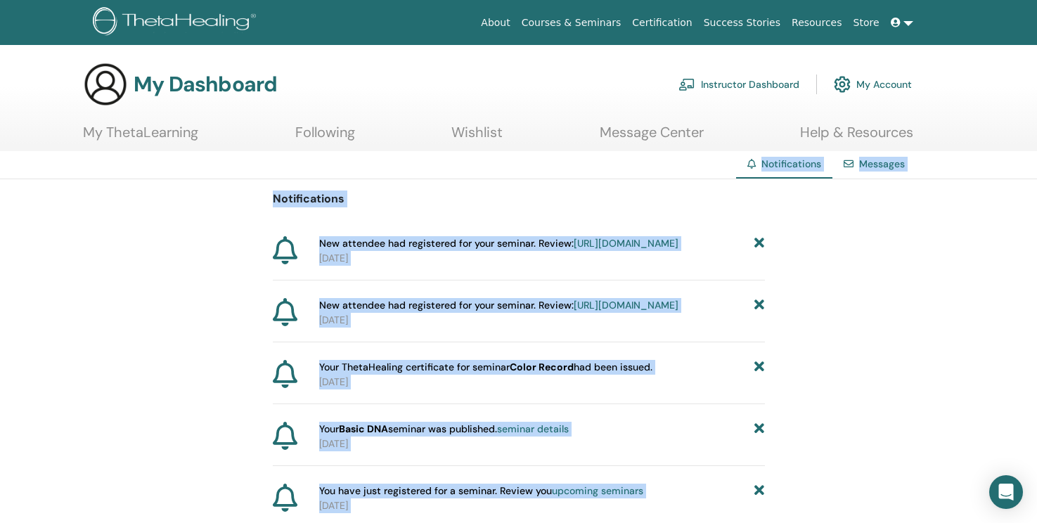
click at [756, 240] on icon at bounding box center [759, 243] width 10 height 15
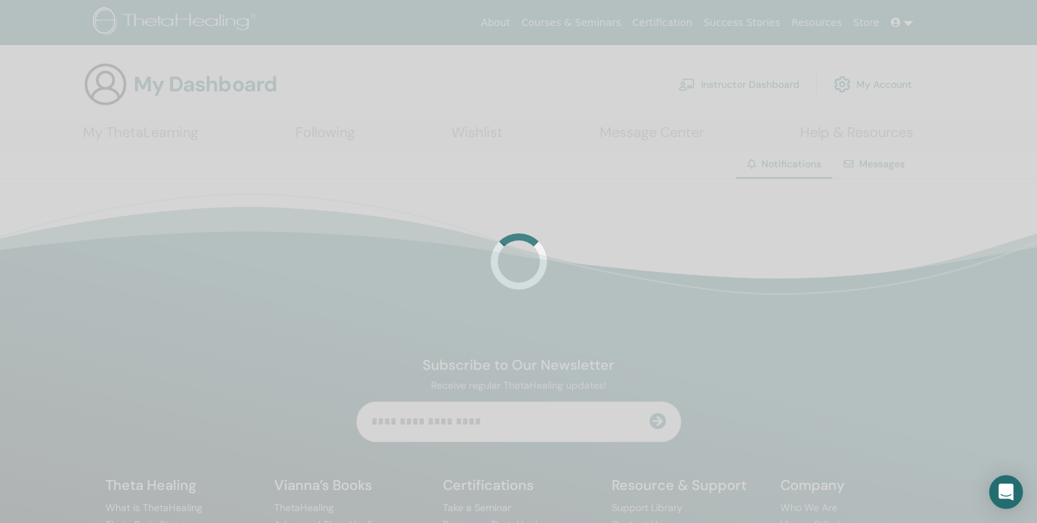
click at [756, 240] on div at bounding box center [518, 261] width 1037 height 523
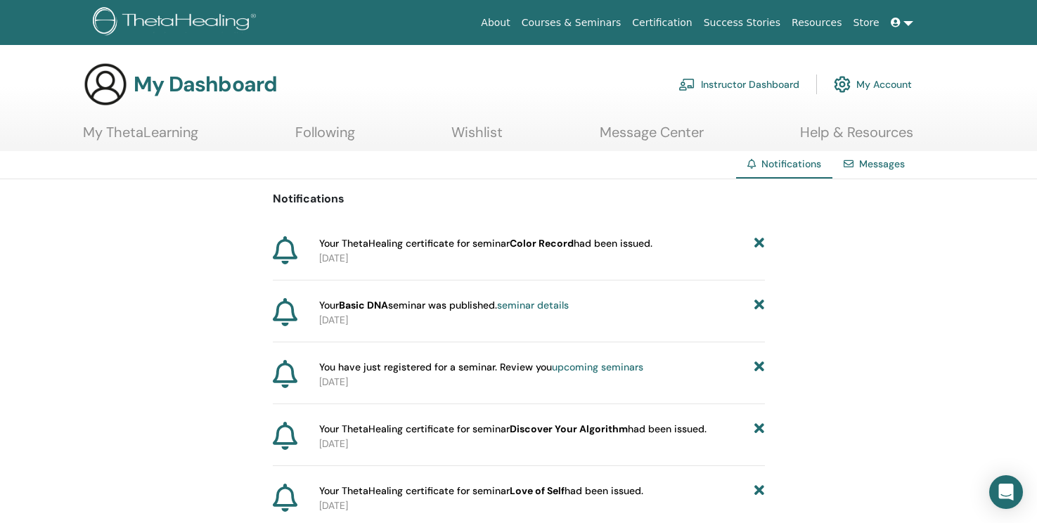
click at [756, 240] on icon at bounding box center [759, 243] width 10 height 15
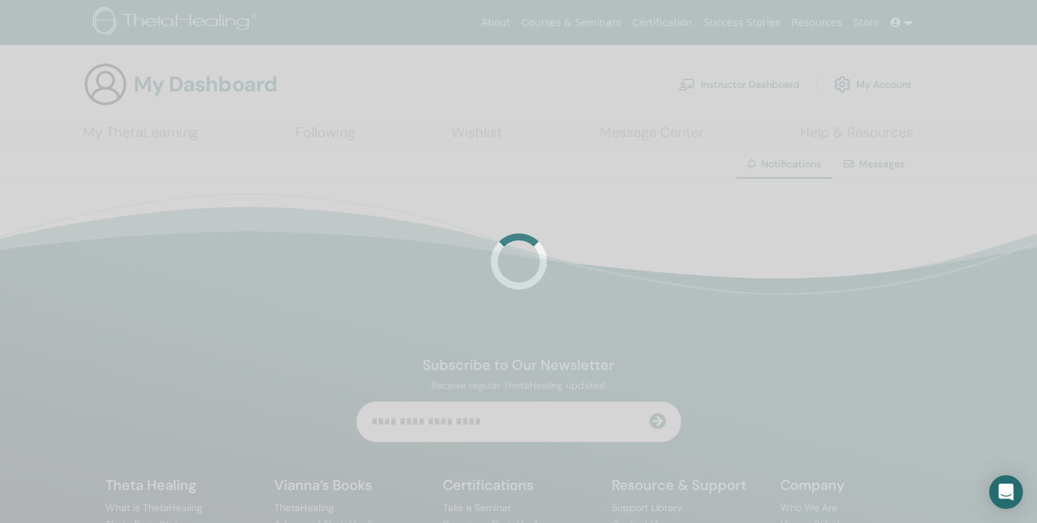
click at [756, 240] on div at bounding box center [518, 261] width 1037 height 523
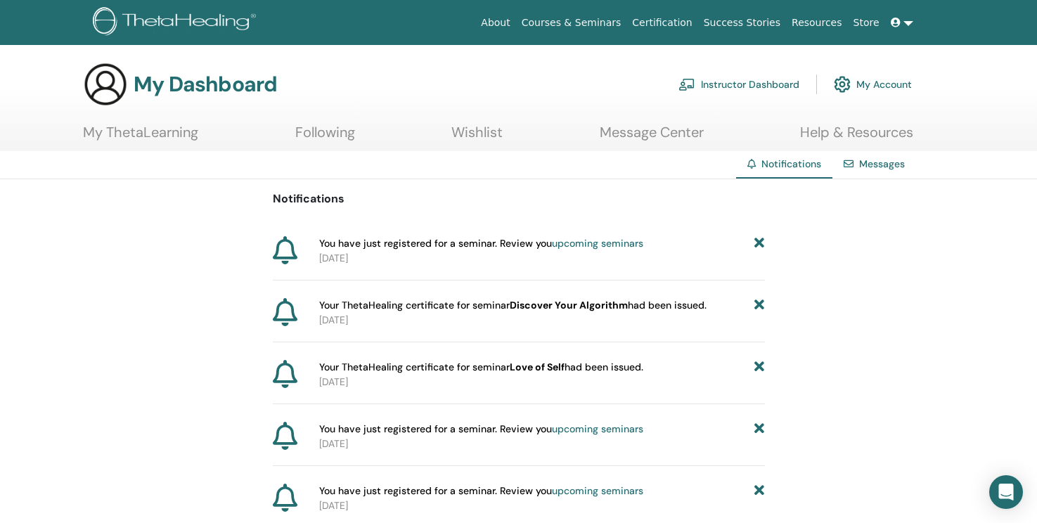
click at [756, 240] on icon at bounding box center [759, 243] width 10 height 15
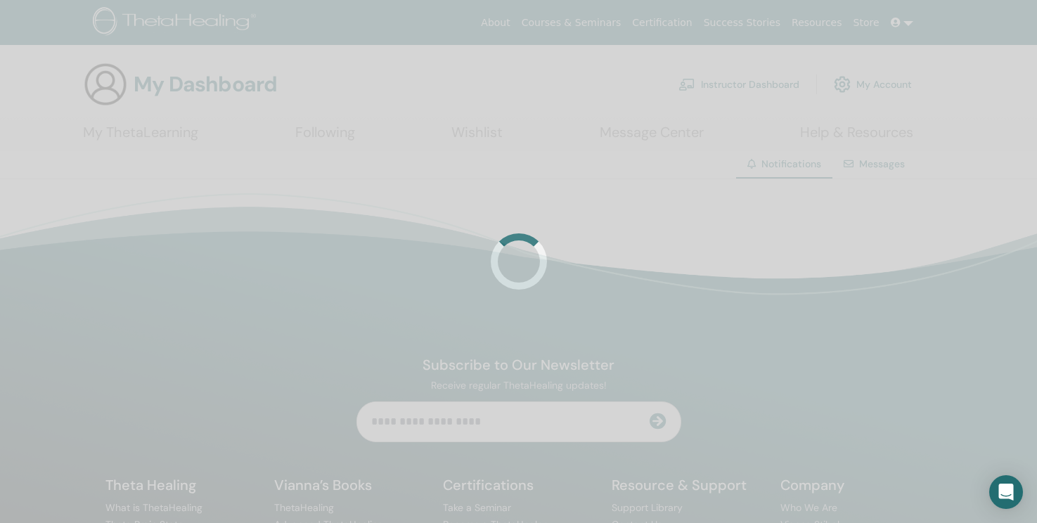
click at [756, 240] on div at bounding box center [518, 261] width 1037 height 523
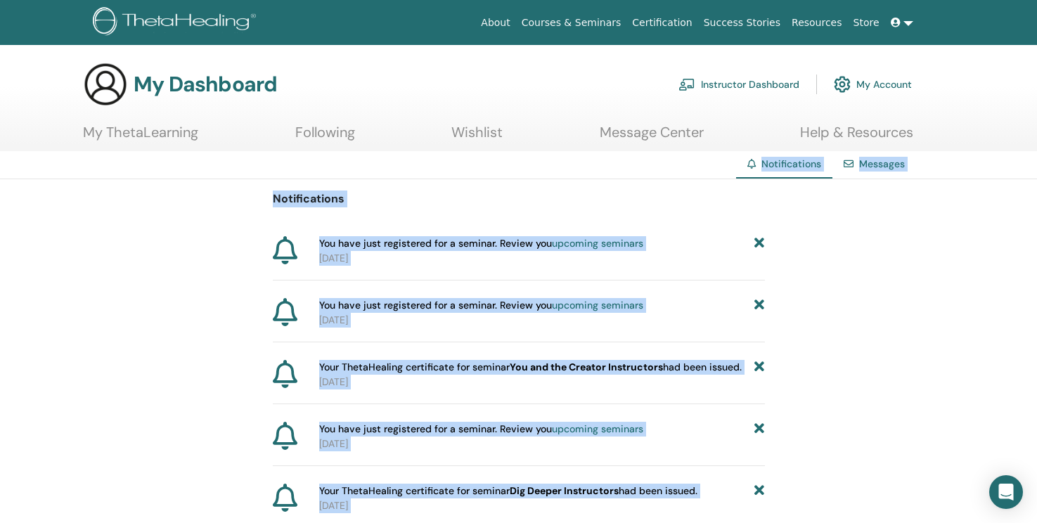
click at [756, 240] on icon at bounding box center [759, 243] width 10 height 15
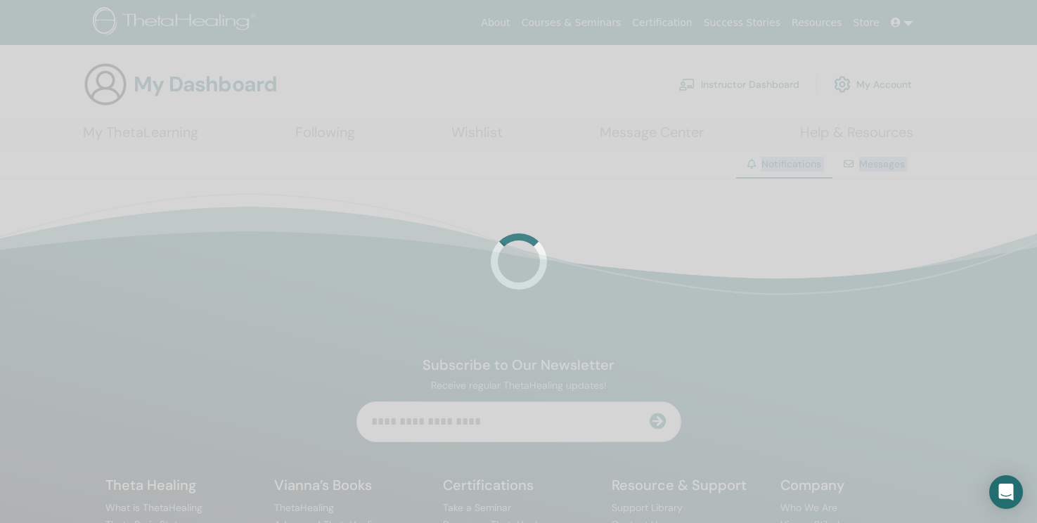
click at [756, 240] on div at bounding box center [518, 261] width 1037 height 523
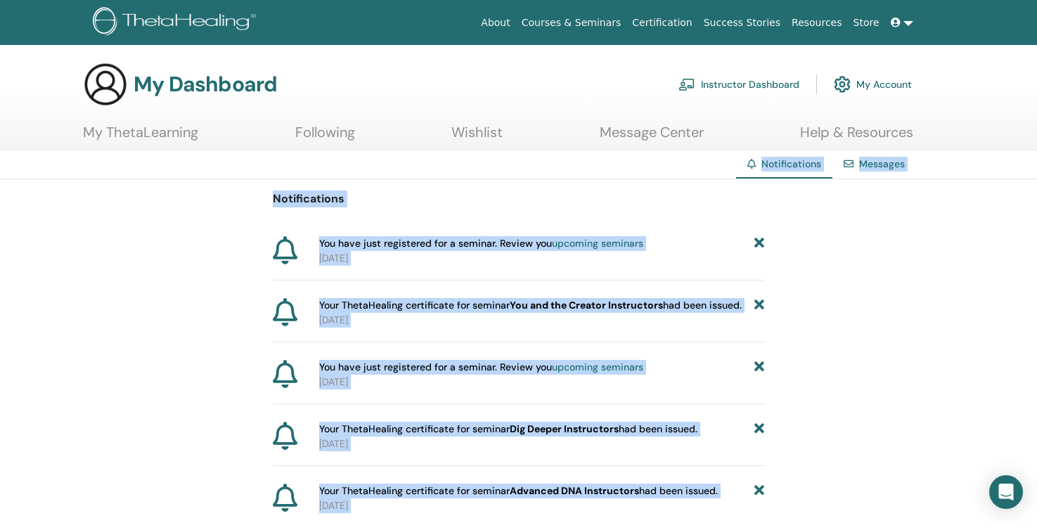
click at [756, 240] on icon at bounding box center [759, 243] width 10 height 15
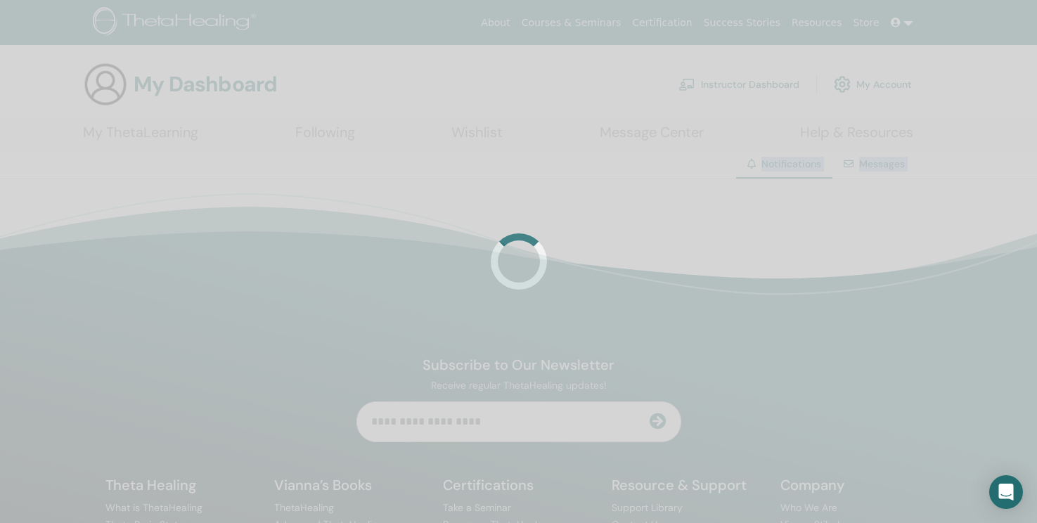
click at [756, 240] on div at bounding box center [518, 261] width 1037 height 523
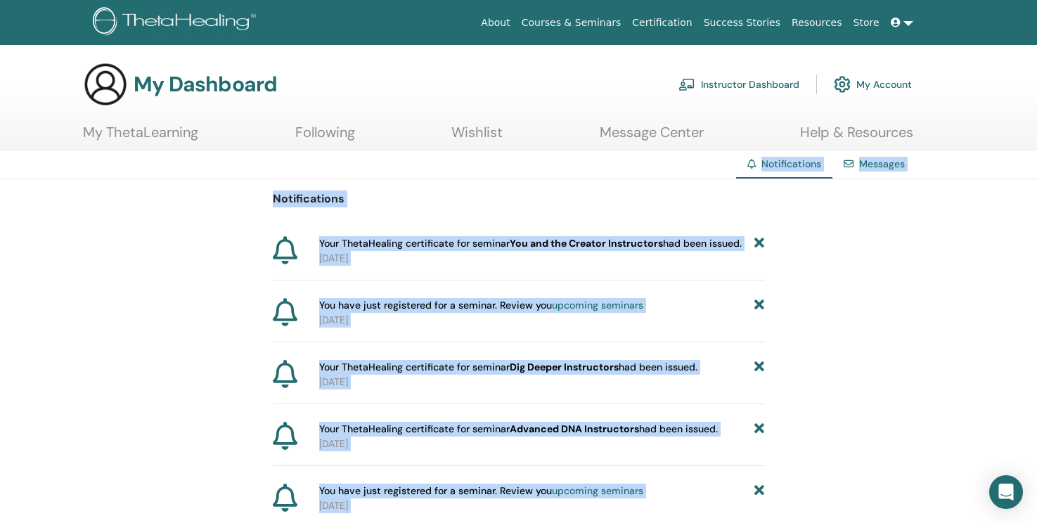
click at [756, 240] on icon at bounding box center [759, 243] width 10 height 15
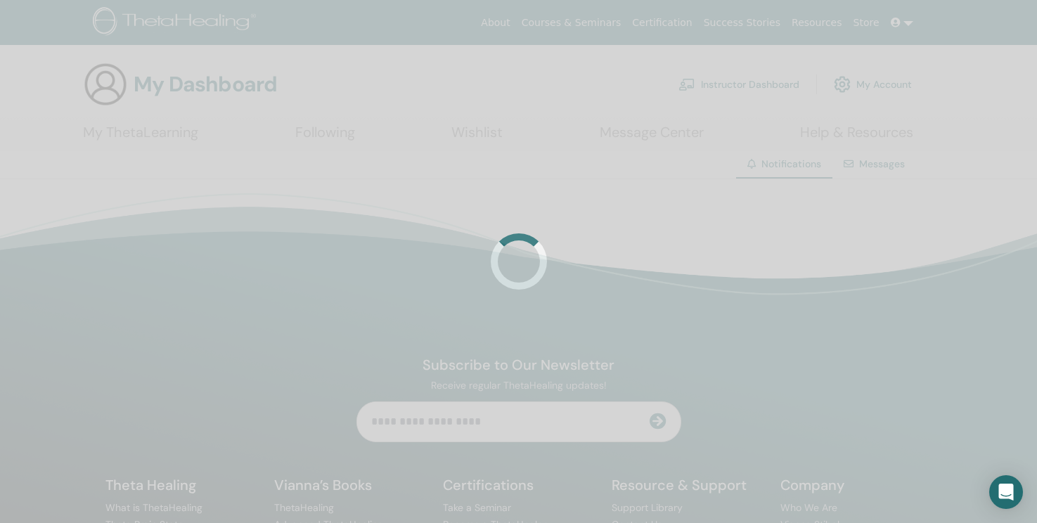
click at [756, 240] on div at bounding box center [518, 261] width 1037 height 523
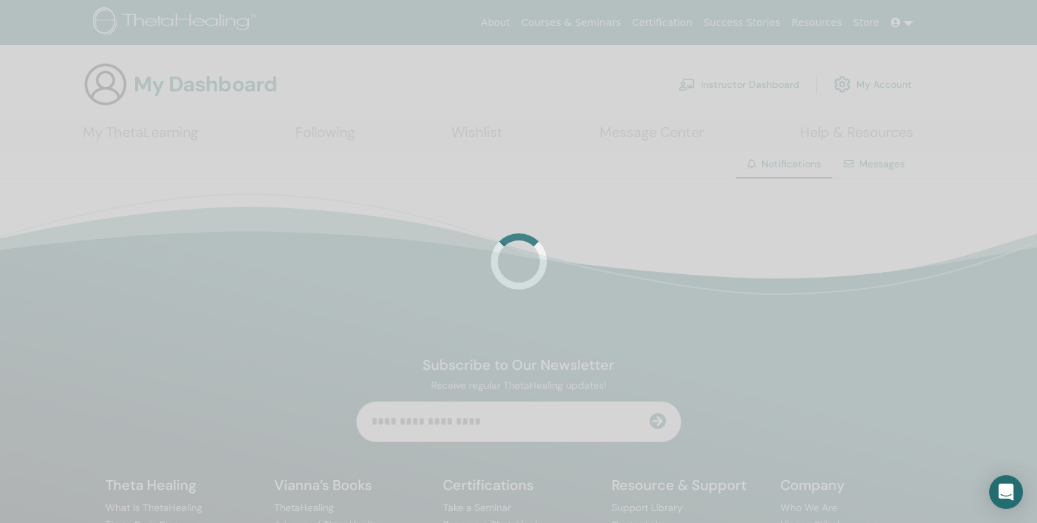
click at [756, 240] on div at bounding box center [518, 261] width 1037 height 523
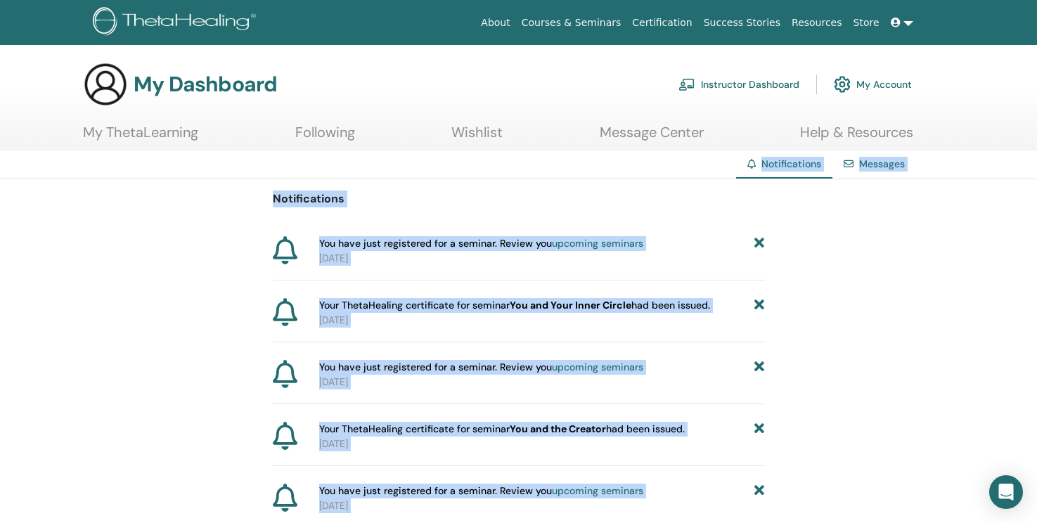
click at [756, 240] on icon at bounding box center [759, 243] width 10 height 15
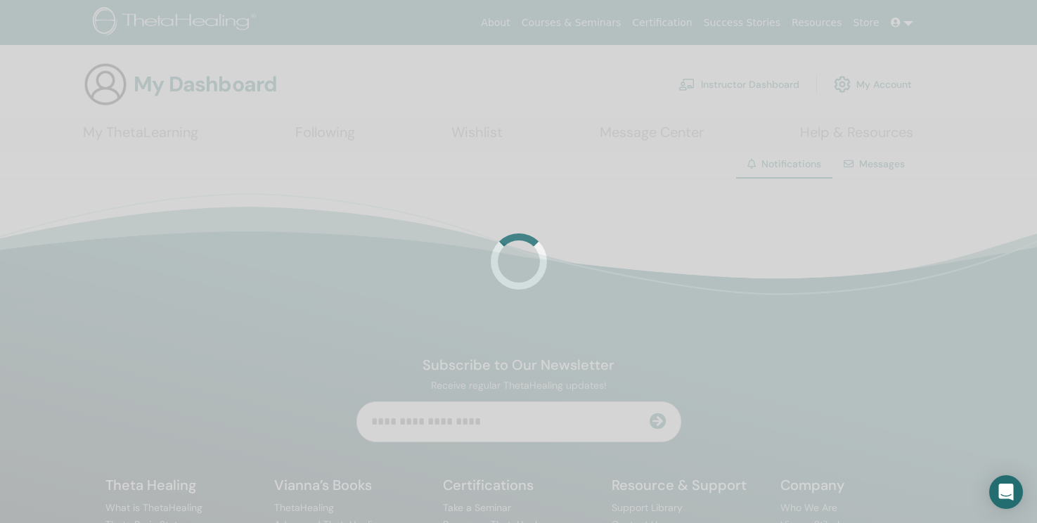
click at [756, 240] on div at bounding box center [518, 261] width 1037 height 523
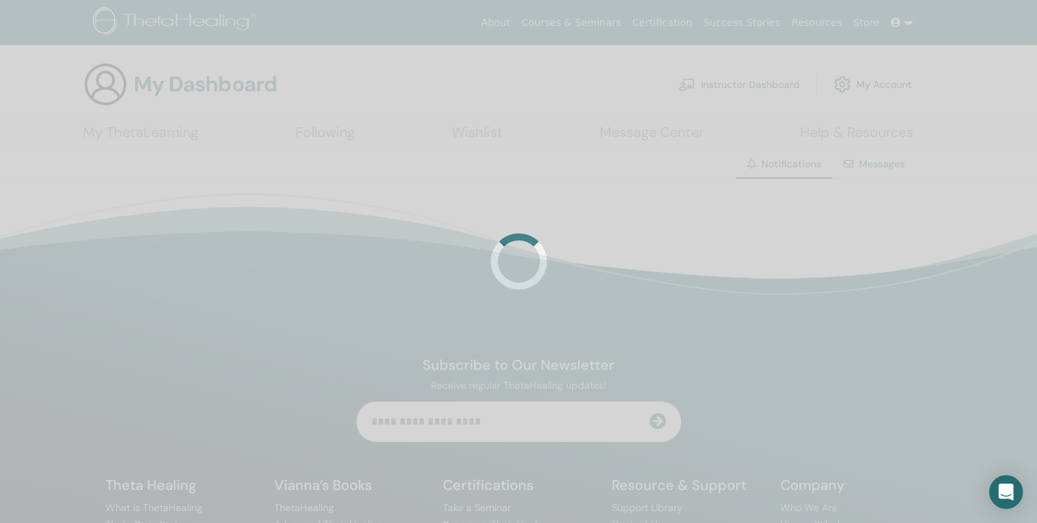
click at [756, 240] on div at bounding box center [518, 261] width 1037 height 523
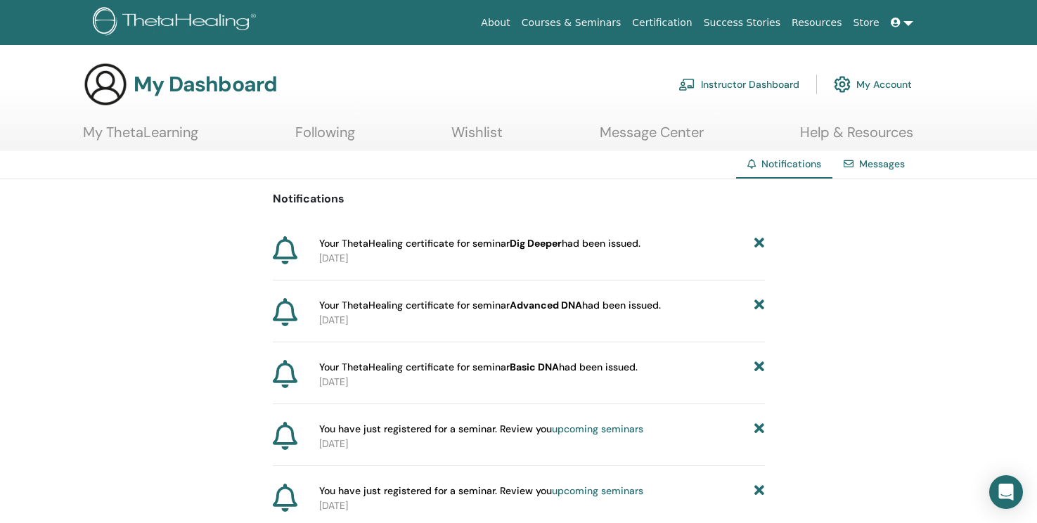
click at [756, 240] on icon at bounding box center [759, 243] width 10 height 15
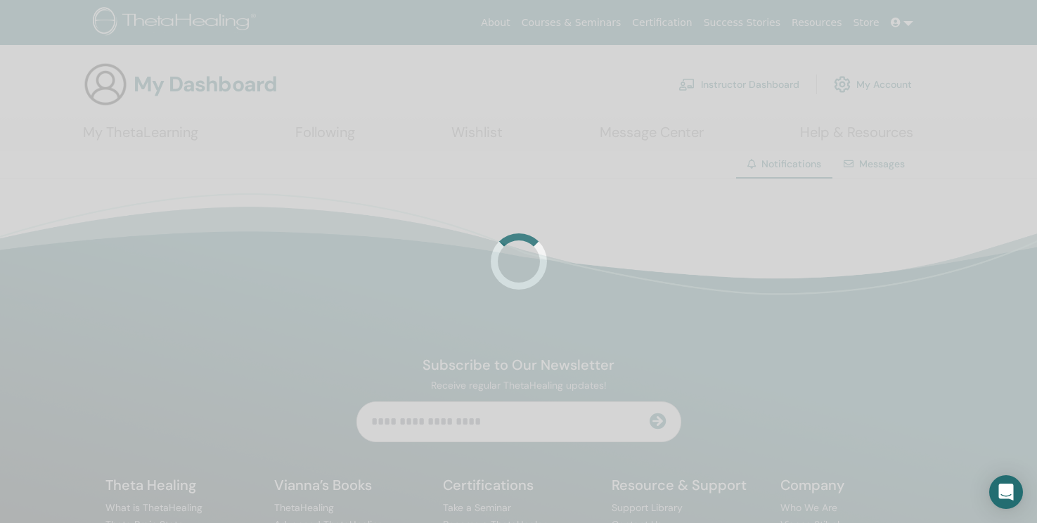
click at [756, 240] on div at bounding box center [518, 261] width 1037 height 523
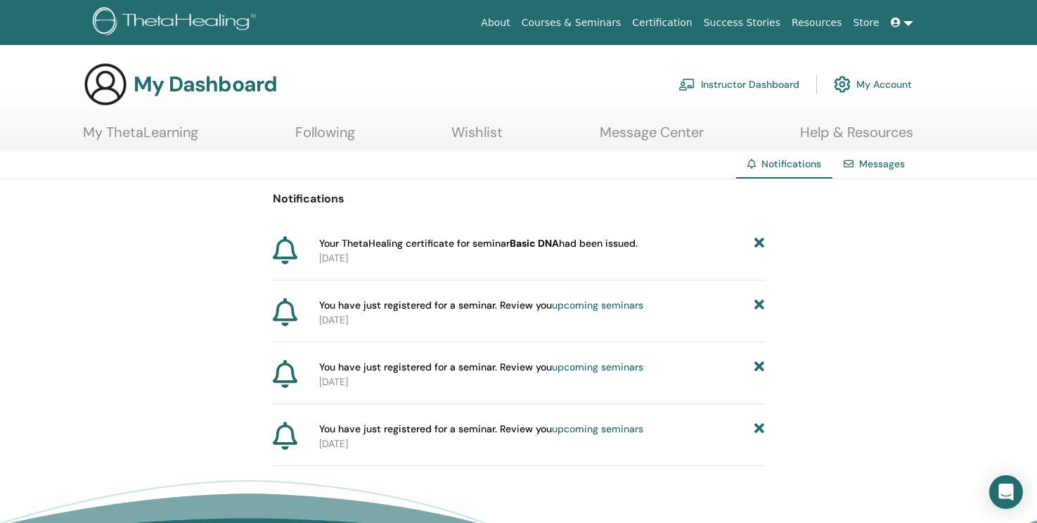
click at [756, 240] on icon at bounding box center [759, 243] width 10 height 15
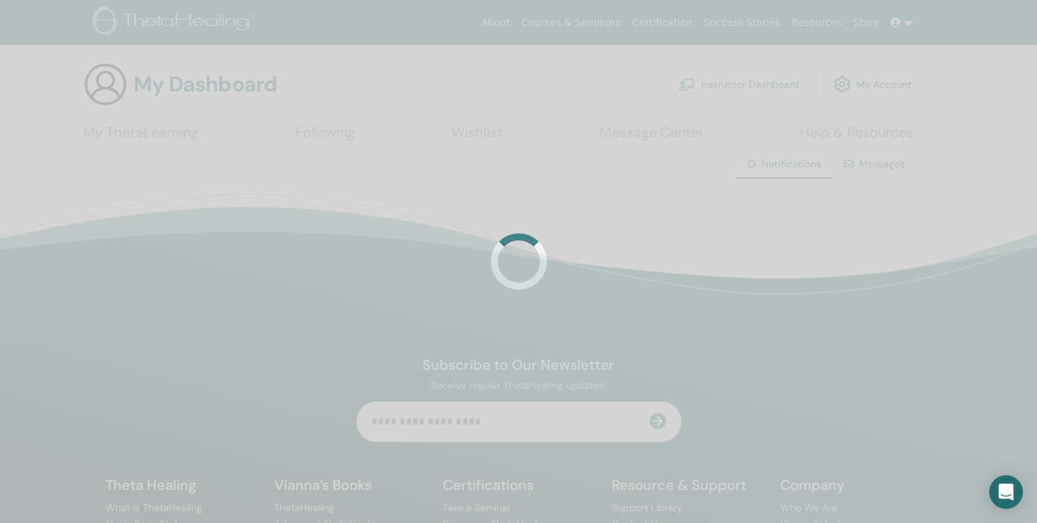
click at [756, 240] on div at bounding box center [518, 261] width 1037 height 523
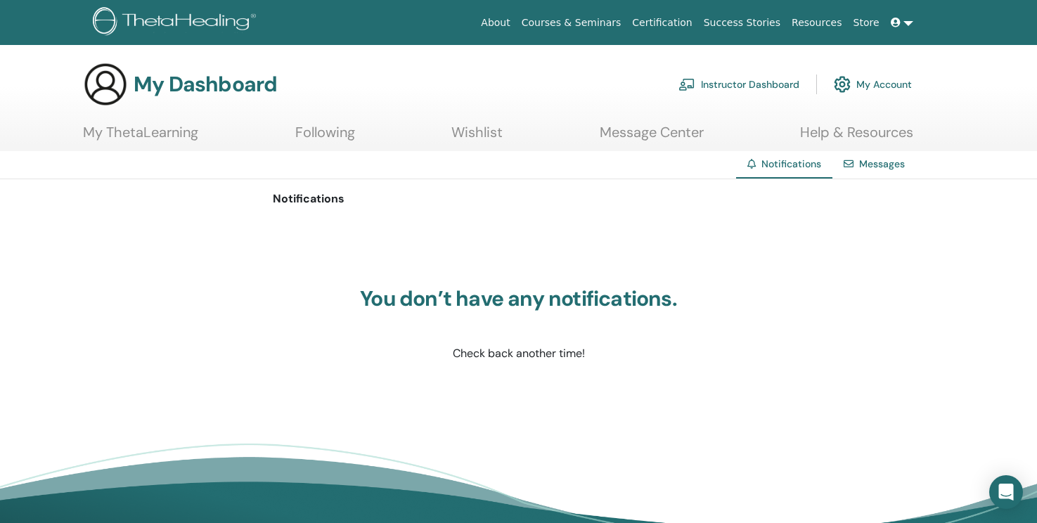
click at [756, 240] on div "You don’t have any notifications. Check back another time!" at bounding box center [519, 324] width 492 height 211
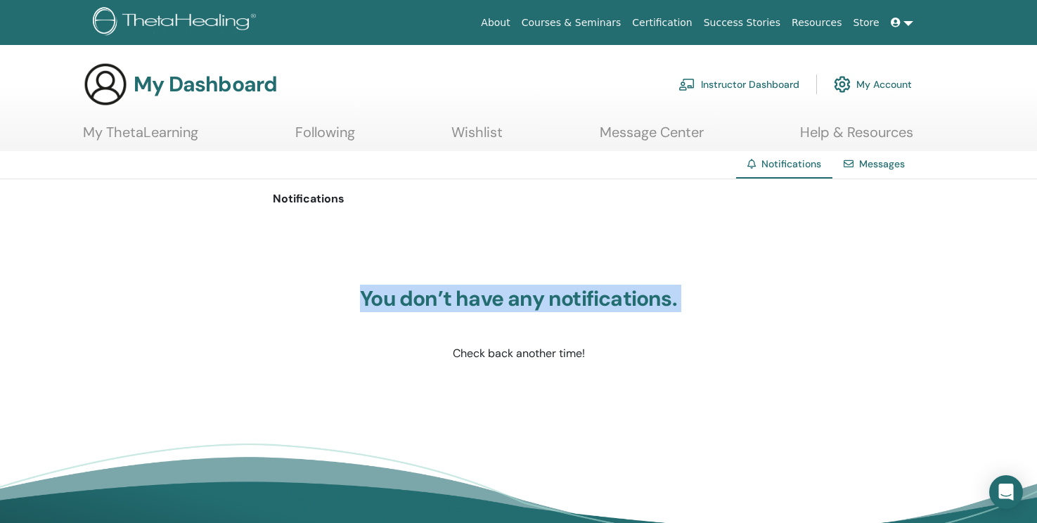
click at [756, 240] on div "You don’t have any notifications. Check back another time!" at bounding box center [519, 324] width 492 height 211
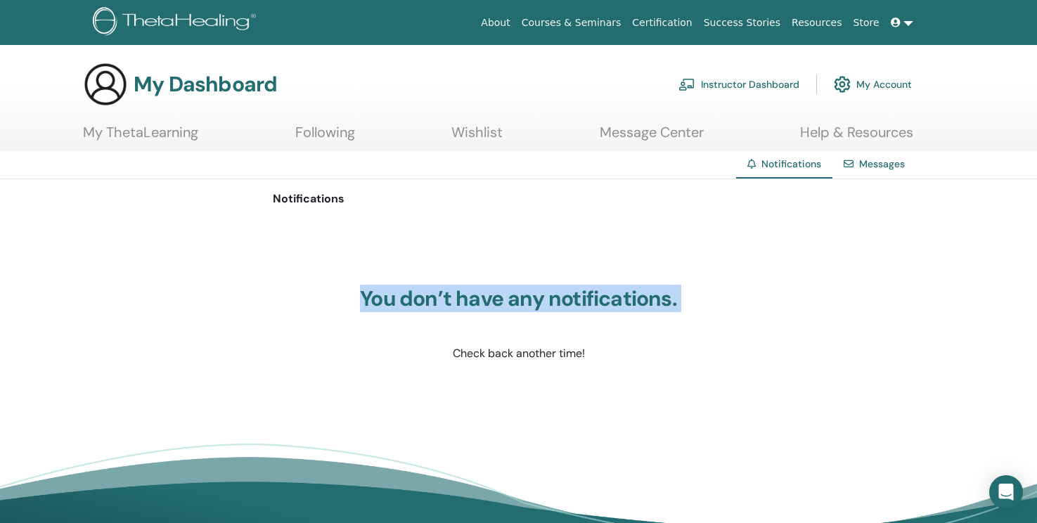
click at [756, 240] on div "You don’t have any notifications. Check back another time!" at bounding box center [519, 324] width 492 height 211
